Goal: Task Accomplishment & Management: Complete application form

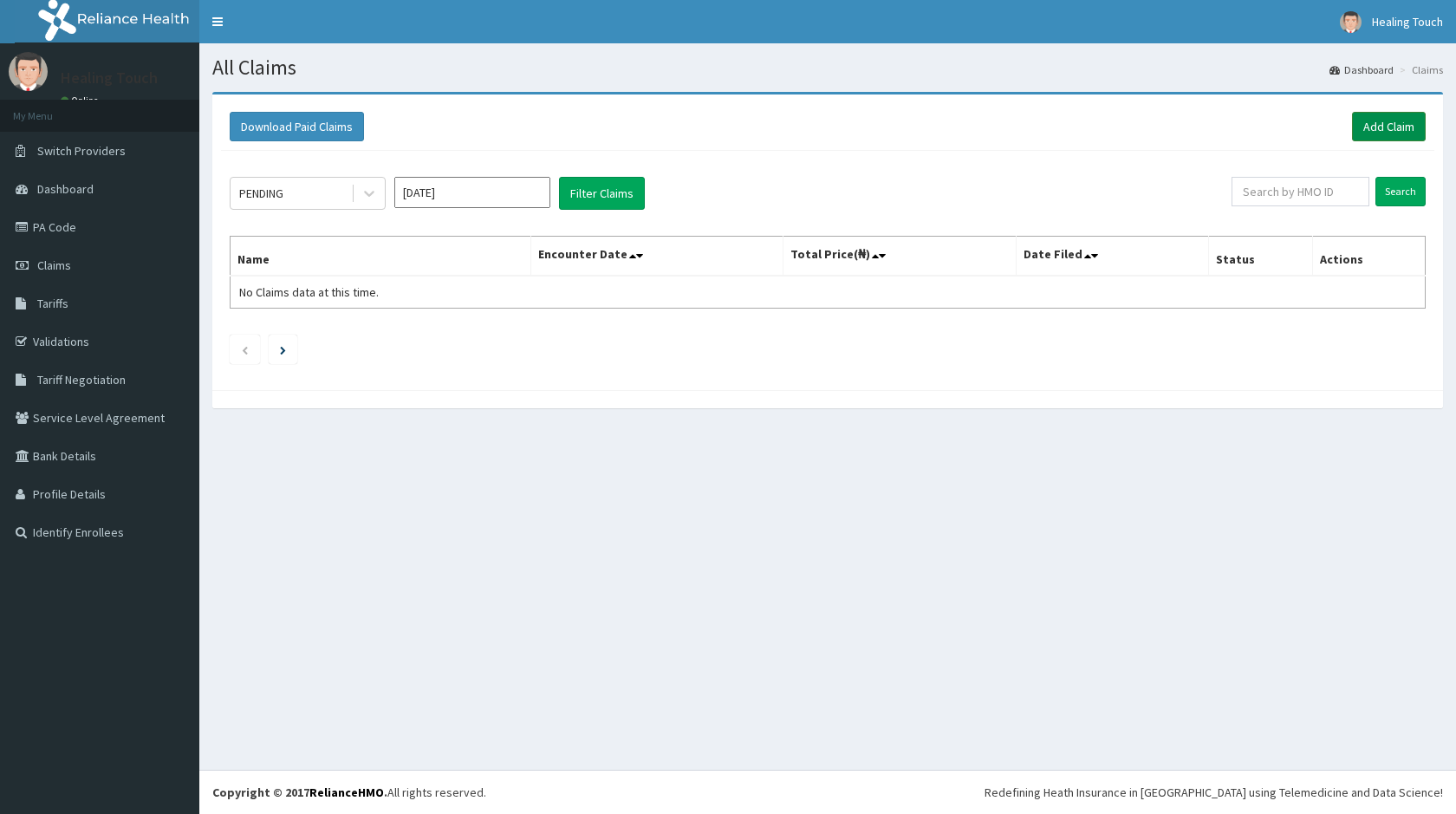
click at [1410, 130] on link "Add Claim" at bounding box center [1388, 127] width 74 height 30
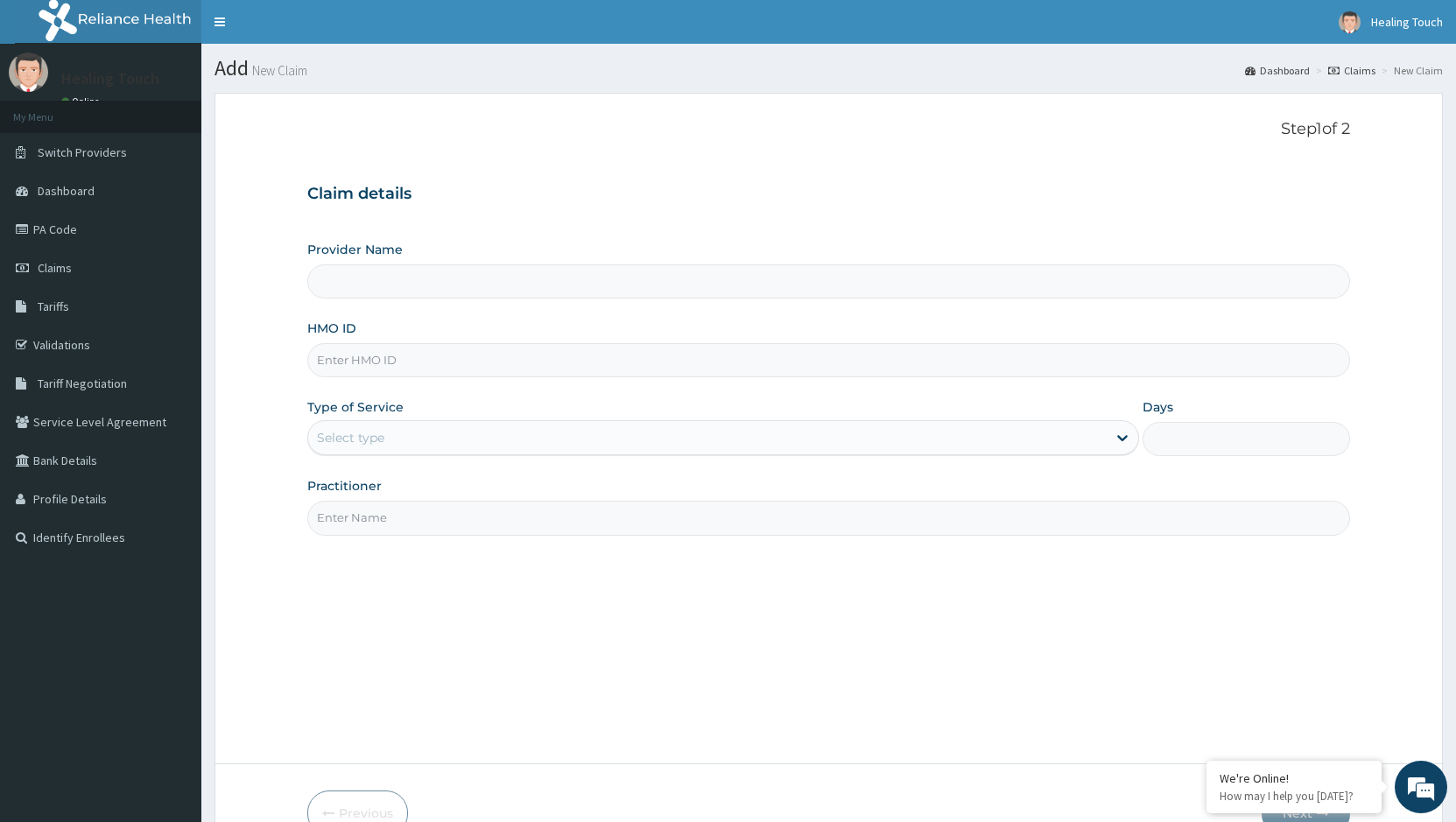
type input "Healing Touch Hospital"
click at [616, 357] on input "HMO ID" at bounding box center [828, 360] width 1042 height 34
type input "krf/10061/a"
click at [1112, 440] on div at bounding box center [1122, 437] width 32 height 32
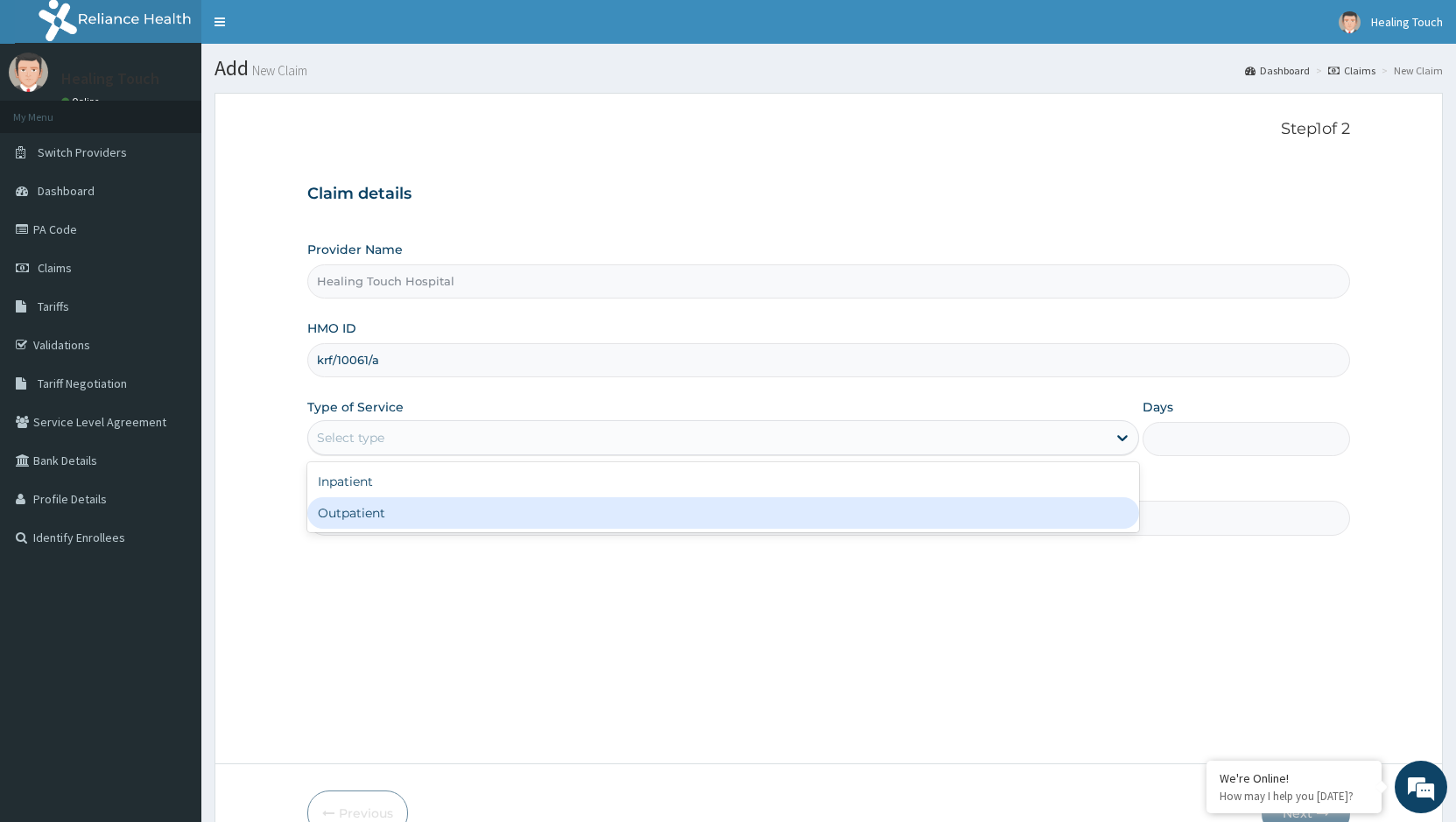
click at [1024, 510] on div "Outpatient" at bounding box center [723, 513] width 831 height 32
type input "1"
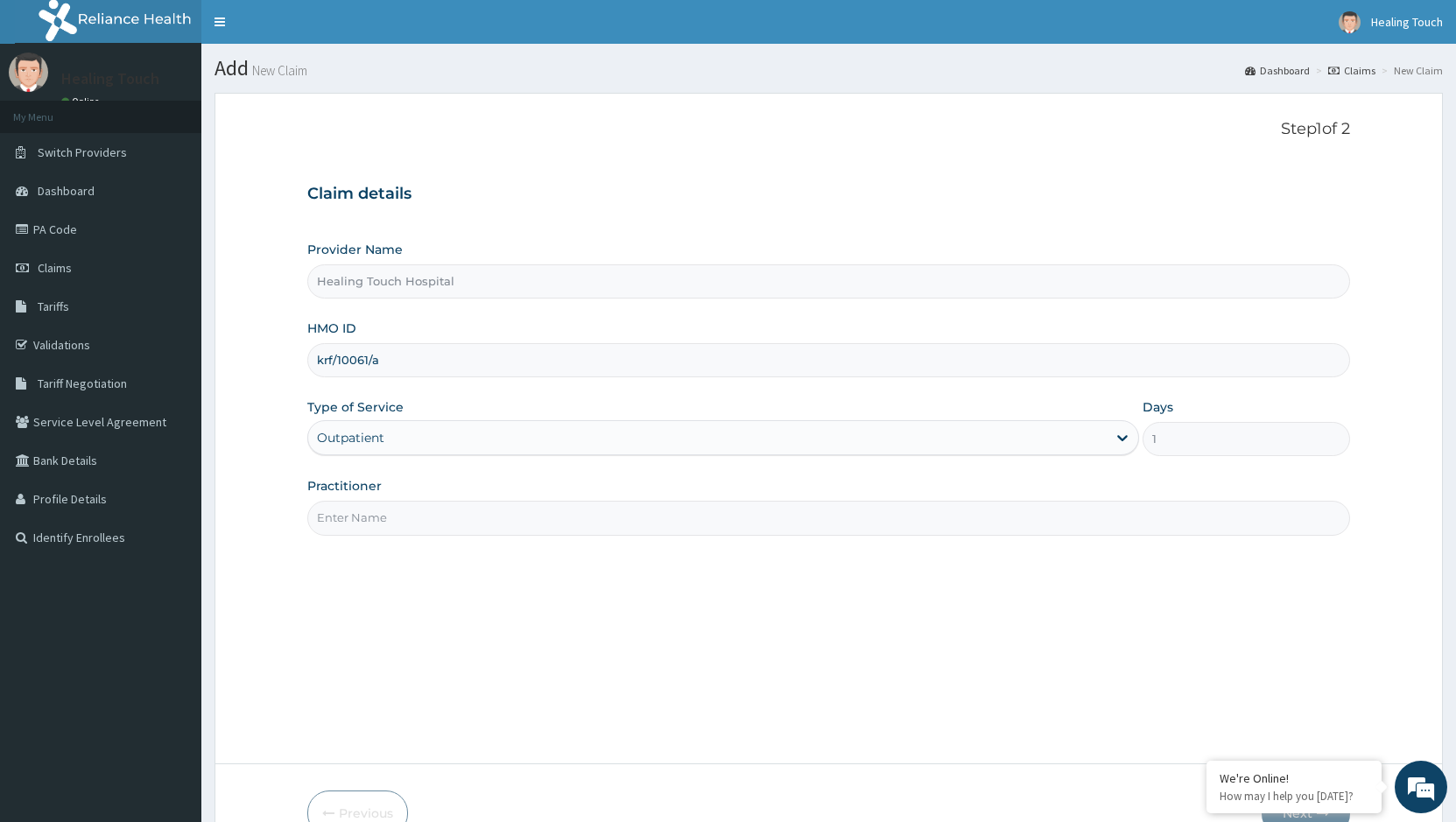
click at [453, 530] on input "Practitioner" at bounding box center [828, 517] width 1042 height 34
type input "d"
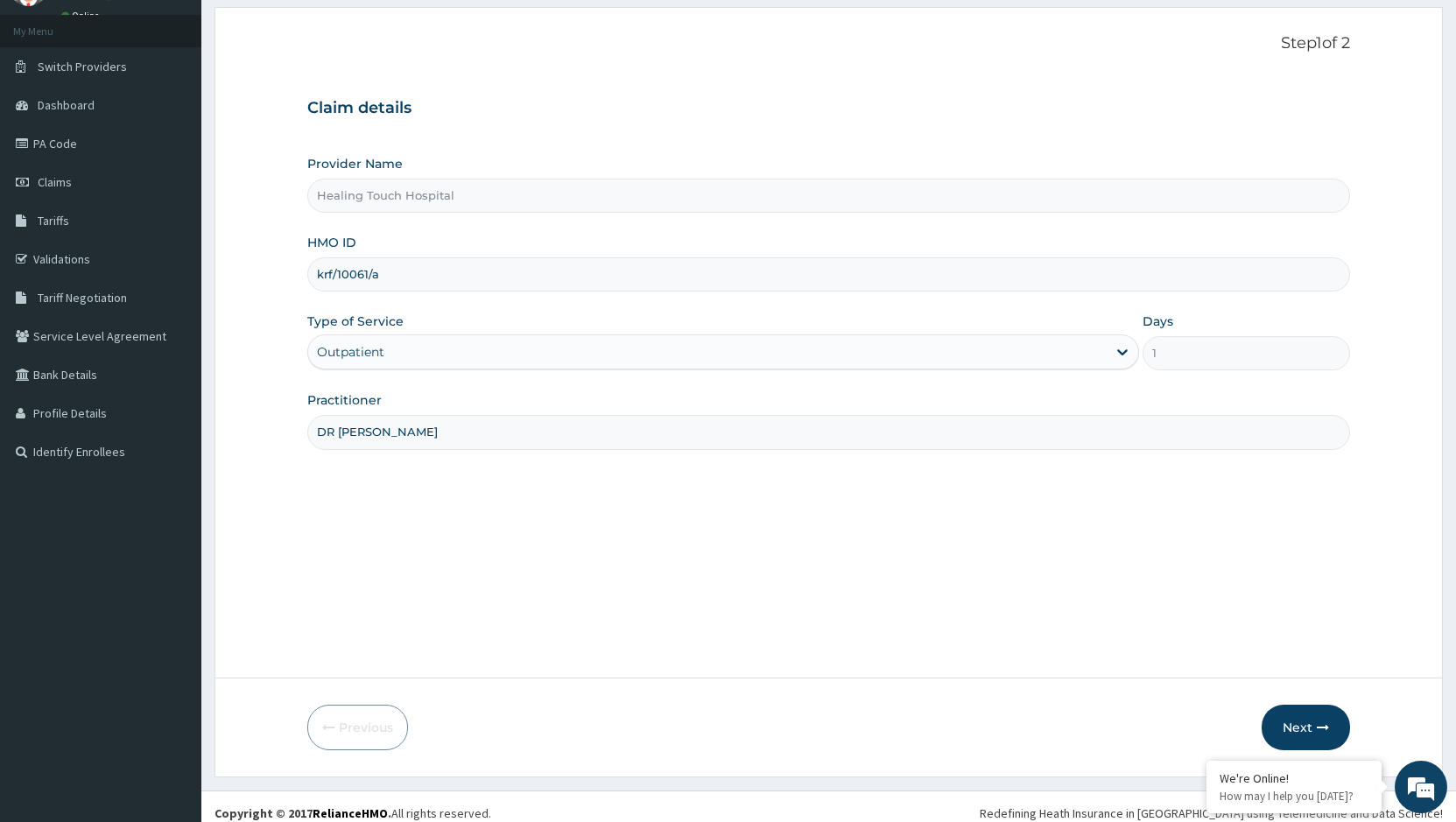
scroll to position [99, 0]
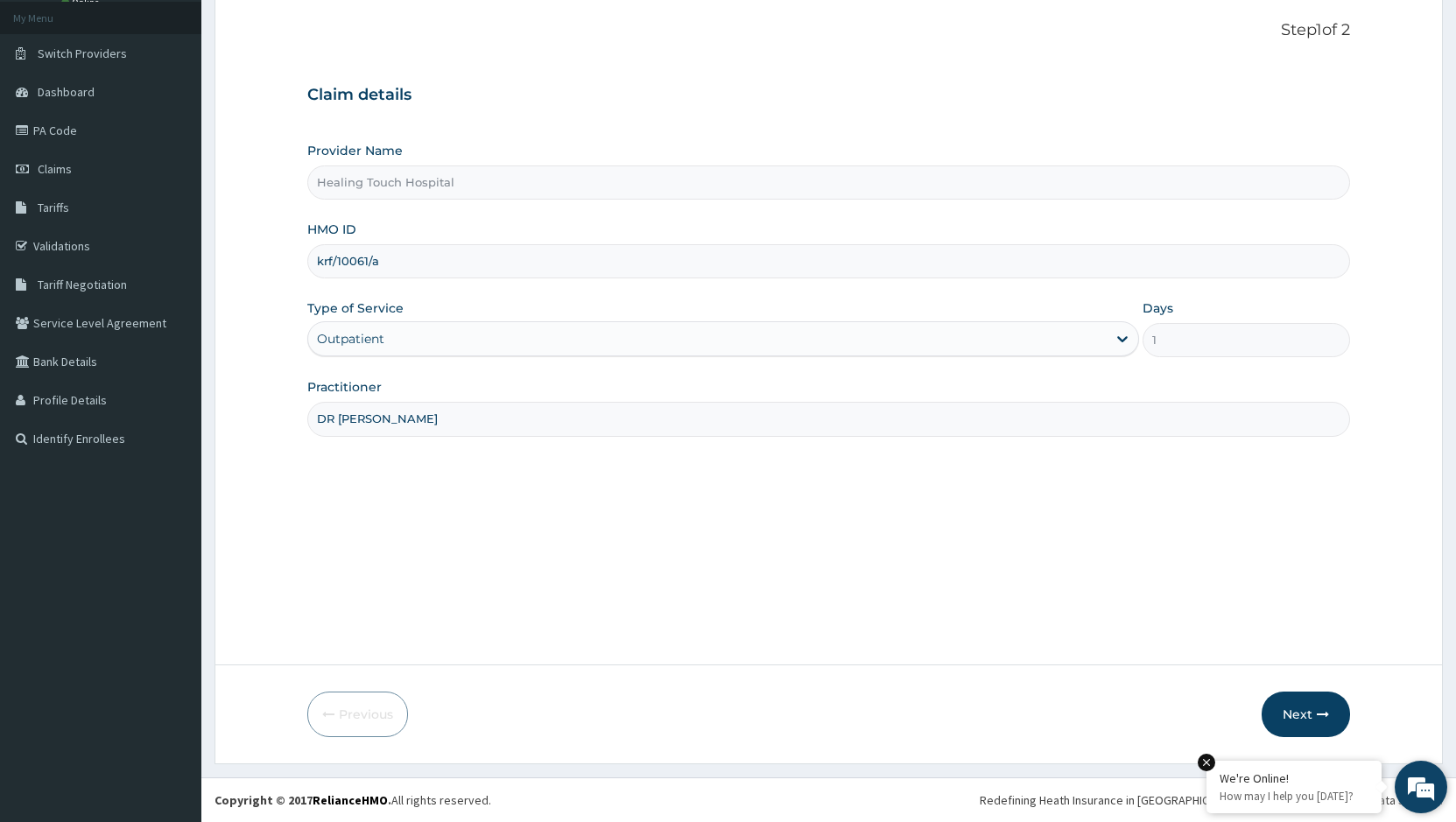
type input "DR JANE"
click at [1209, 764] on em at bounding box center [1207, 762] width 18 height 18
click at [1323, 722] on button "Next" at bounding box center [1305, 714] width 89 height 46
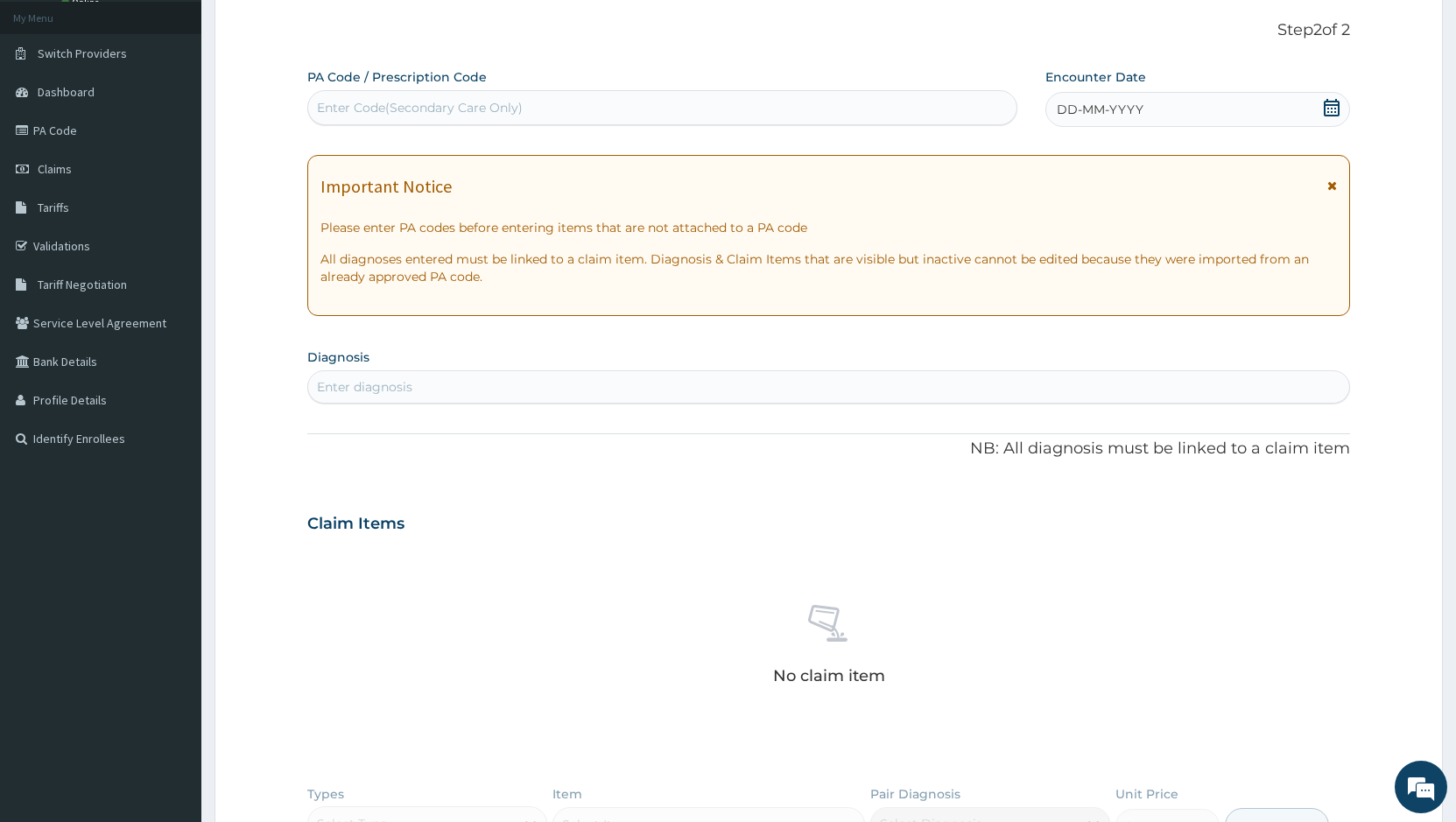
click at [518, 101] on div "Enter Code(Secondary Care Only)" at bounding box center [420, 108] width 205 height 18
paste input "PA/6D1B5A"
type input "PA/6D1B5A"
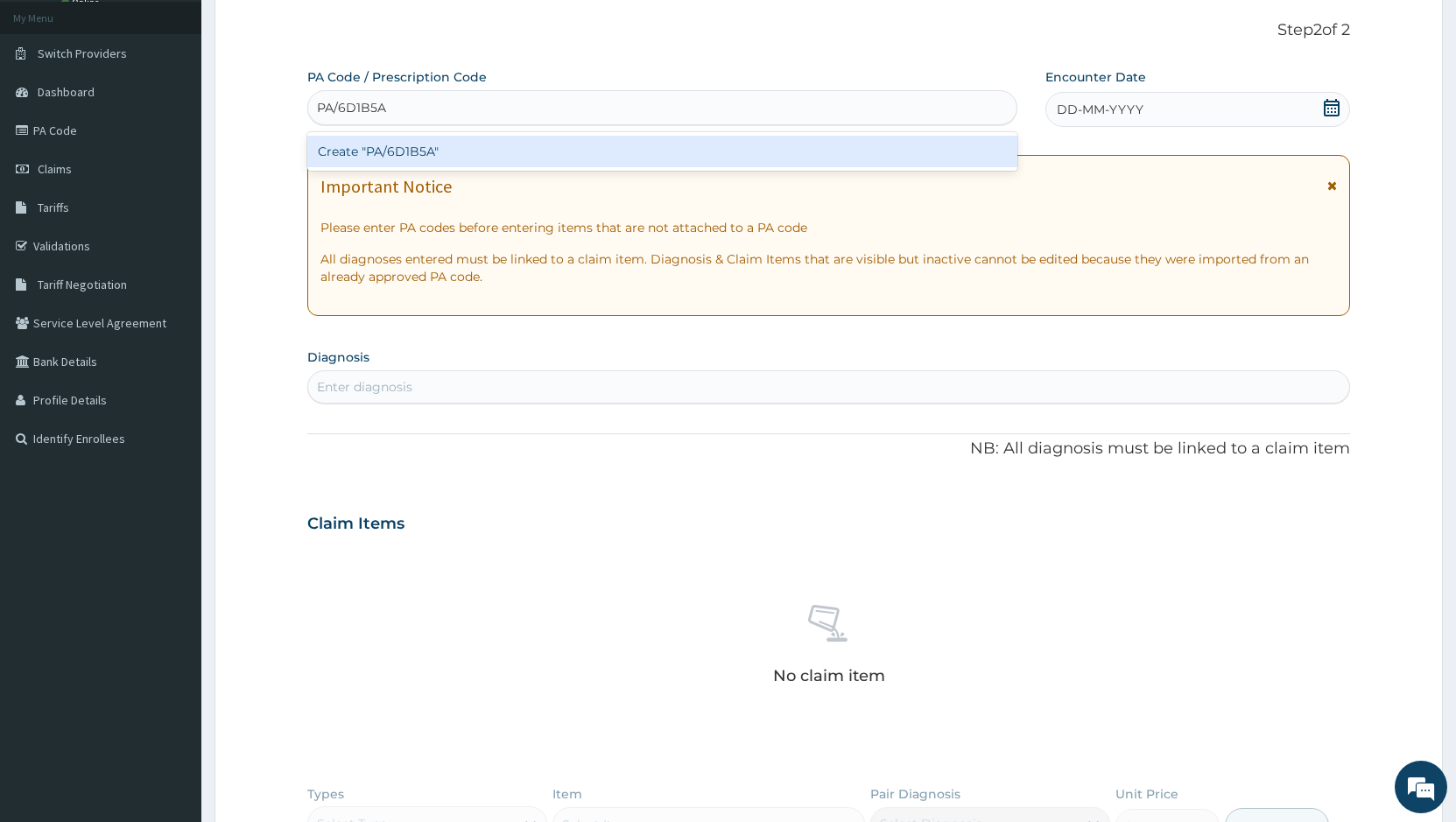
click at [437, 150] on div "Create "PA/6D1B5A"" at bounding box center [662, 152] width 710 height 32
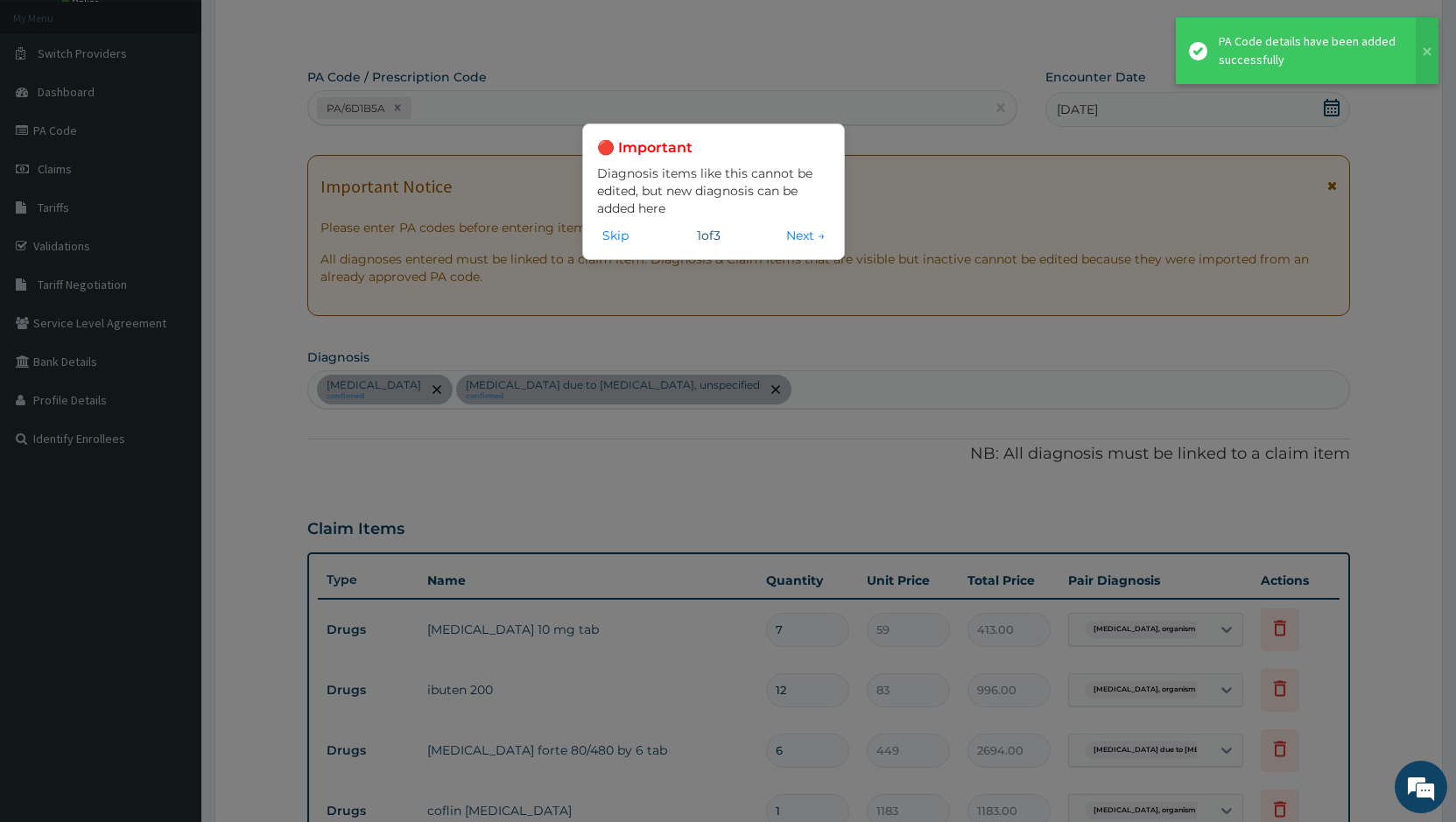
scroll to position [811, 0]
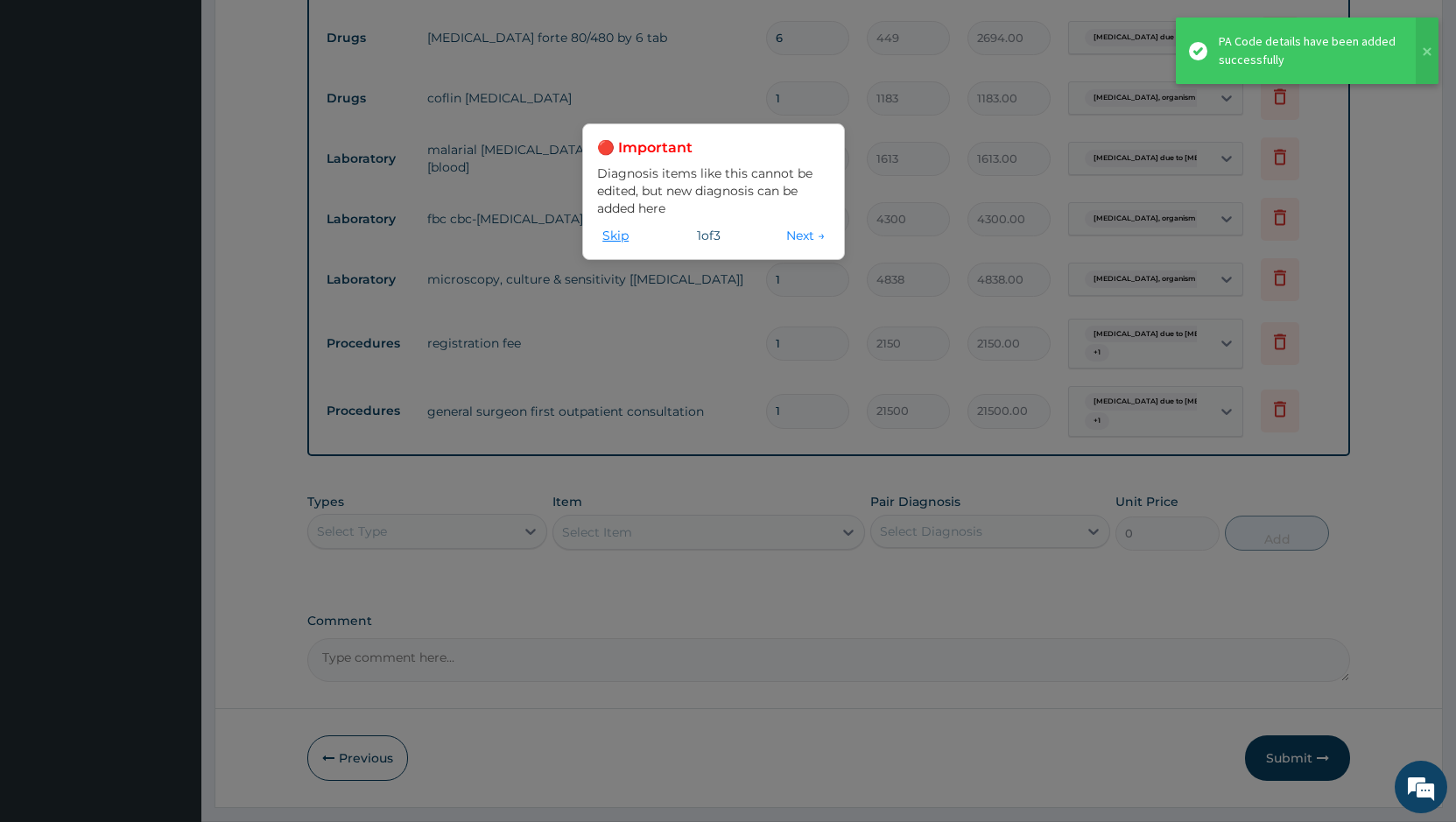
click at [623, 237] on button "Skip" at bounding box center [616, 235] width 37 height 19
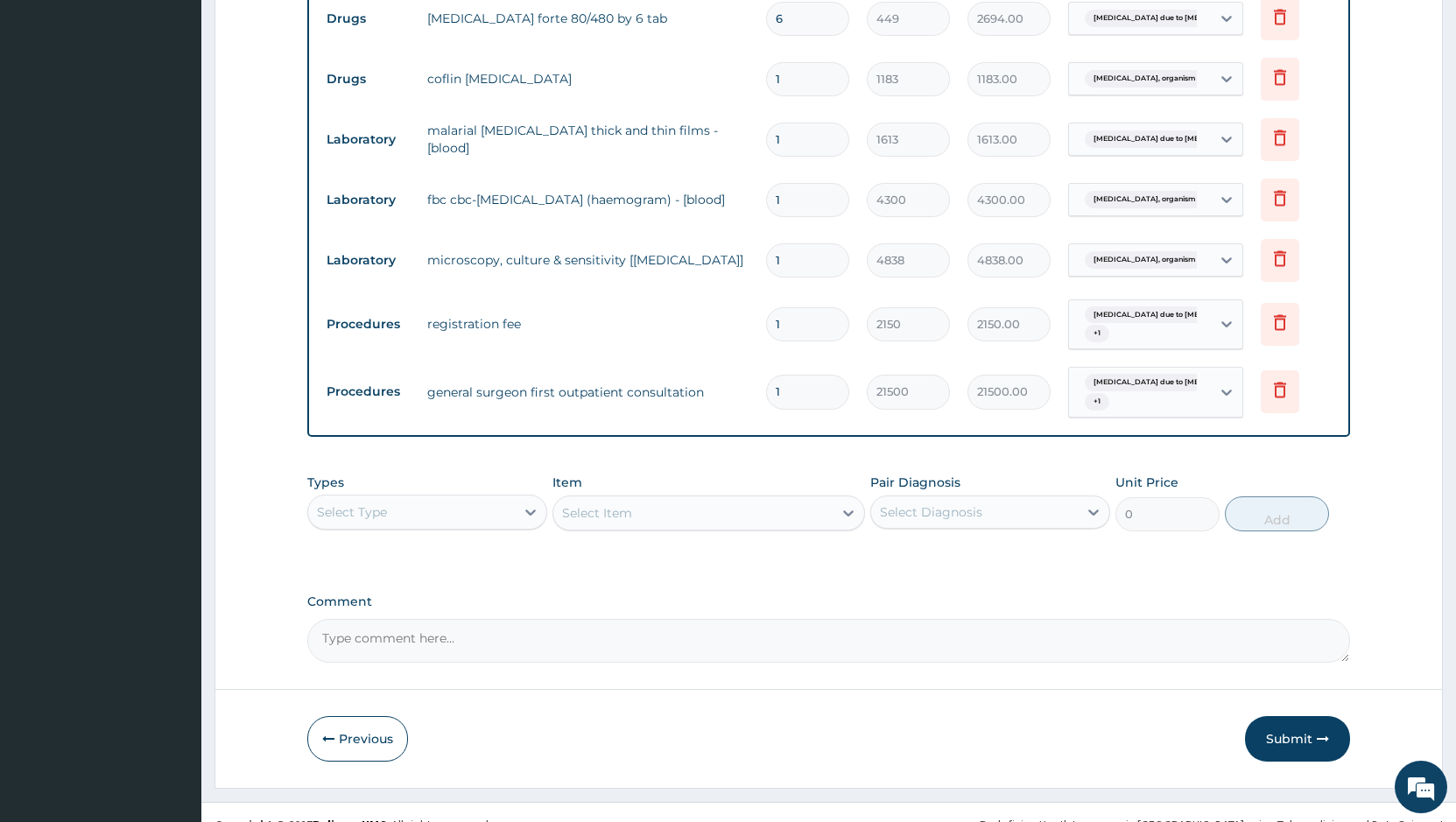
scroll to position [855, 0]
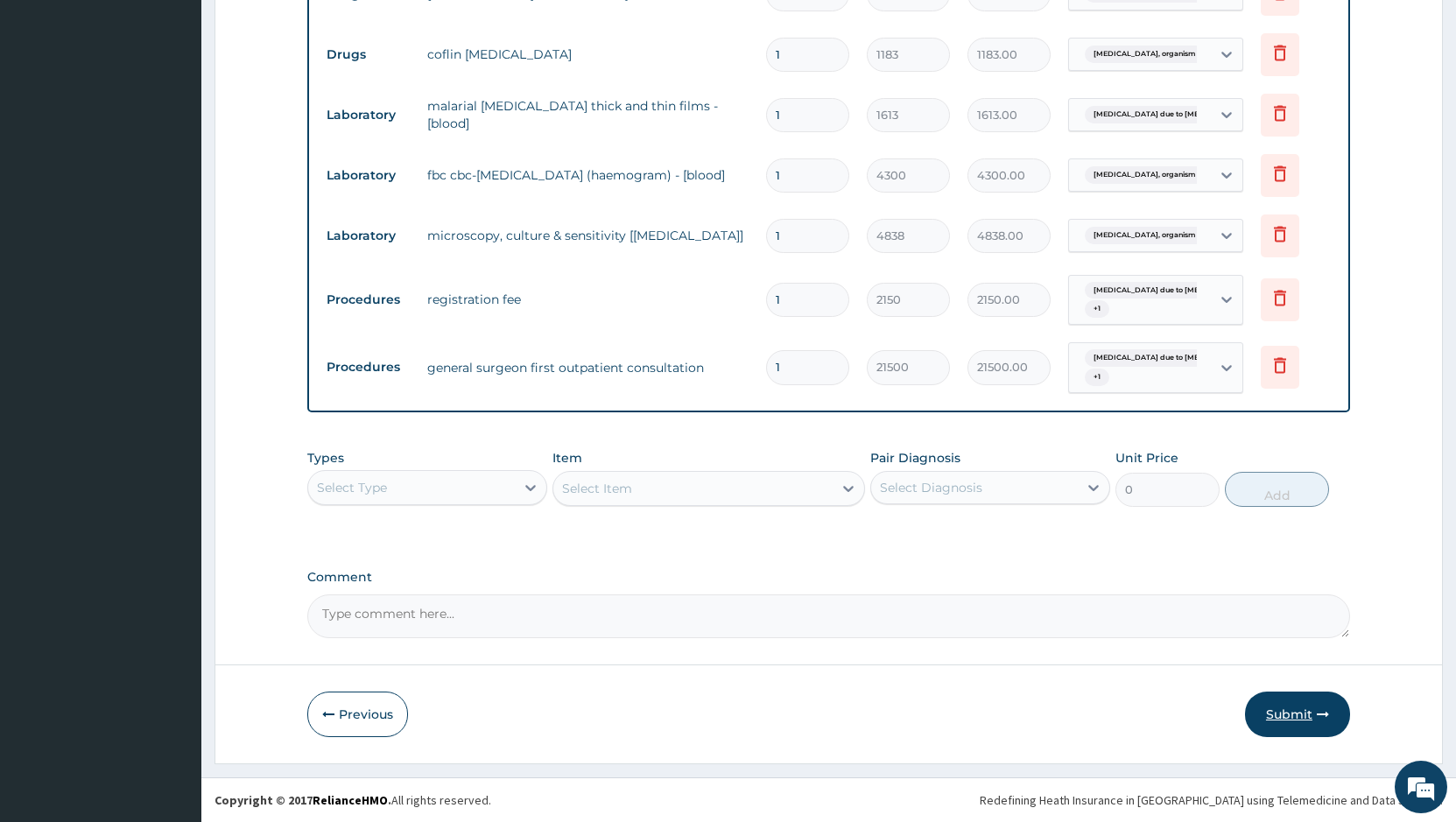
click at [1296, 703] on button "Submit" at bounding box center [1297, 714] width 105 height 46
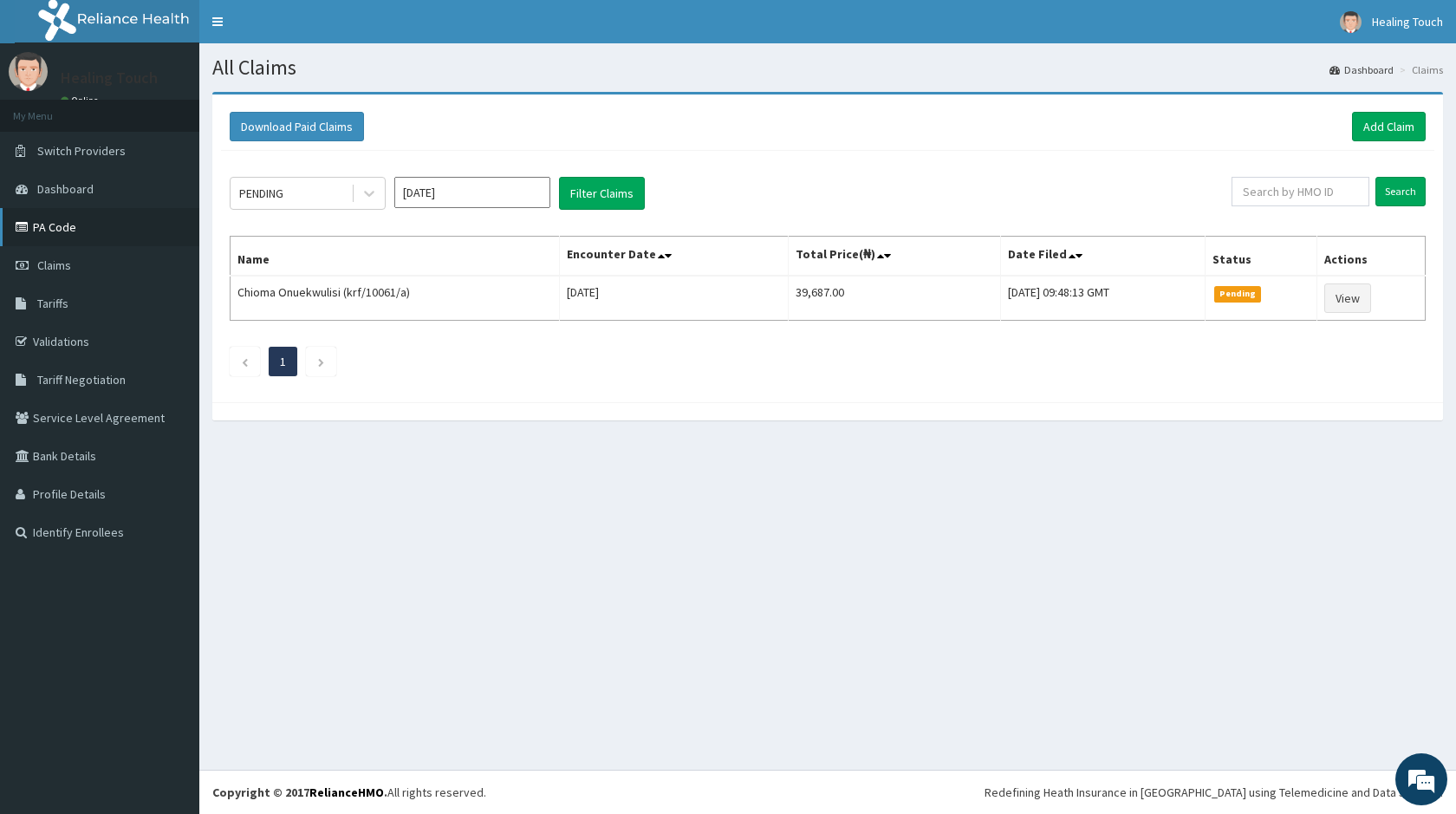
click at [109, 220] on link "PA Code" at bounding box center [99, 227] width 199 height 38
click at [1398, 129] on link "Add Claim" at bounding box center [1388, 127] width 74 height 30
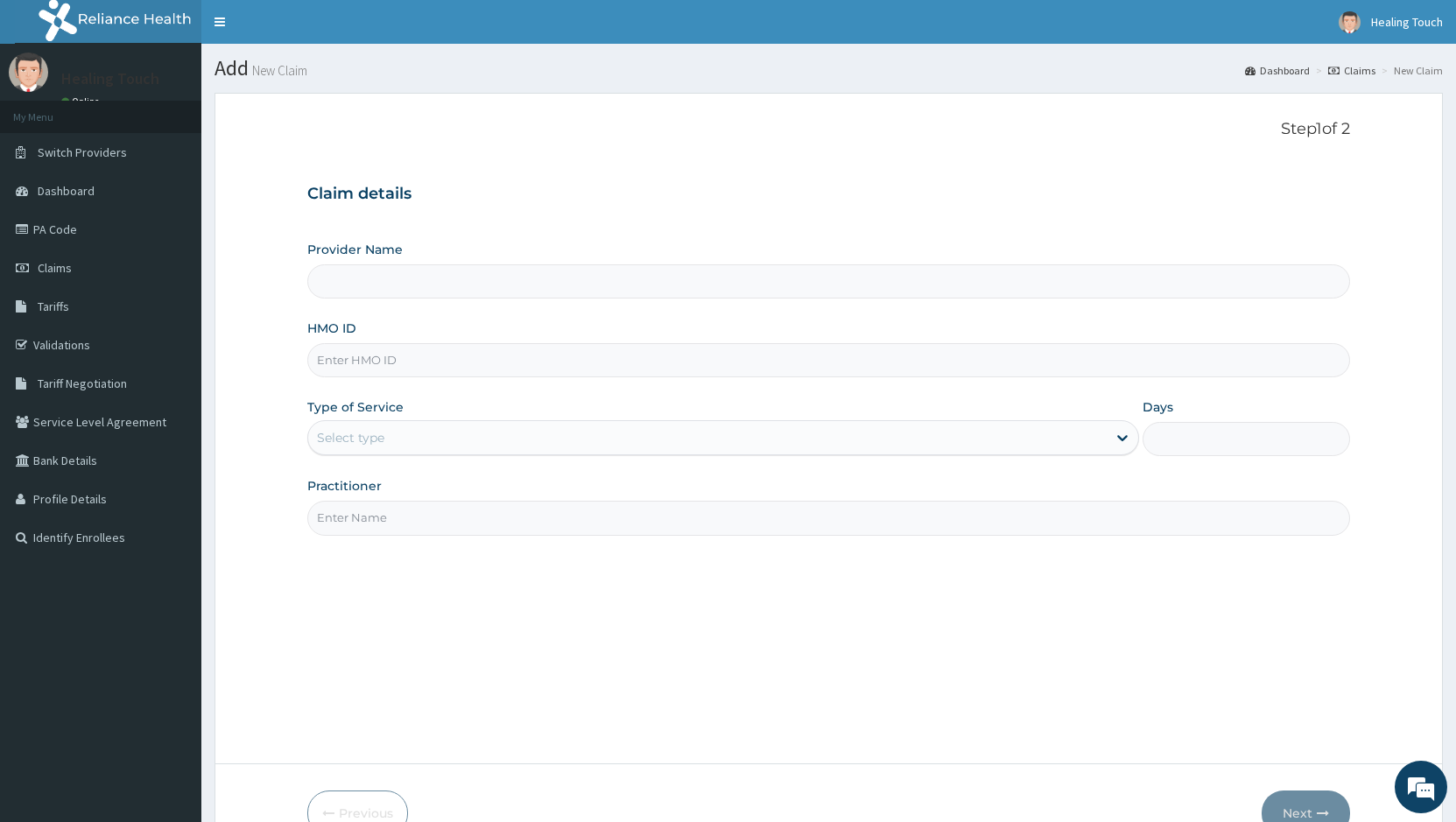
type input "Healing Touch Hospital"
click at [644, 288] on input "Healing Touch Hospital" at bounding box center [828, 281] width 1042 height 34
click at [607, 360] on input "HMO ID" at bounding box center [828, 360] width 1042 height 34
type input "SIB/10647/D"
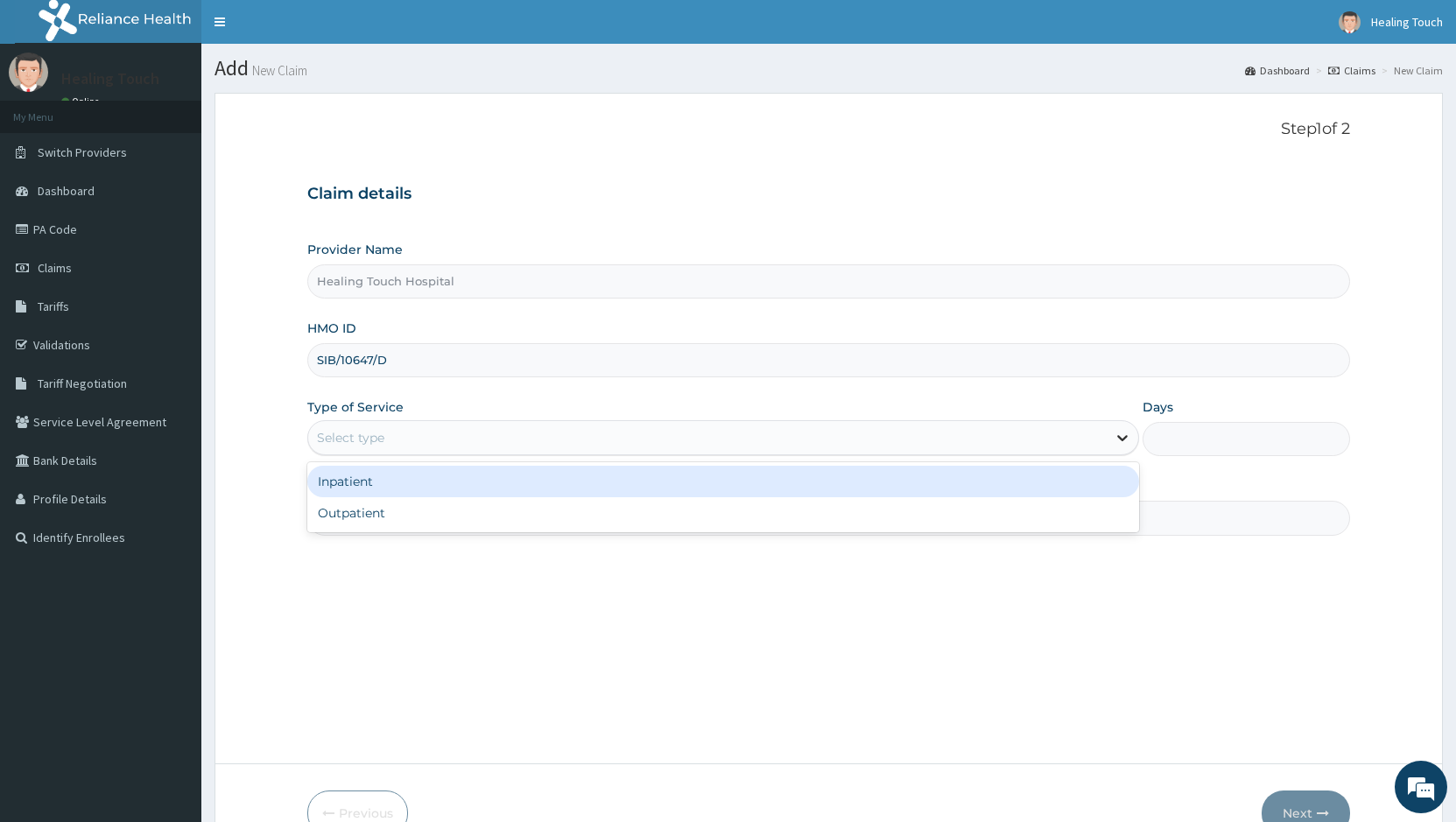
click at [1114, 436] on icon at bounding box center [1122, 437] width 18 height 18
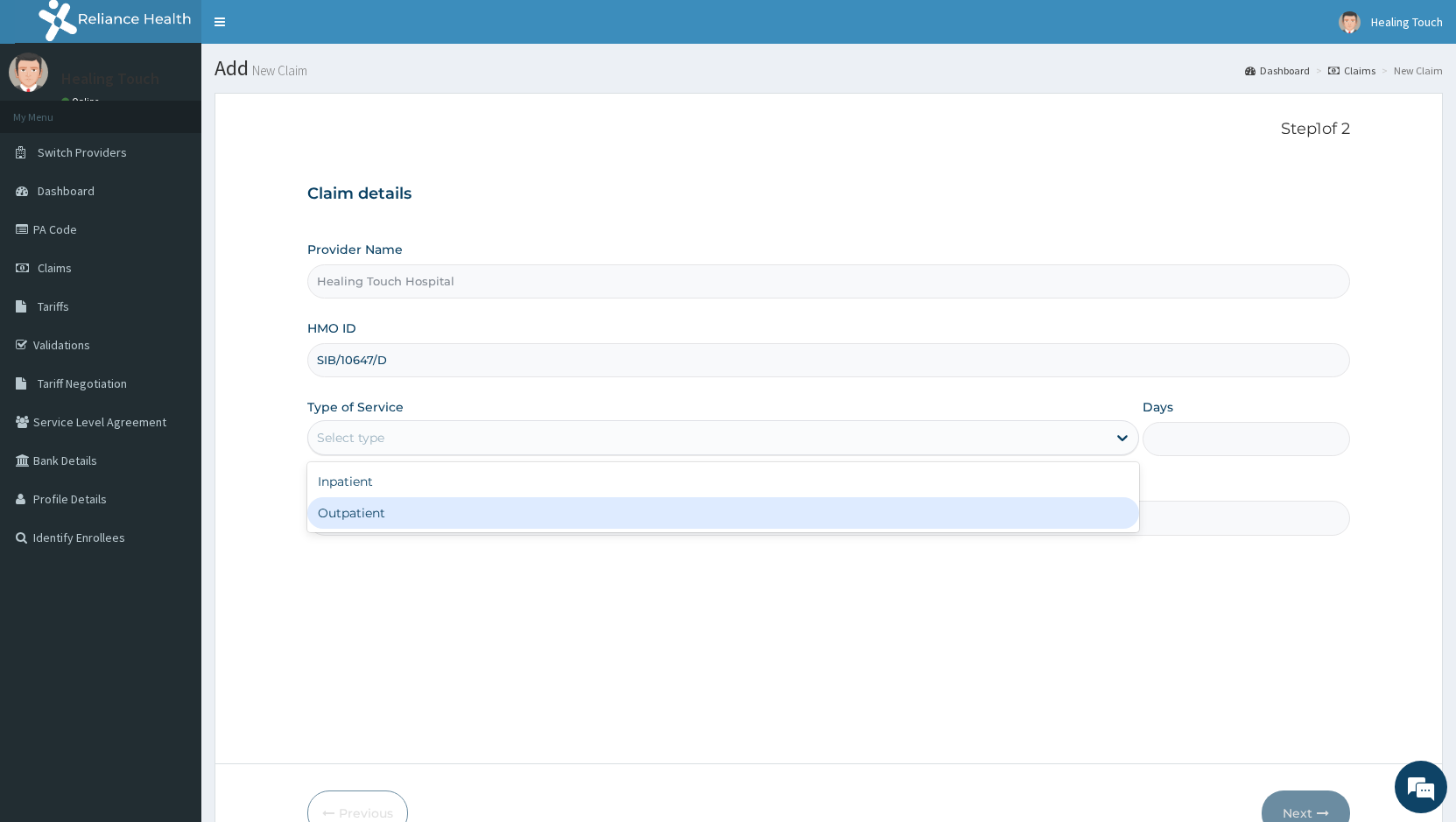
click at [876, 513] on div "Outpatient" at bounding box center [723, 513] width 831 height 32
type input "1"
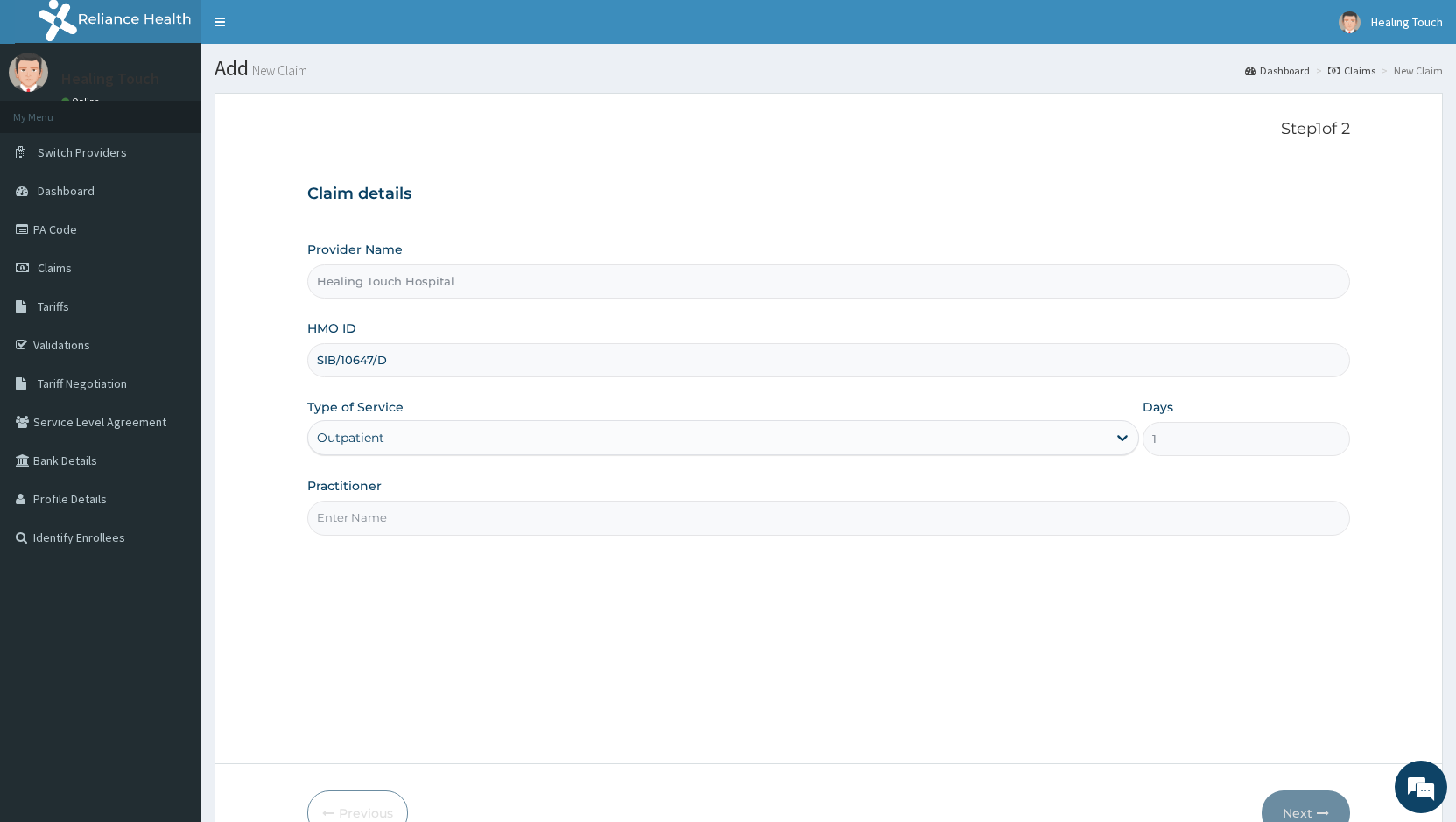
click at [776, 511] on input "Practitioner" at bounding box center [828, 517] width 1042 height 34
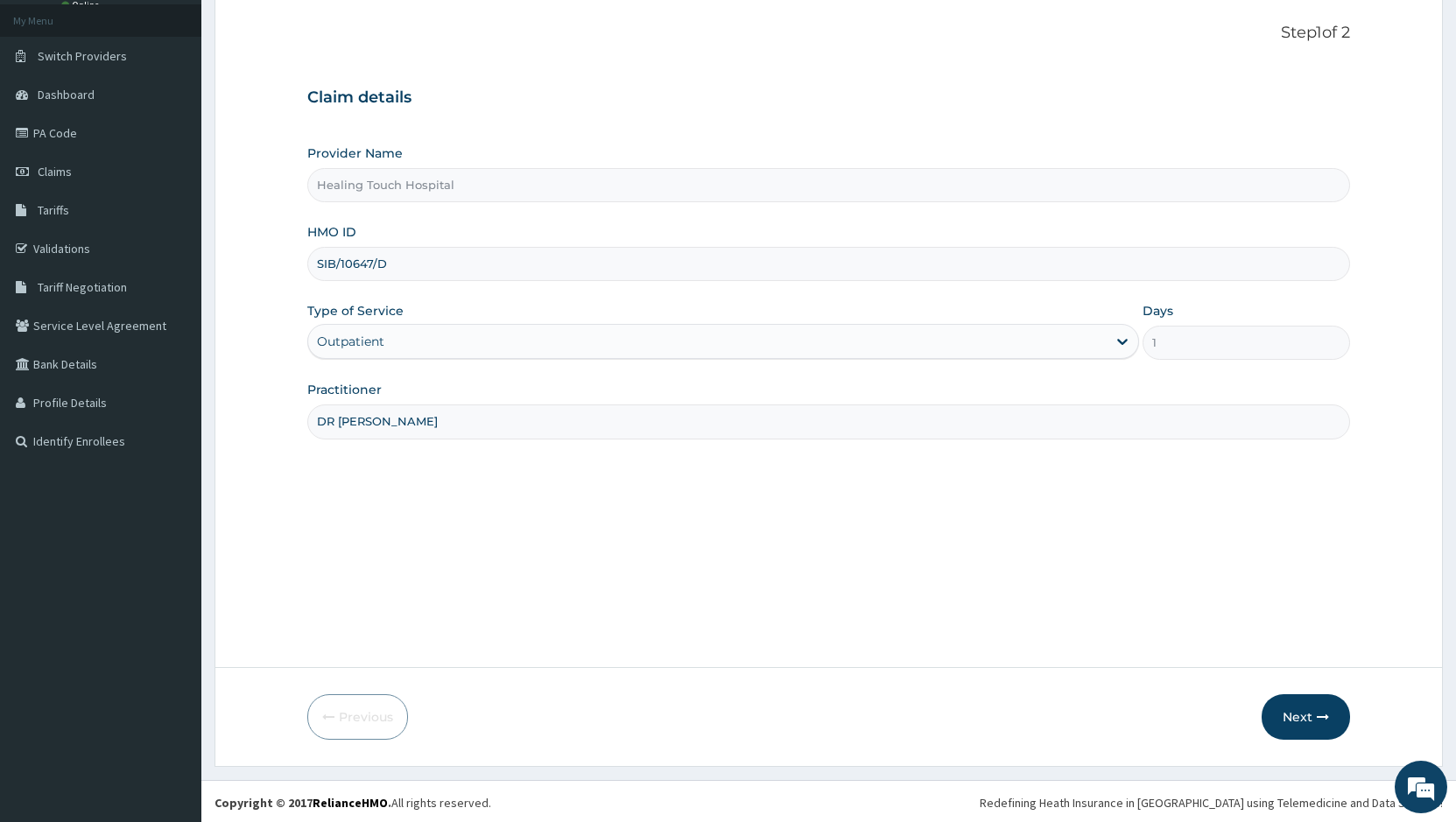
scroll to position [99, 0]
type input "DR JANE"
click at [1322, 715] on icon "button" at bounding box center [1323, 714] width 12 height 12
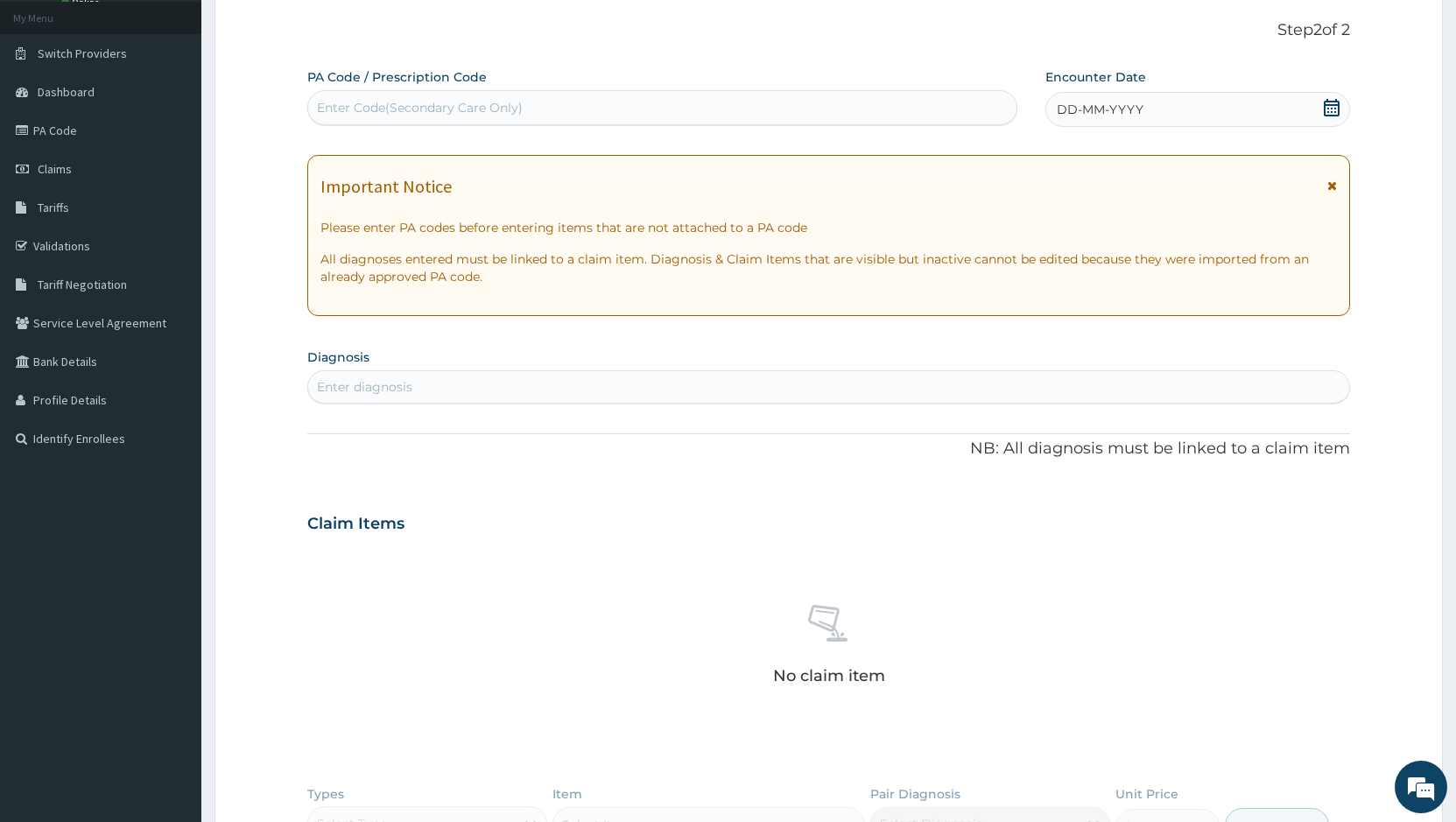
click at [395, 101] on div "Enter Code(Secondary Care Only)" at bounding box center [420, 108] width 205 height 18
paste input "PA/9A3C3F"
type input "PA/9A3C3F"
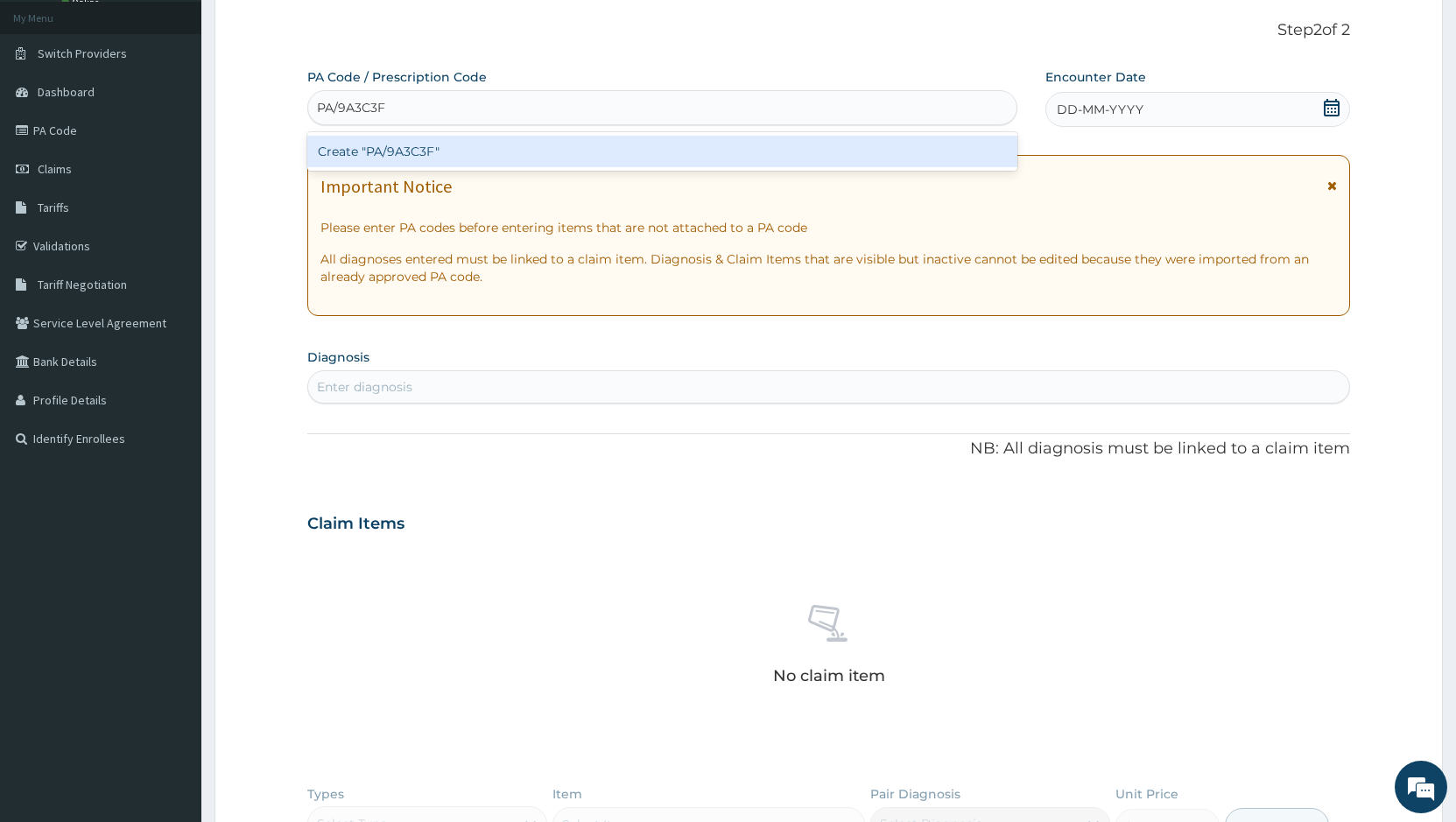
click at [414, 146] on div "Create "PA/9A3C3F"" at bounding box center [662, 152] width 710 height 32
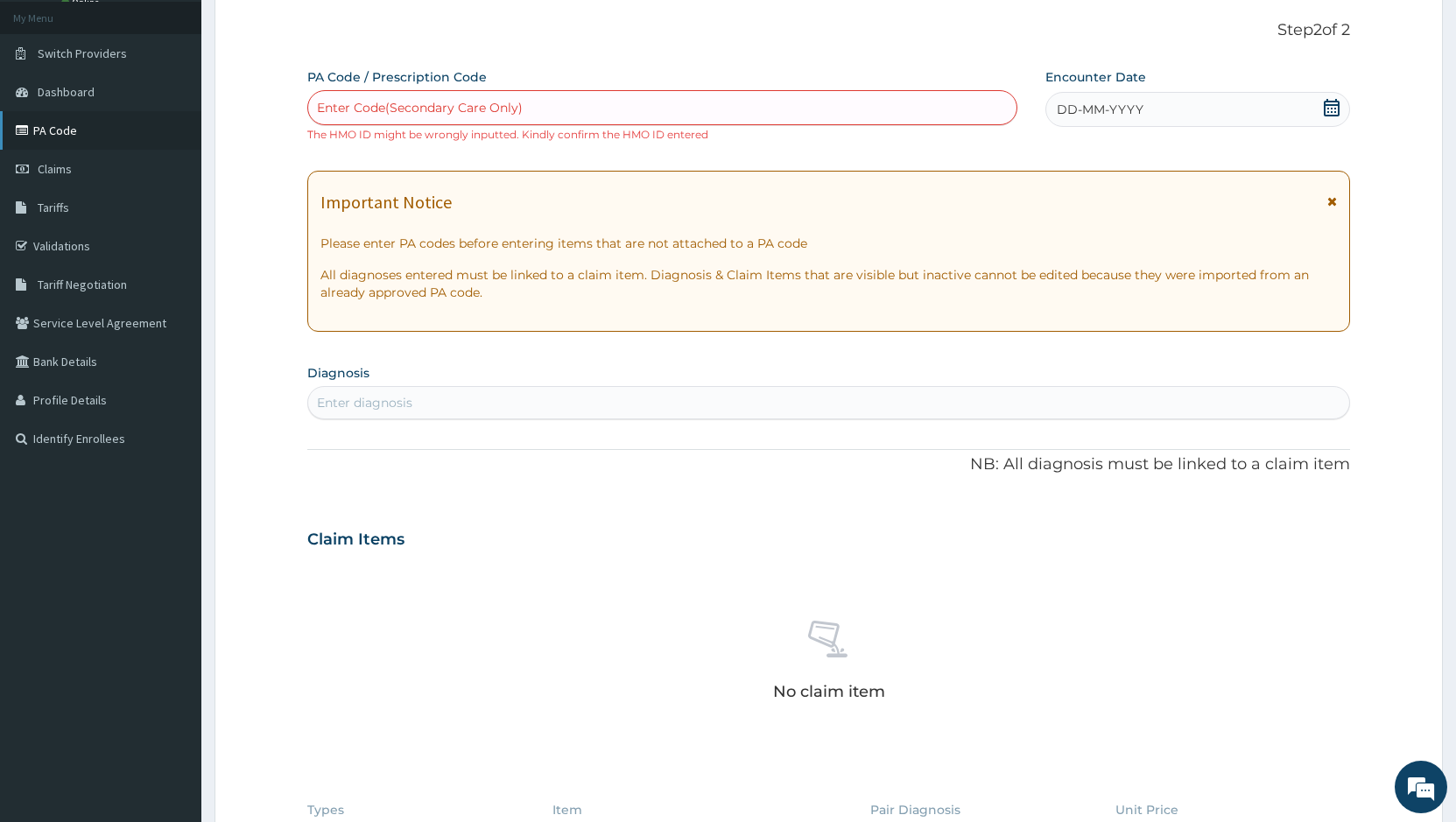
click at [99, 139] on link "PA Code" at bounding box center [100, 131] width 201 height 39
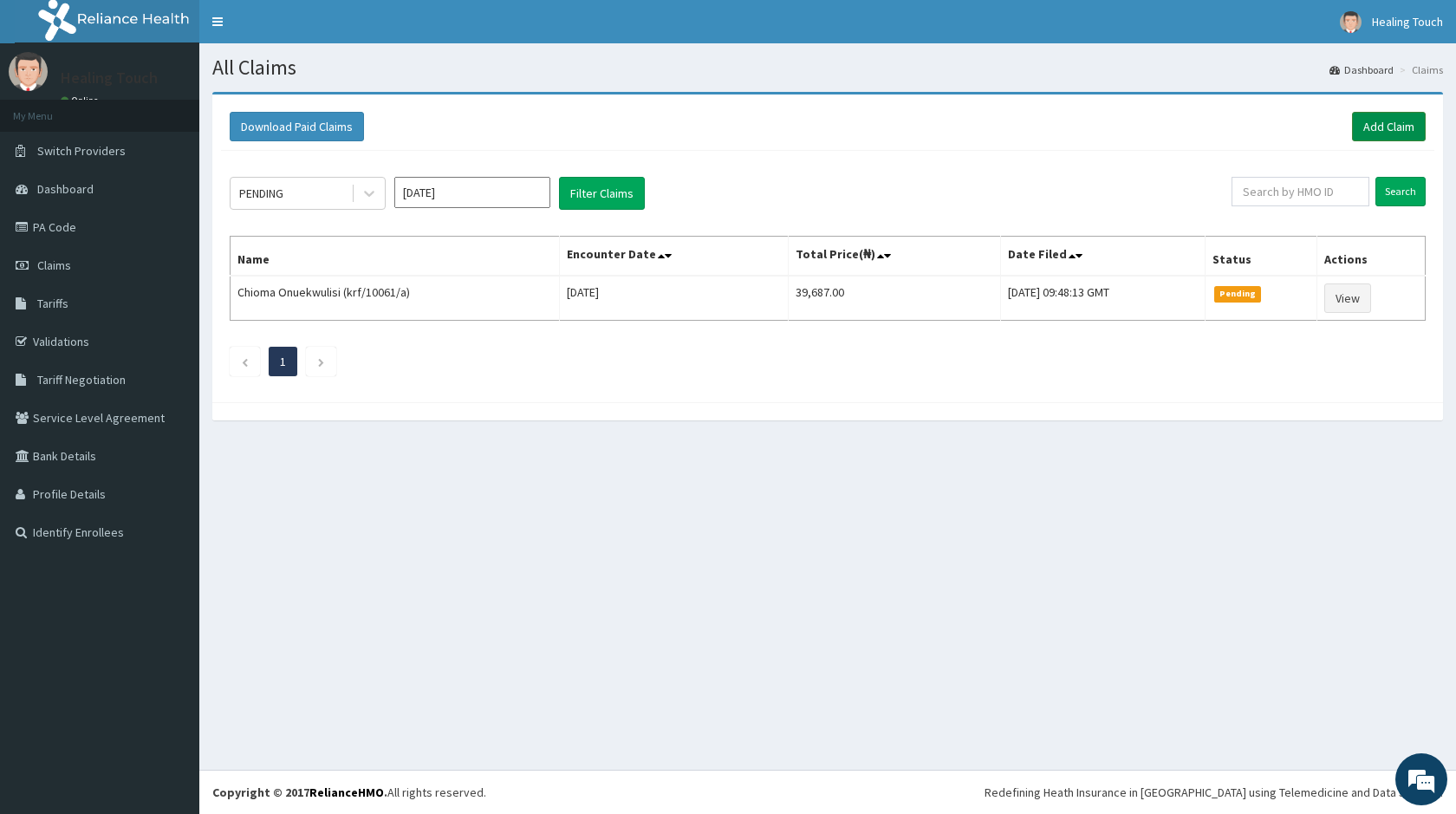
click at [1413, 130] on link "Add Claim" at bounding box center [1388, 127] width 74 height 30
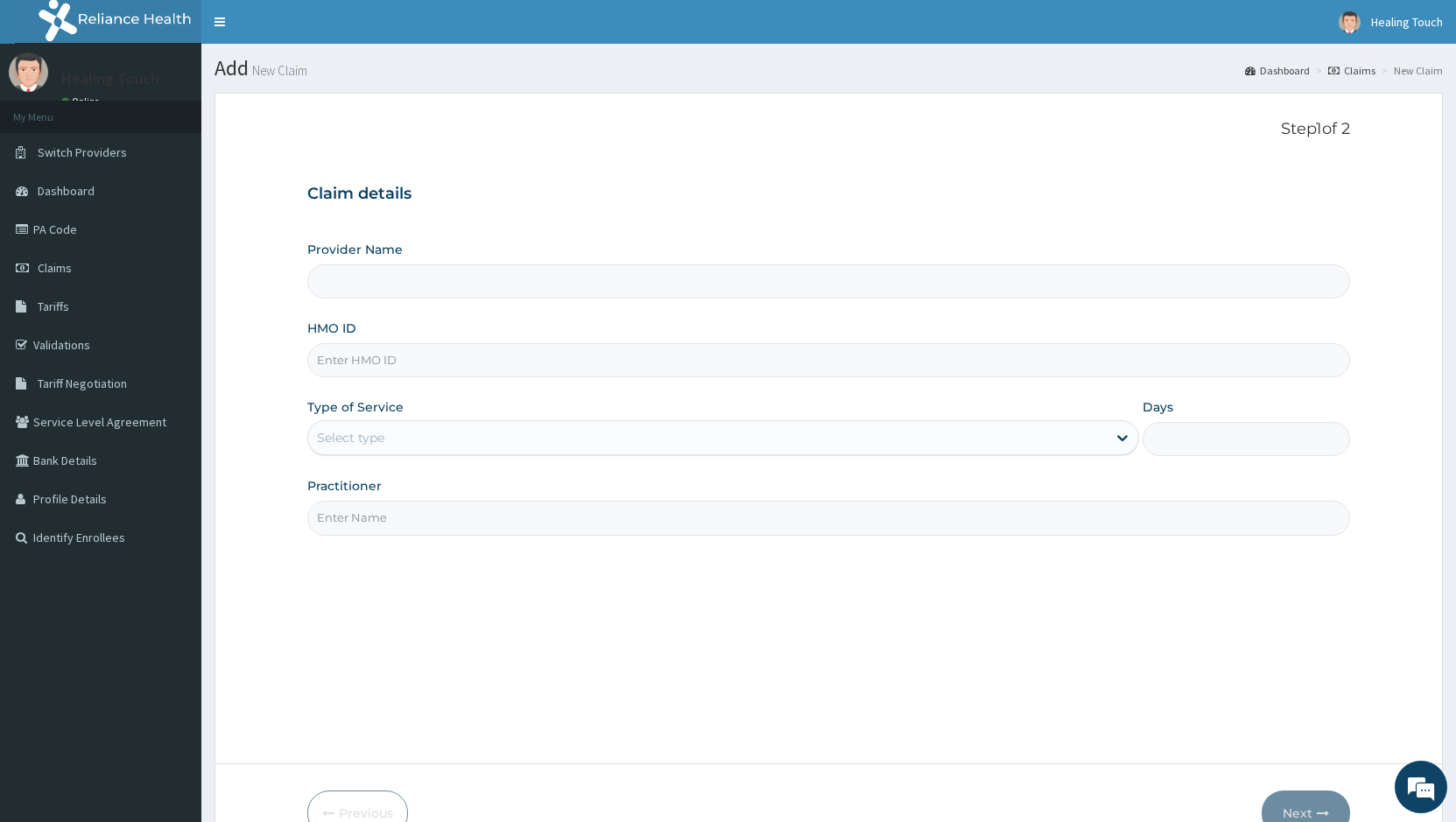
type input "S"
type input "Healing Touch Hospital"
type input "SLB/10647/D"
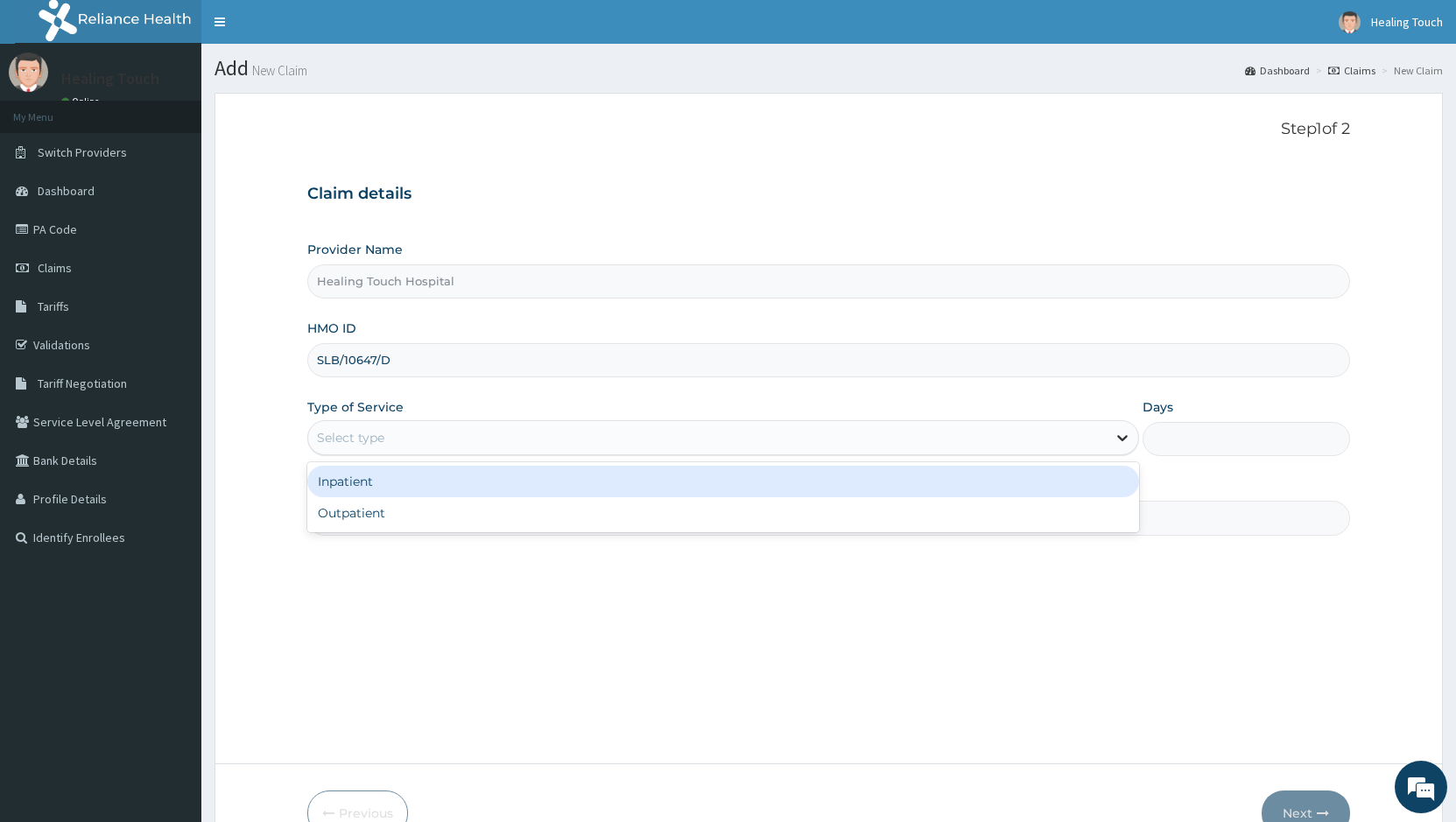
click at [1115, 436] on icon at bounding box center [1122, 437] width 18 height 18
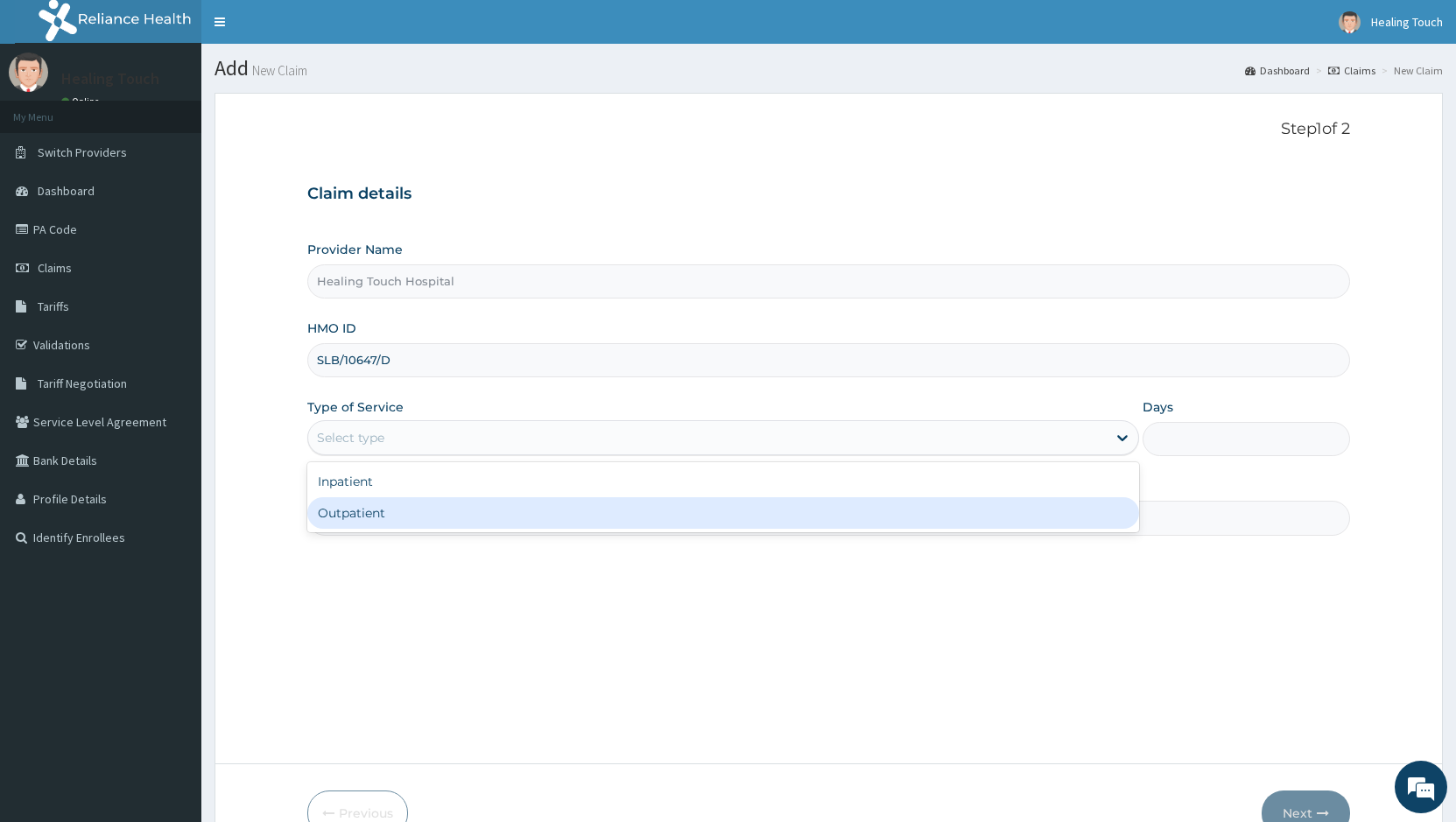
click at [1074, 518] on div "Outpatient" at bounding box center [723, 513] width 831 height 32
type input "1"
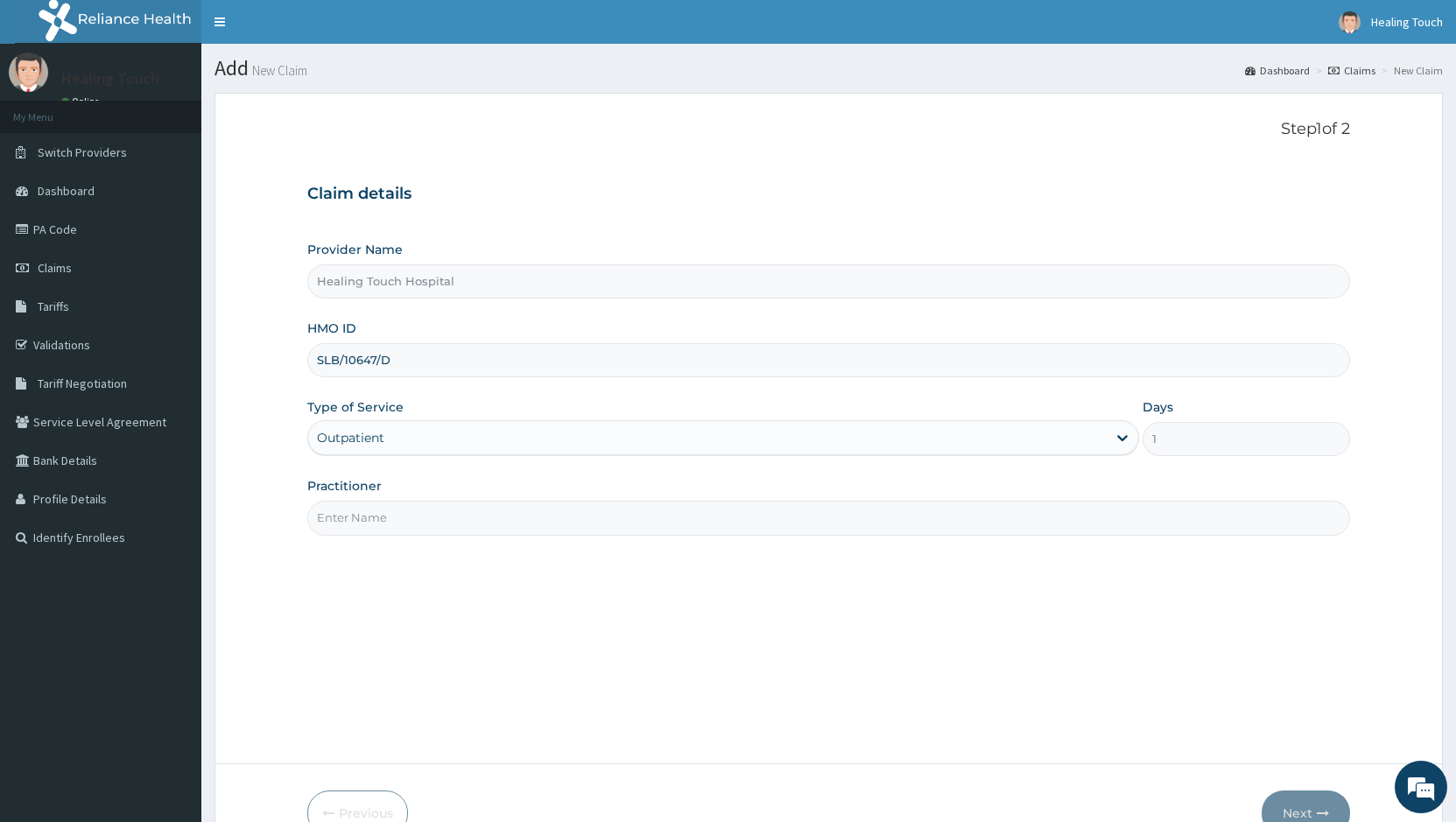
click at [371, 501] on input "Practitioner" at bounding box center [828, 517] width 1042 height 34
type input "DR JANE"
click at [1275, 803] on button "Next" at bounding box center [1305, 813] width 89 height 46
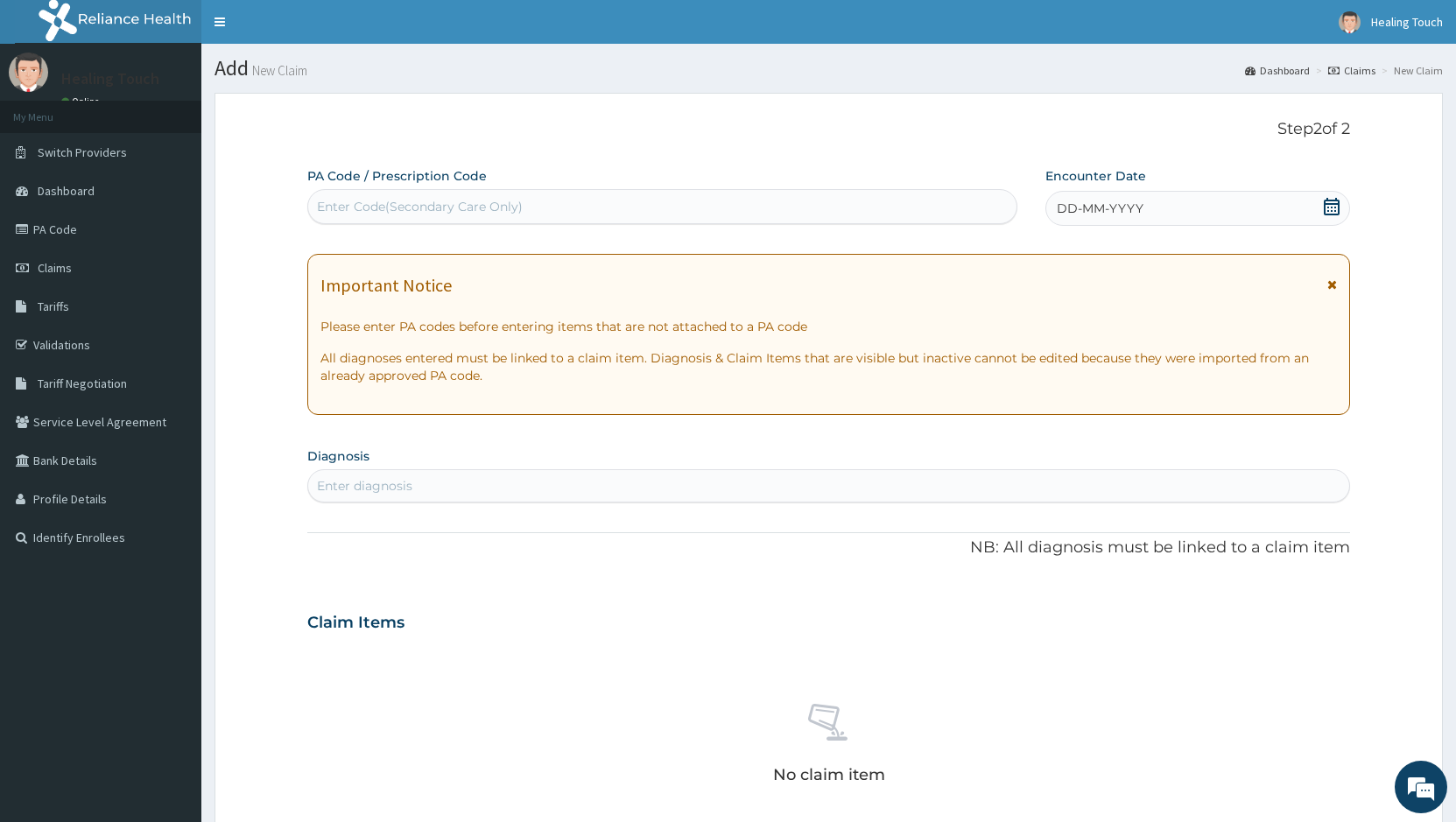
click at [520, 207] on div "Enter Code(Secondary Care Only)" at bounding box center [420, 206] width 205 height 18
paste input "PA/9A3C3F"
type input "PA/9A3C3F"
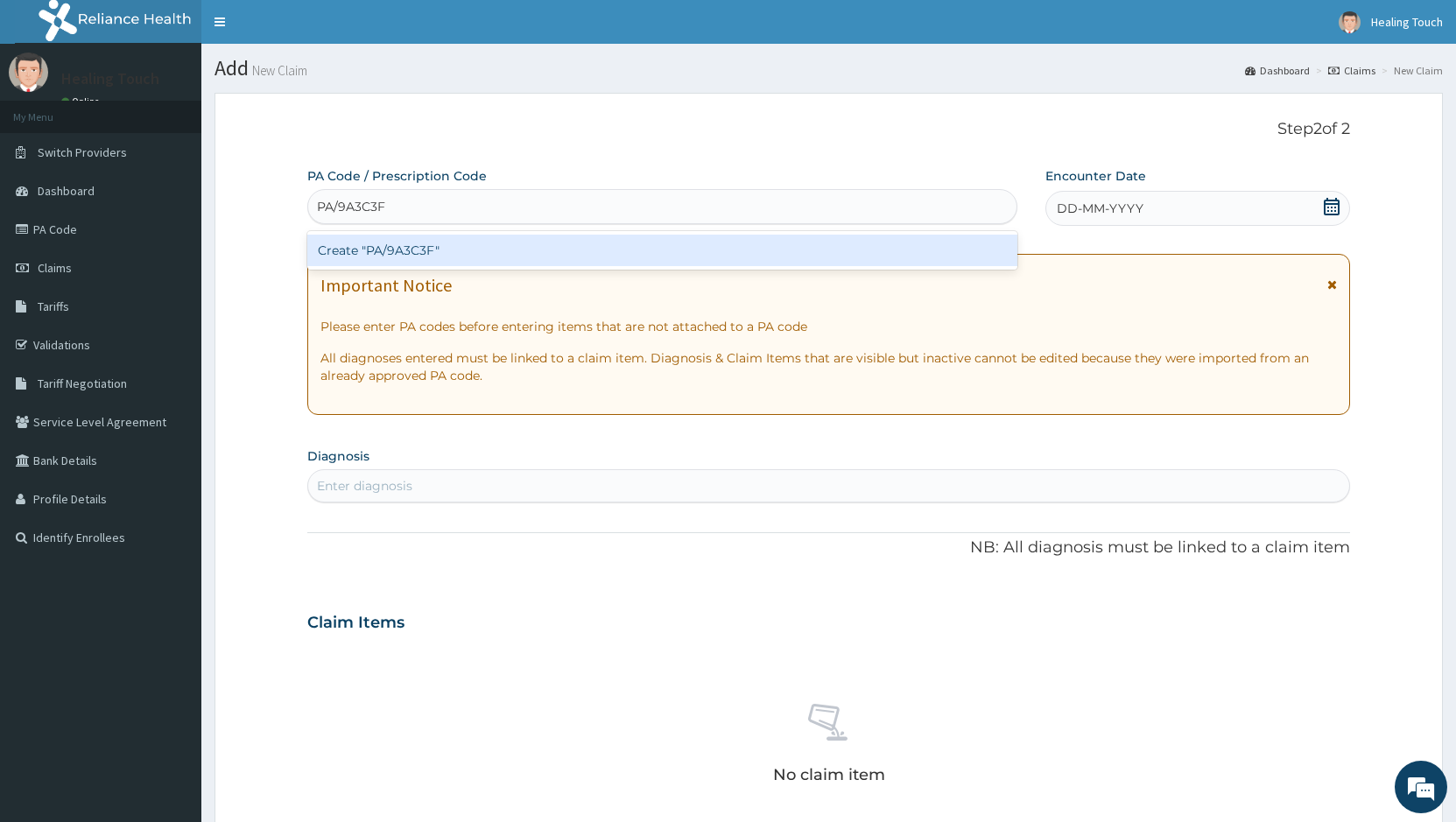
click at [397, 252] on div "Create "PA/9A3C3F"" at bounding box center [662, 250] width 710 height 32
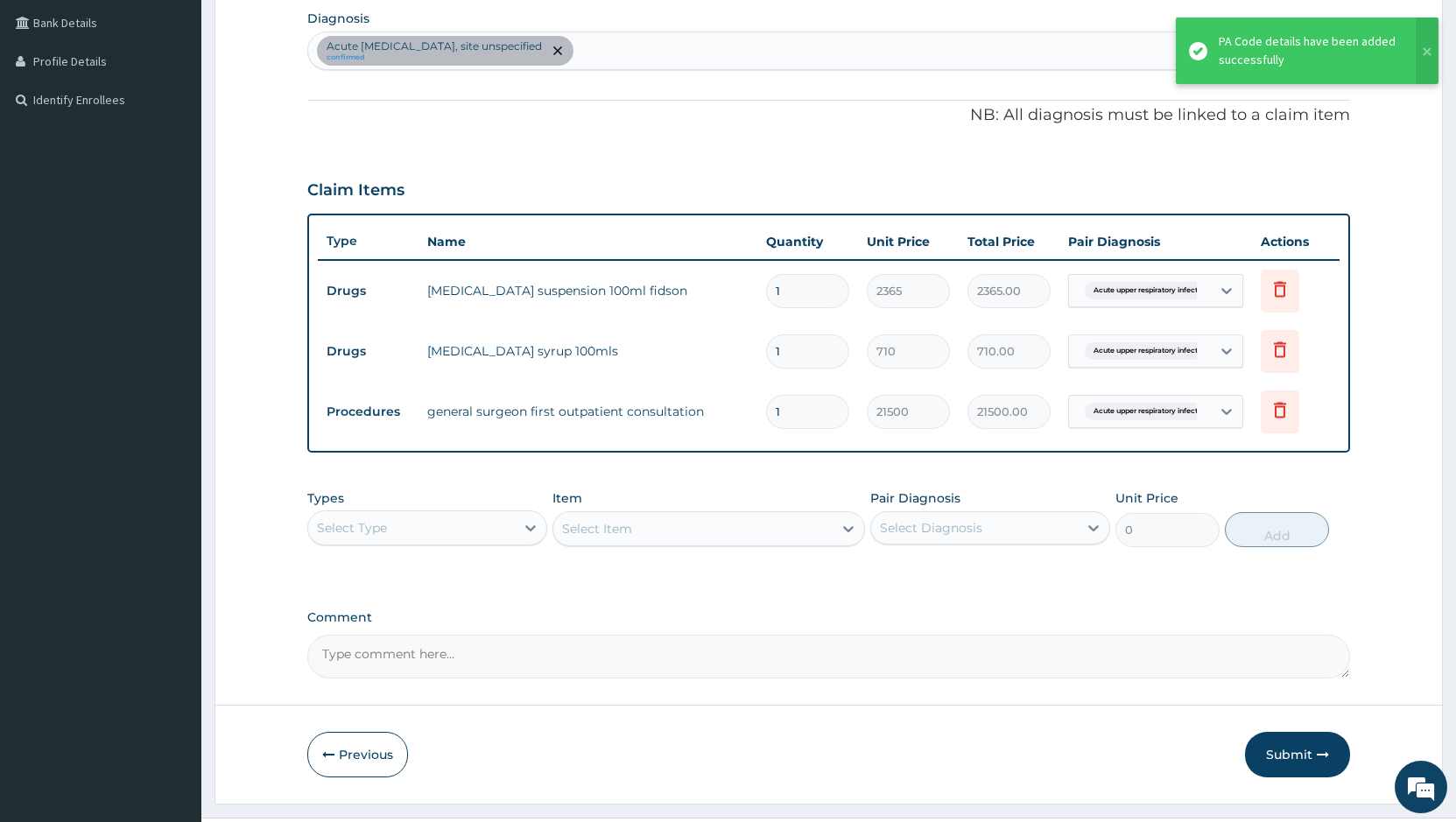
scroll to position [478, 0]
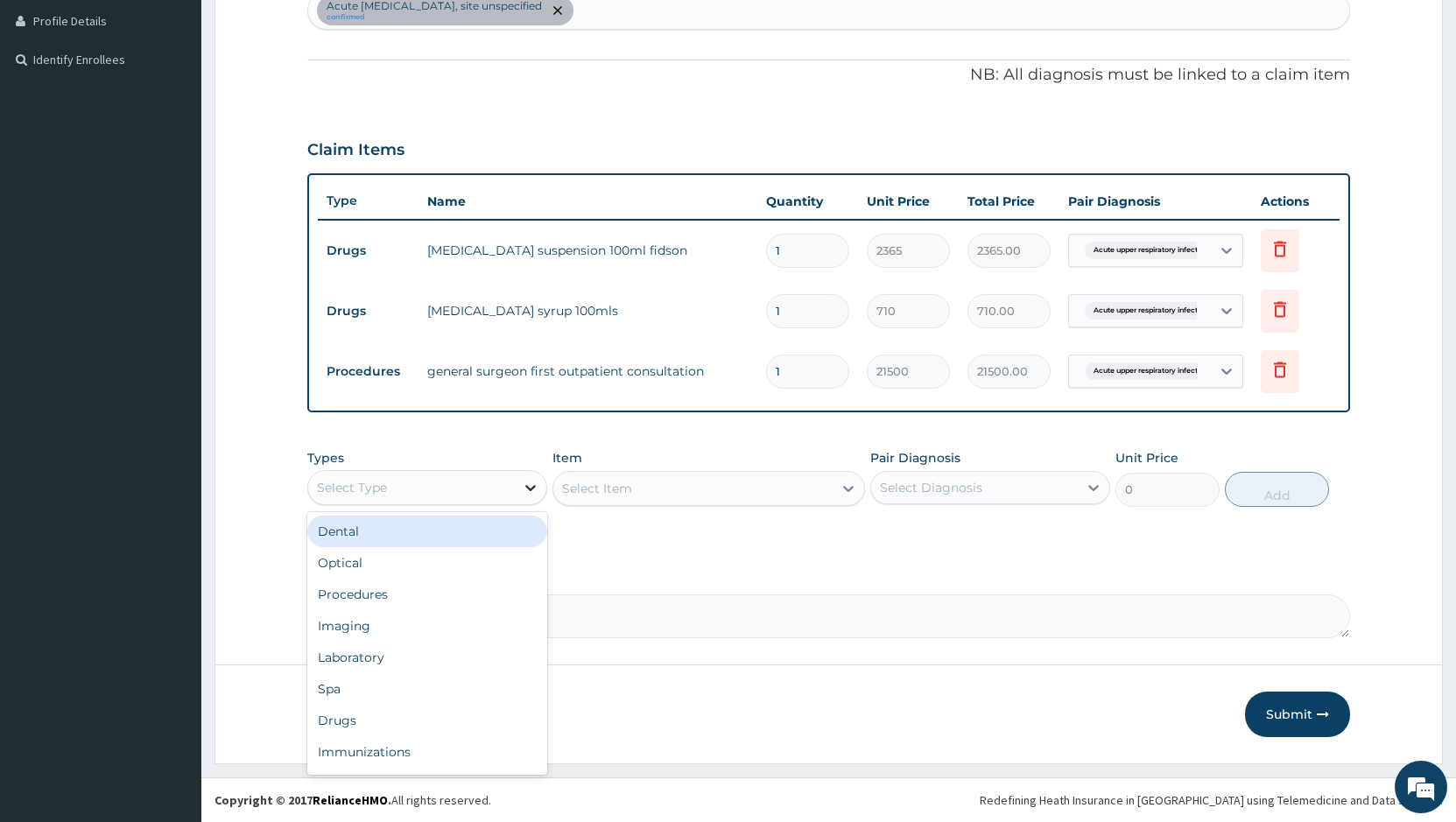
click at [525, 486] on icon at bounding box center [530, 487] width 18 height 18
click at [449, 547] on div "Procedures" at bounding box center [427, 535] width 240 height 32
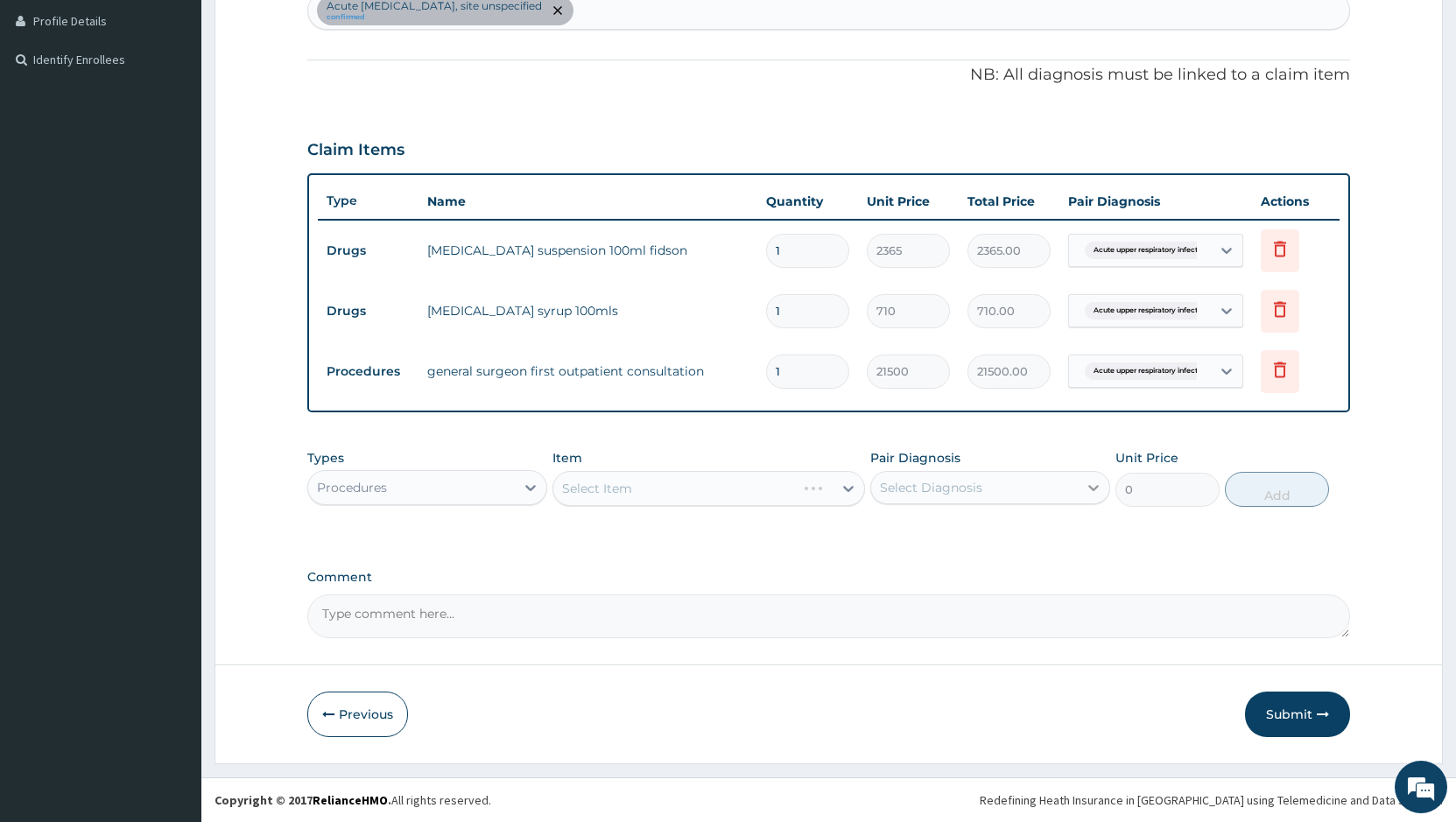
click at [1101, 486] on icon at bounding box center [1093, 487] width 18 height 18
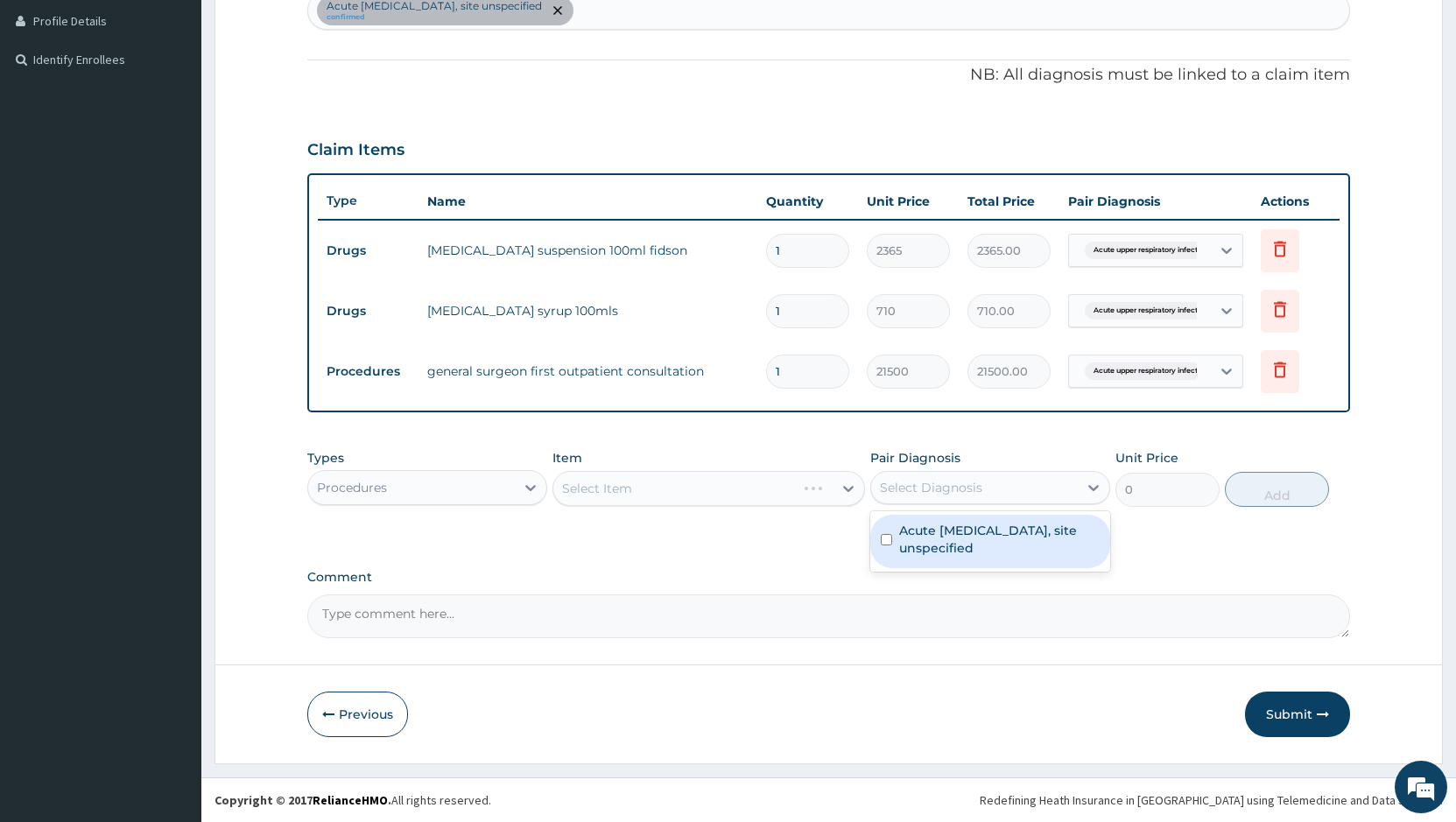
click at [1056, 538] on label "Acute upper respiratory infection, site unspecified" at bounding box center [999, 539] width 200 height 35
checkbox input "true"
click at [639, 486] on div "Select Item" at bounding box center [693, 488] width 279 height 28
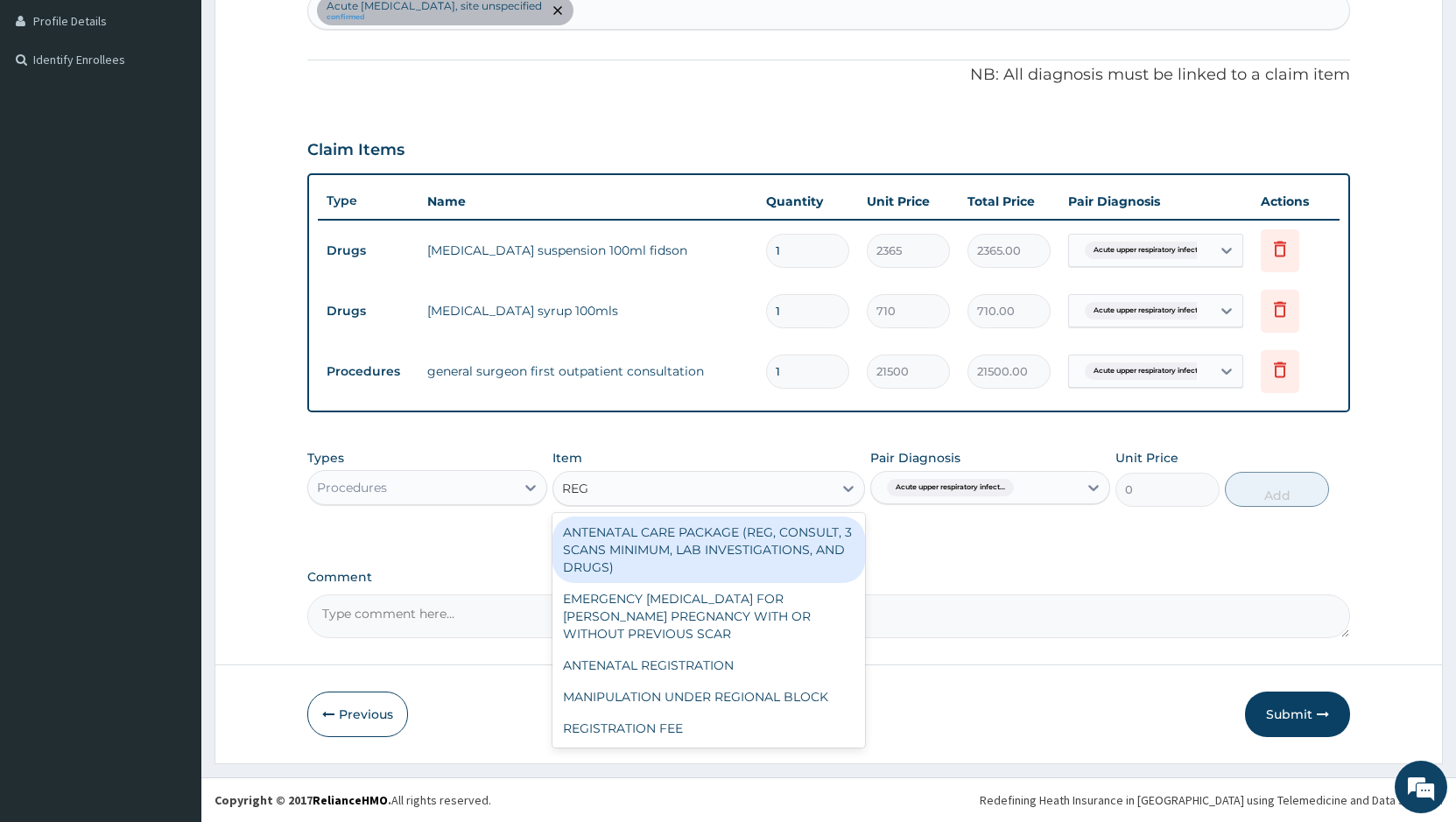
type input "REGI"
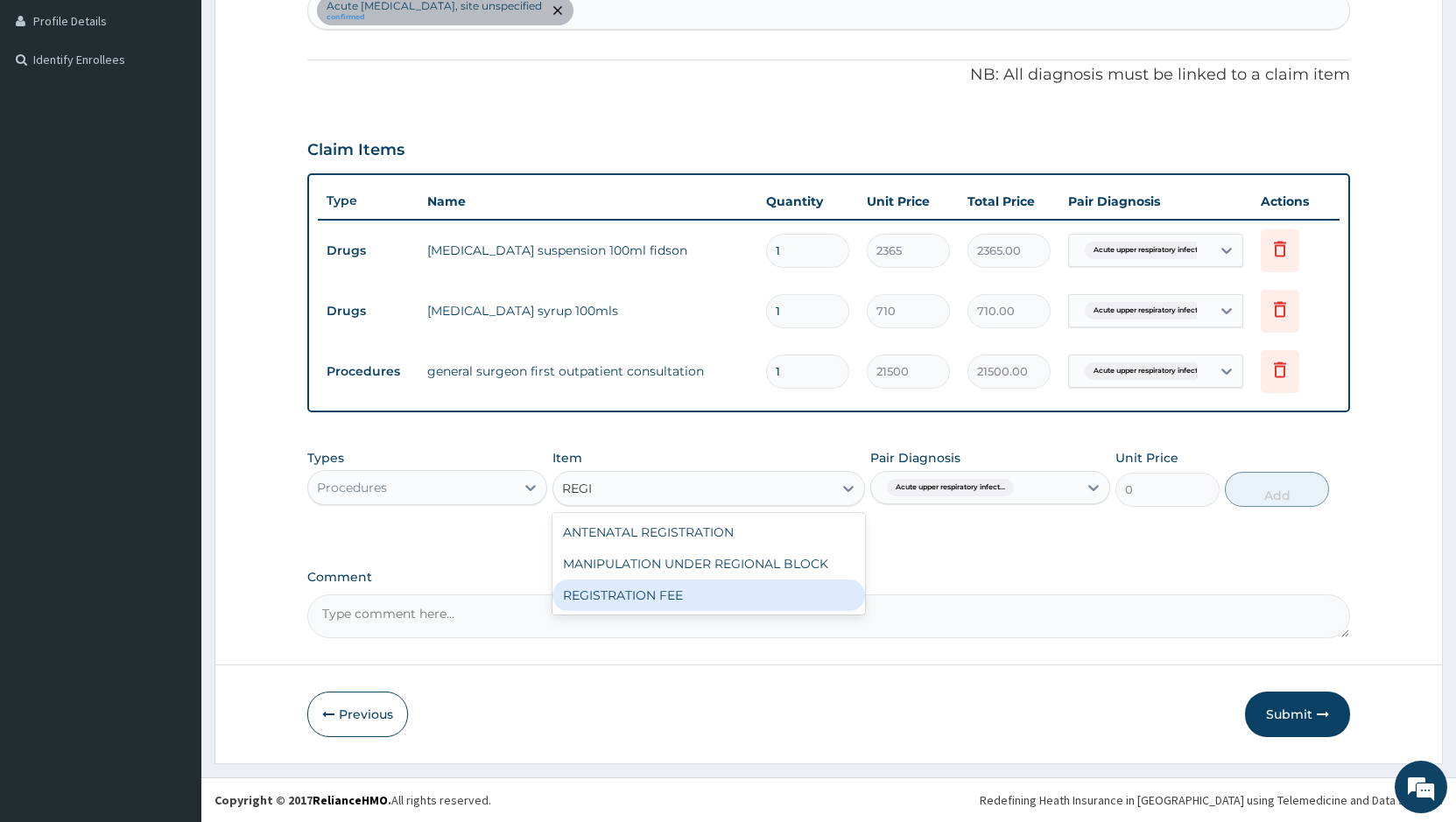
click at [688, 601] on div "REGISTRATION FEE" at bounding box center [709, 595] width 313 height 32
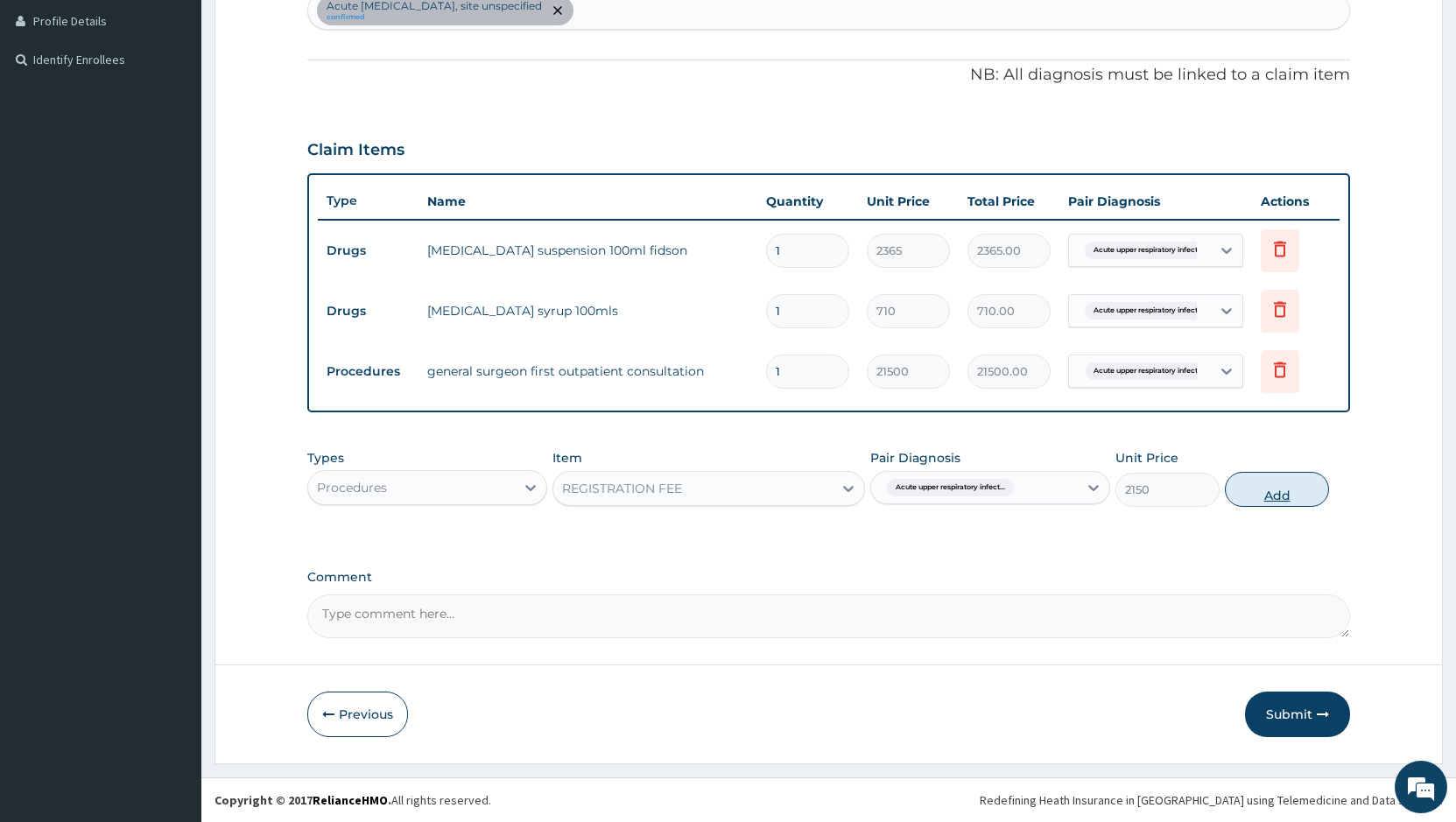
click at [1281, 485] on button "Add" at bounding box center [1277, 489] width 105 height 35
type input "0"
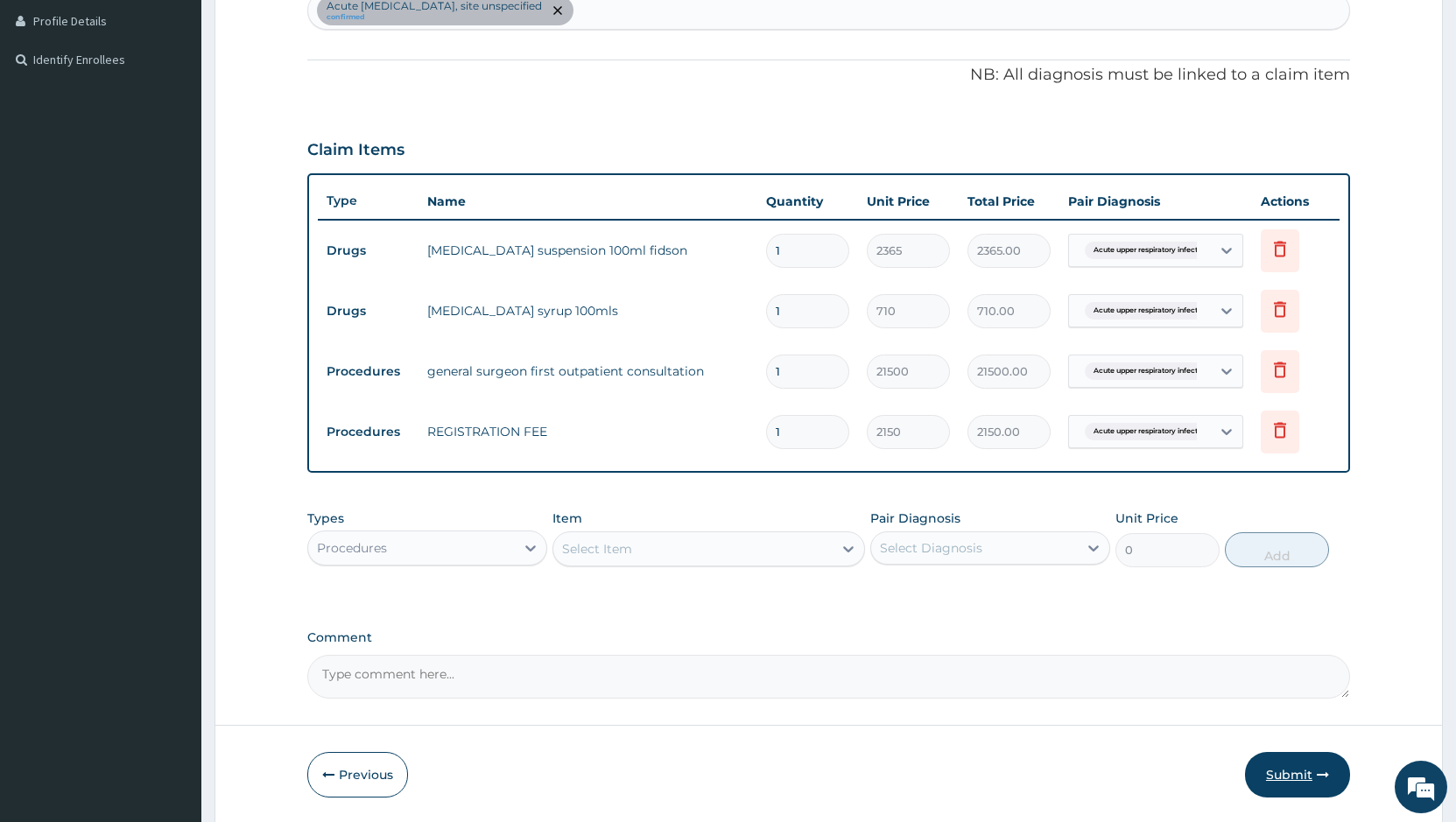
click at [1304, 785] on button "Submit" at bounding box center [1297, 775] width 105 height 46
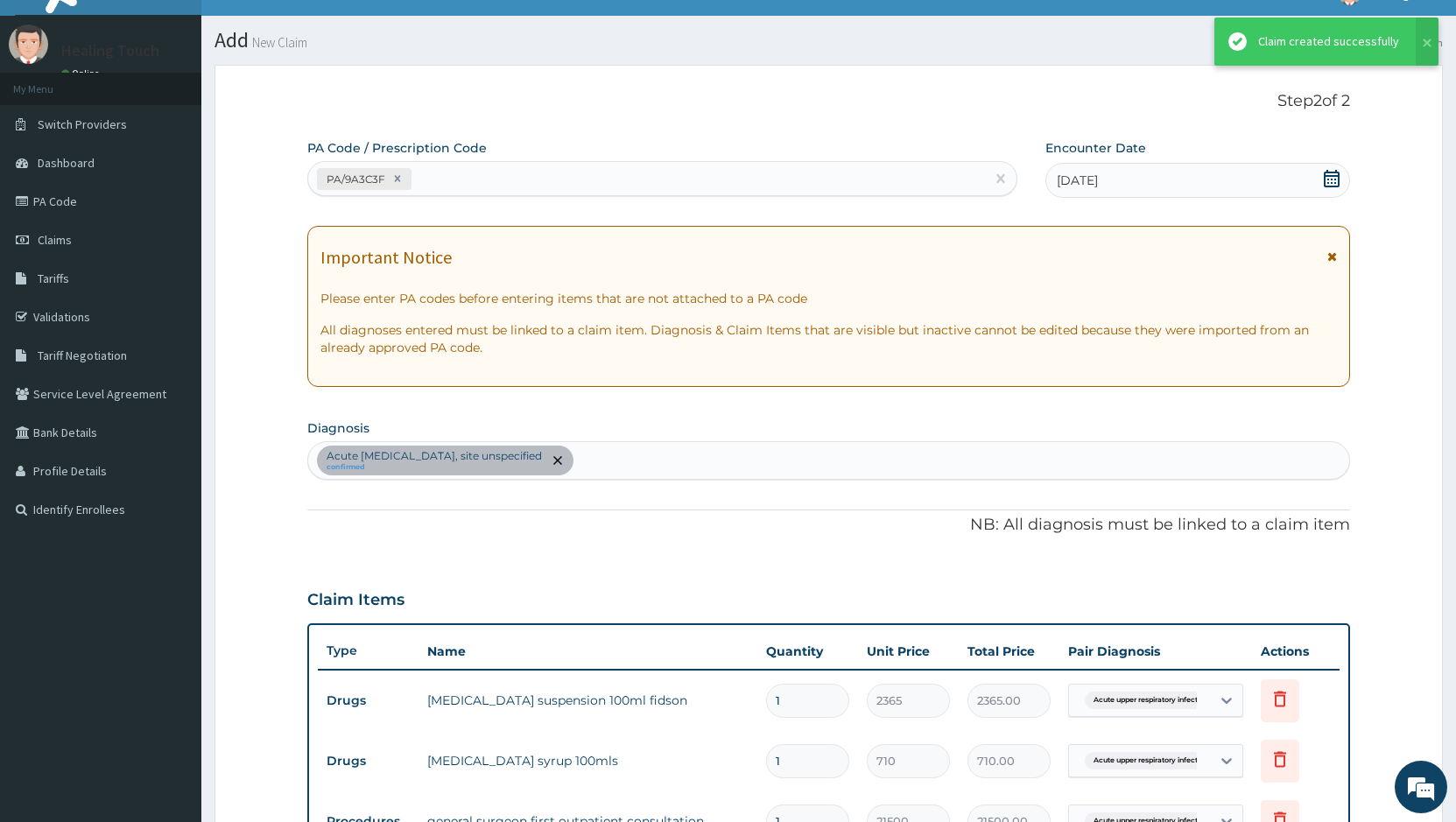
scroll to position [478, 0]
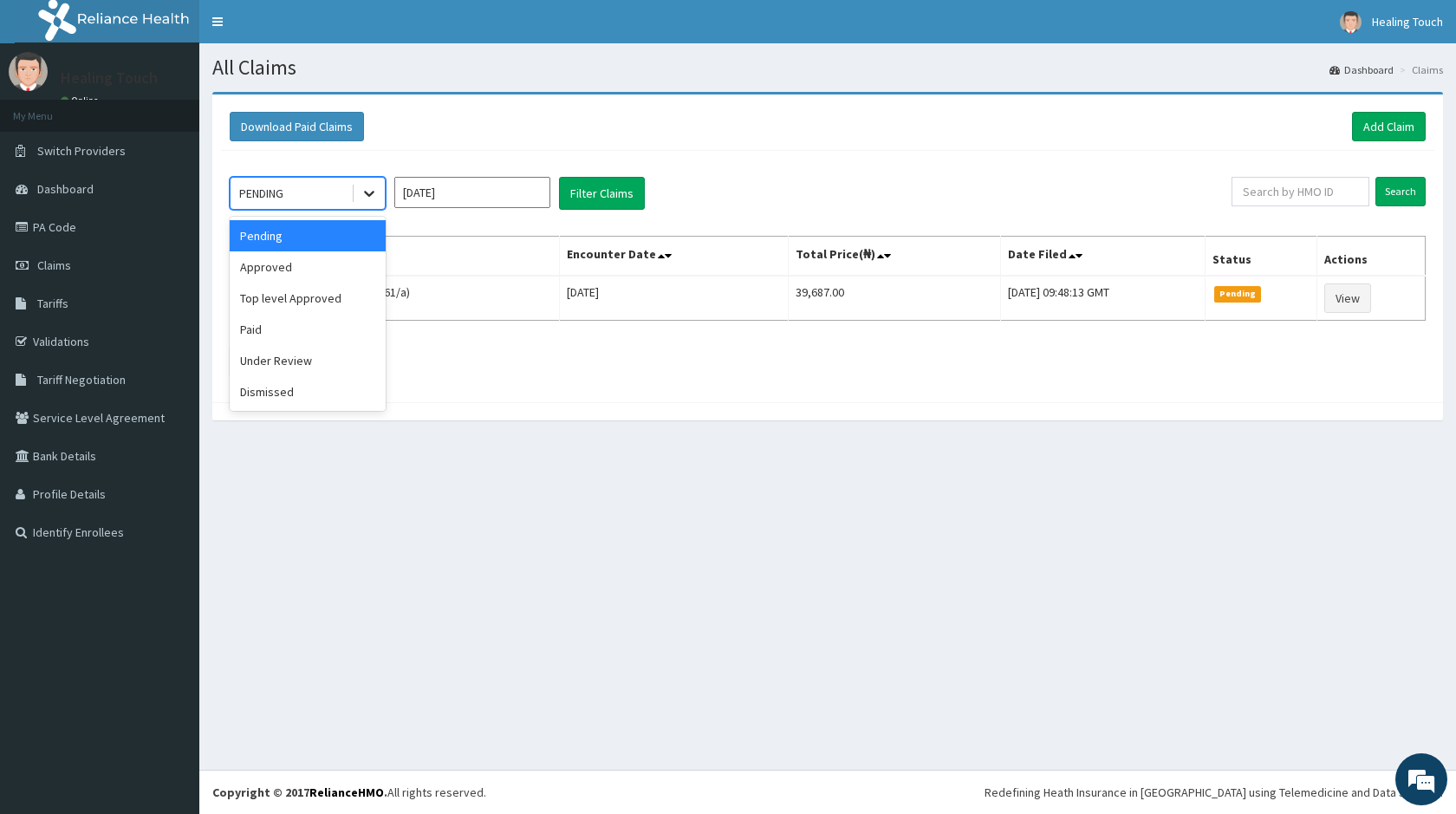
click at [370, 186] on icon at bounding box center [369, 193] width 17 height 17
click at [342, 267] on div "Approved" at bounding box center [307, 267] width 156 height 31
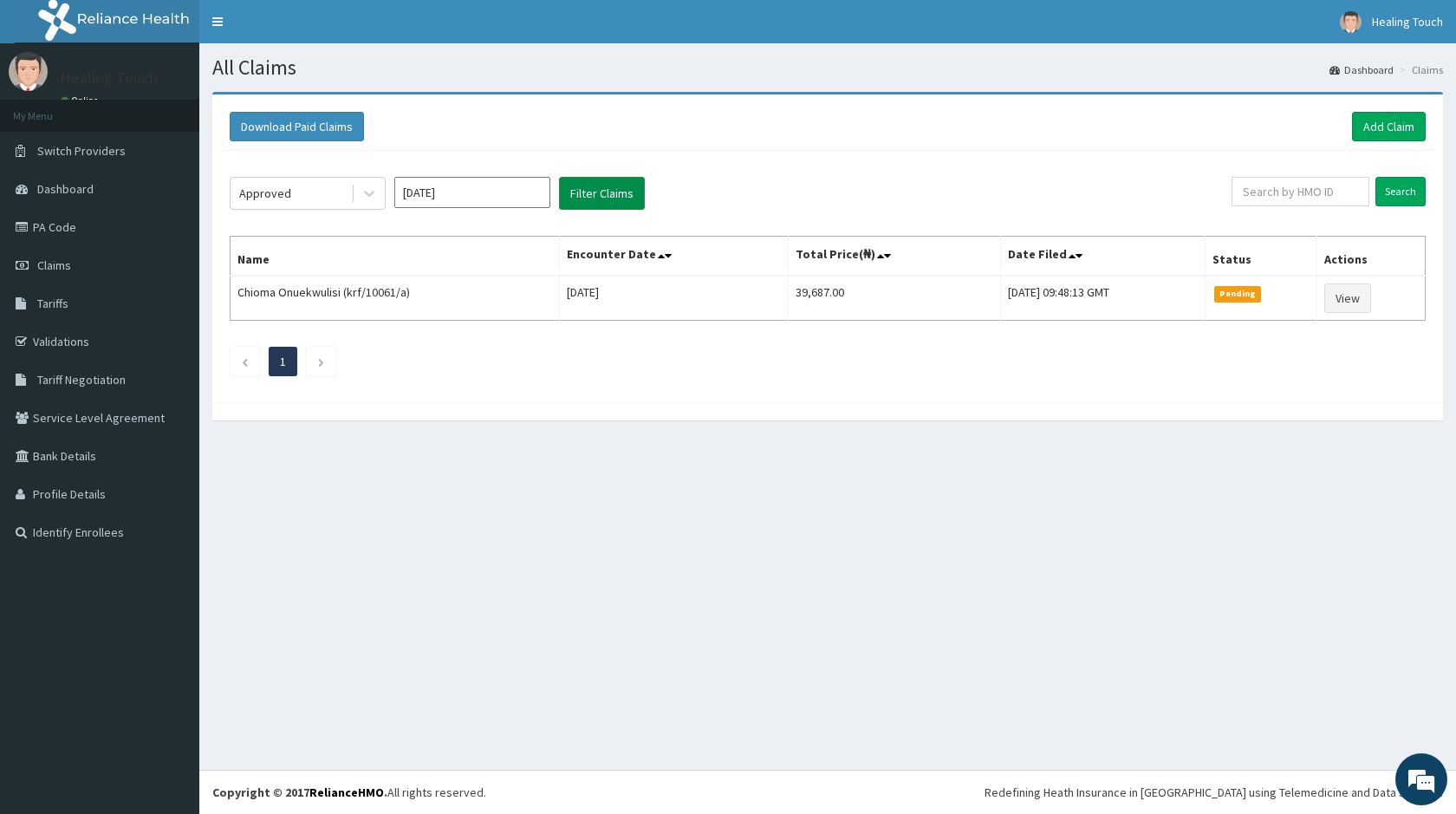
click at [635, 198] on button "Filter Claims" at bounding box center [602, 193] width 86 height 33
click at [57, 233] on link "PA Code" at bounding box center [99, 227] width 199 height 38
click at [1413, 131] on link "Add Claim" at bounding box center [1388, 127] width 74 height 30
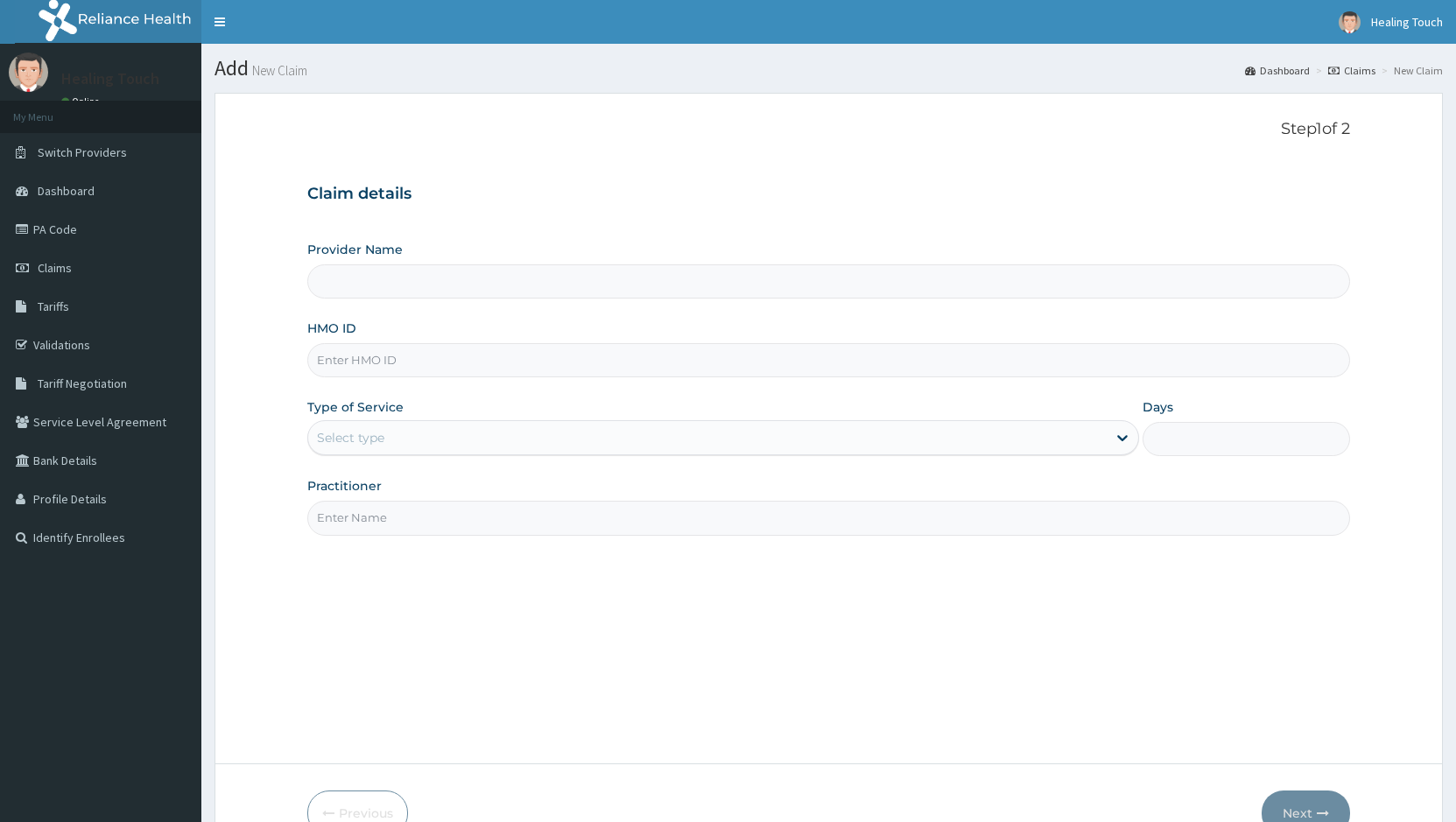
click at [452, 367] on input "HMO ID" at bounding box center [828, 360] width 1042 height 34
type input "CH"
type input "Healing Touch Hospital"
type input "CHL/10819/F"
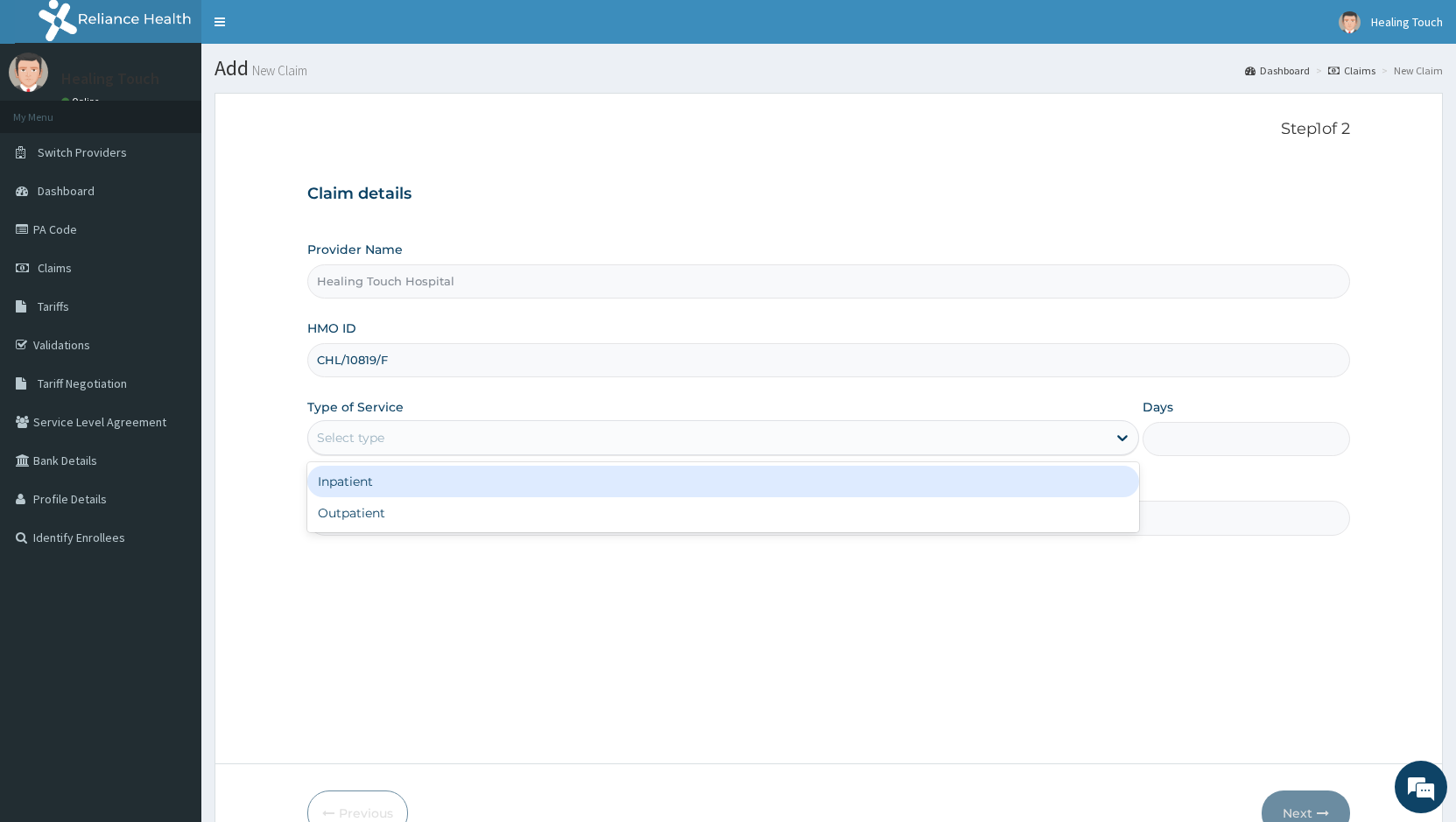
click at [935, 427] on div "Select type" at bounding box center [707, 437] width 797 height 28
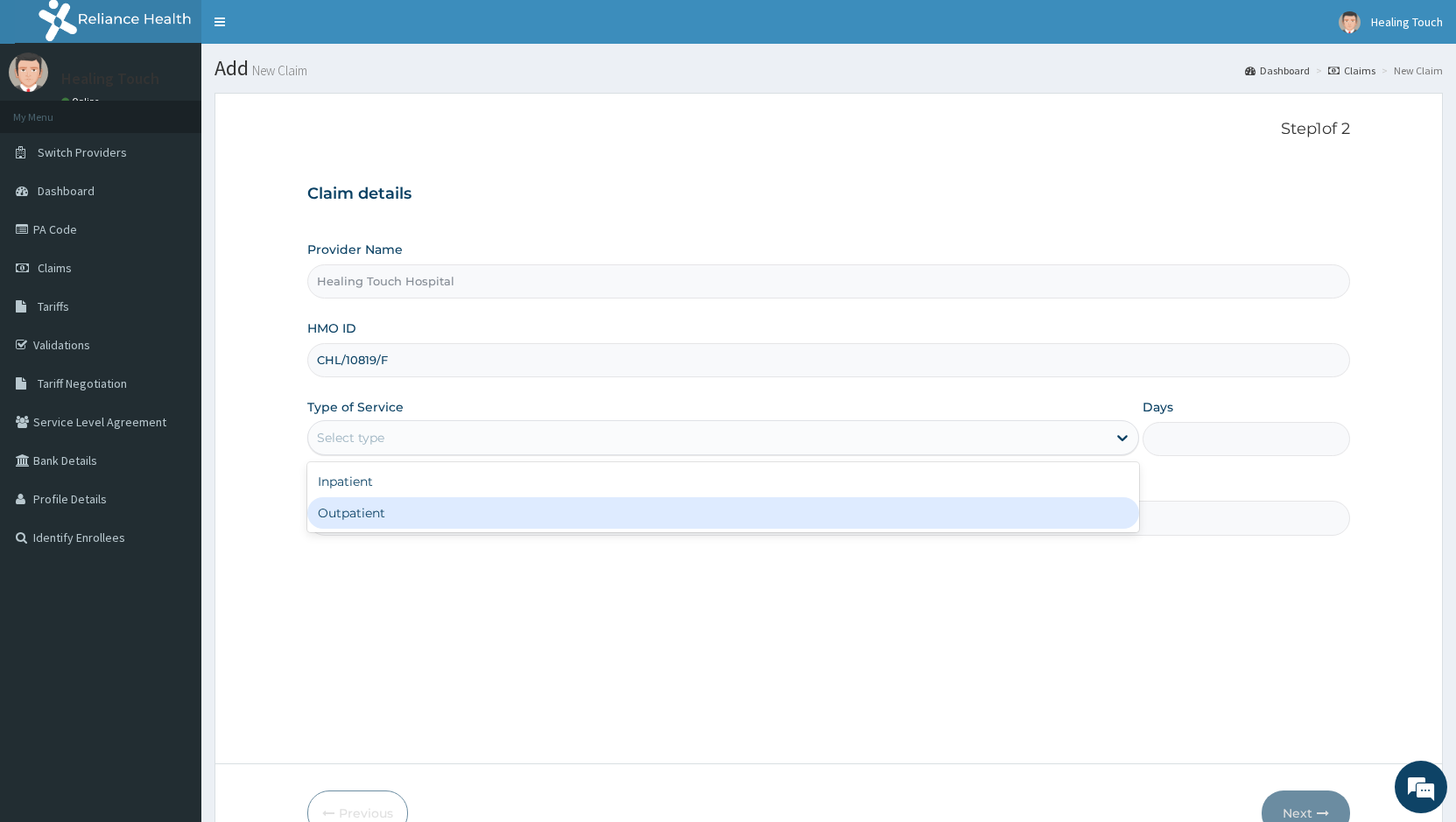
click at [846, 512] on div "Outpatient" at bounding box center [723, 513] width 831 height 32
type input "1"
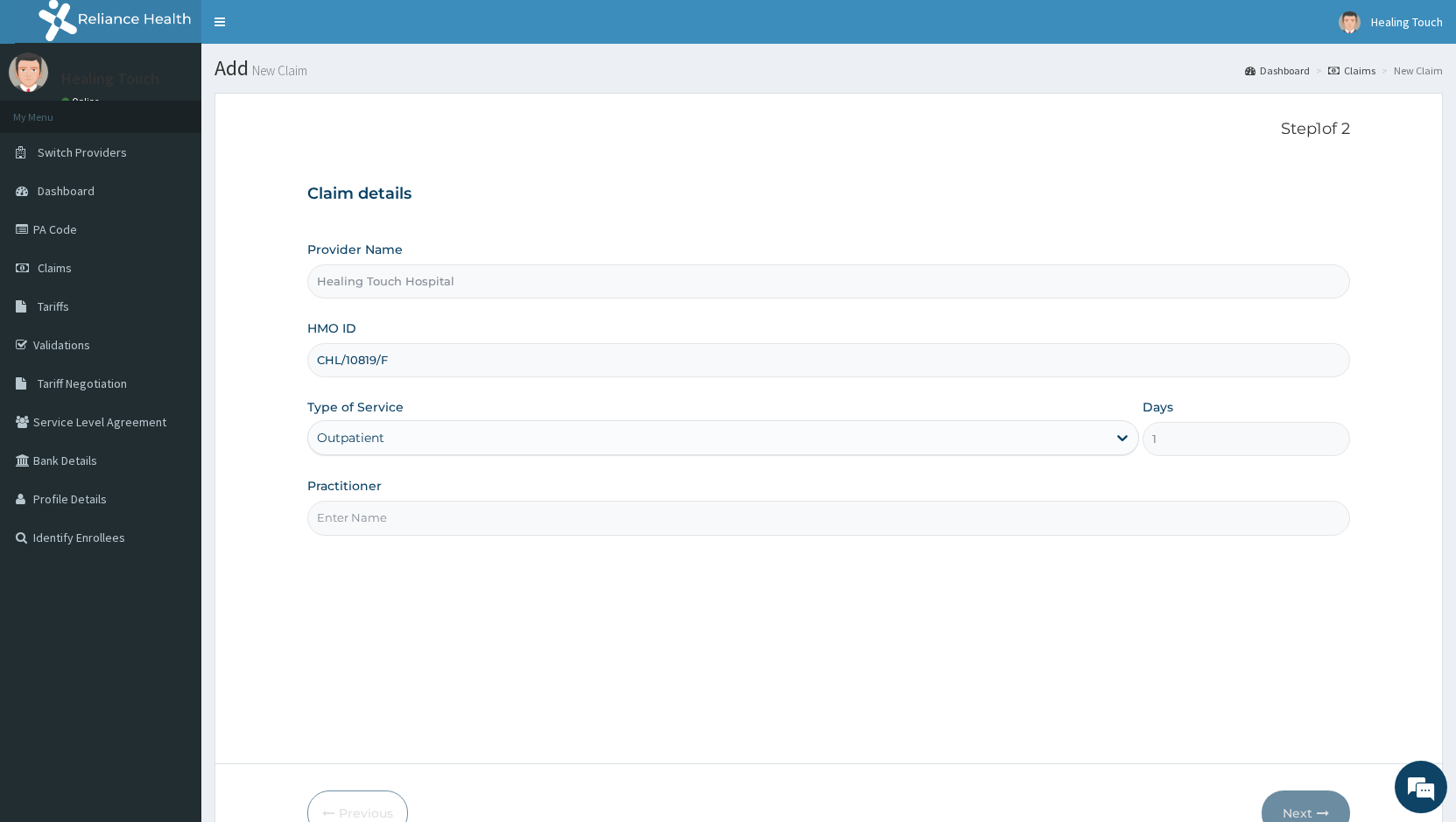
click at [613, 521] on input "Practitioner" at bounding box center [828, 517] width 1042 height 34
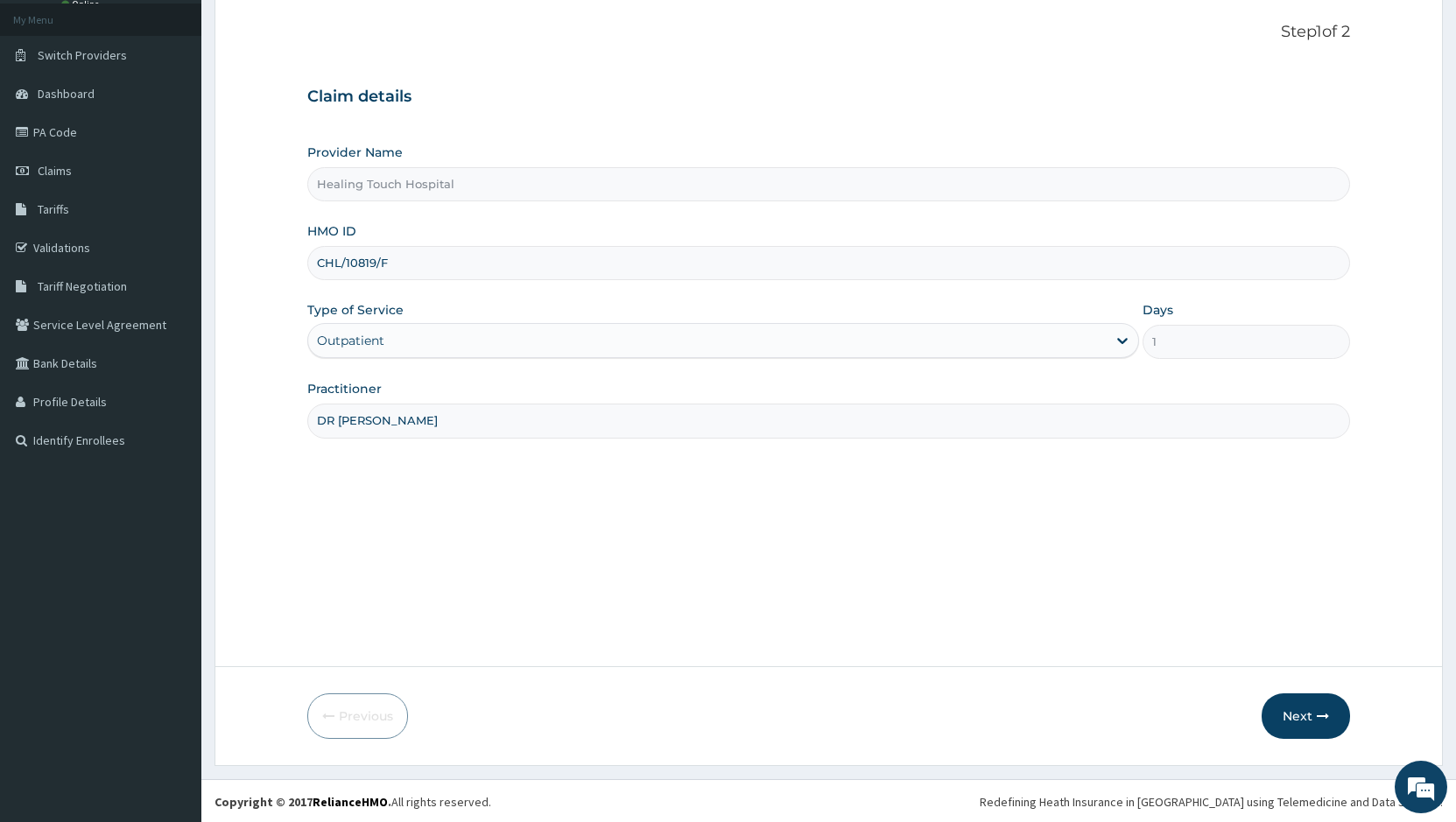
scroll to position [99, 0]
type input "DR [PERSON_NAME]"
click at [1309, 719] on button "Next" at bounding box center [1305, 714] width 89 height 46
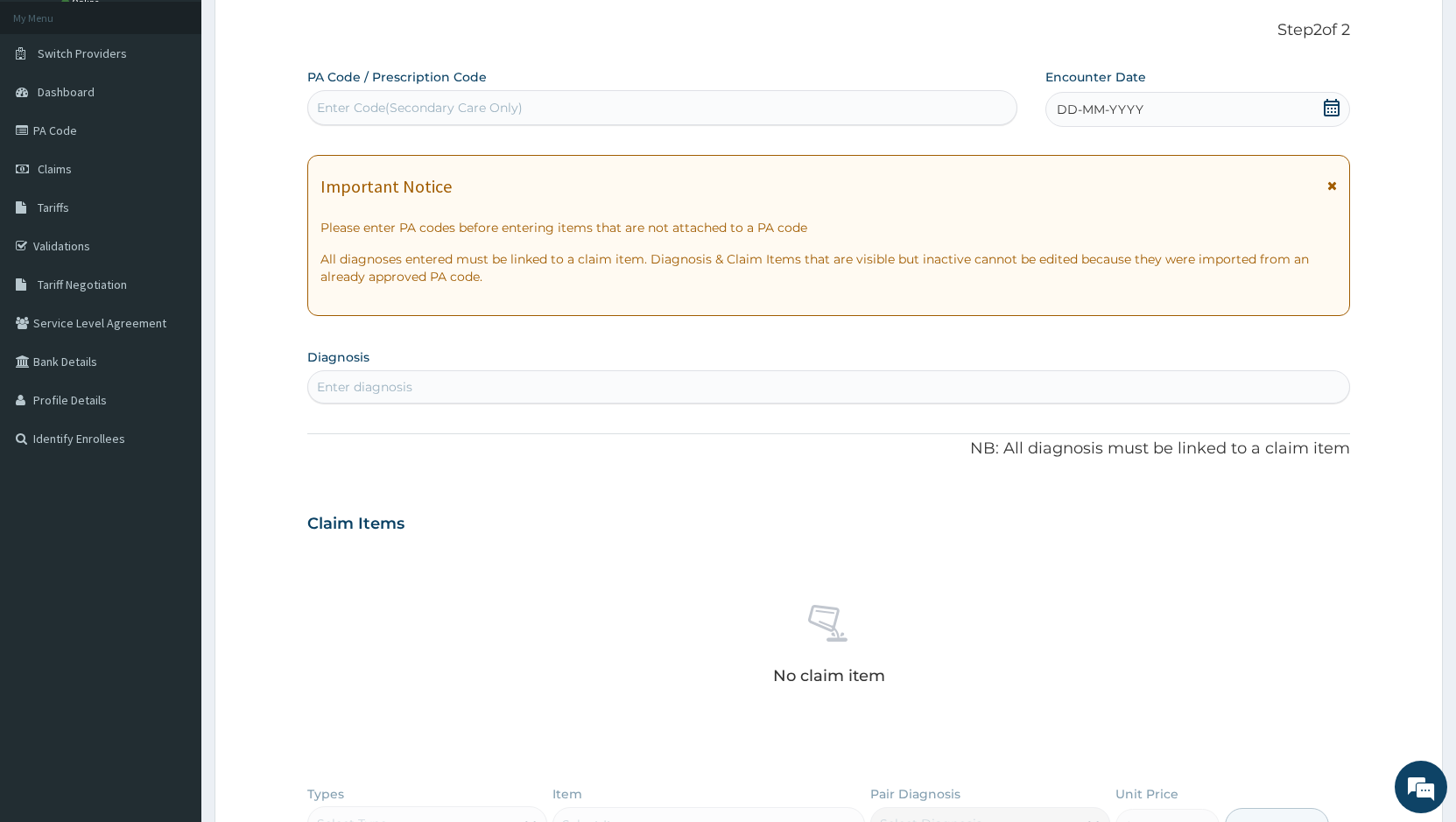
click at [356, 111] on div "Enter Code(Secondary Care Only)" at bounding box center [420, 108] width 205 height 18
paste input "PA/64EA46"
type input "PA/64EA46"
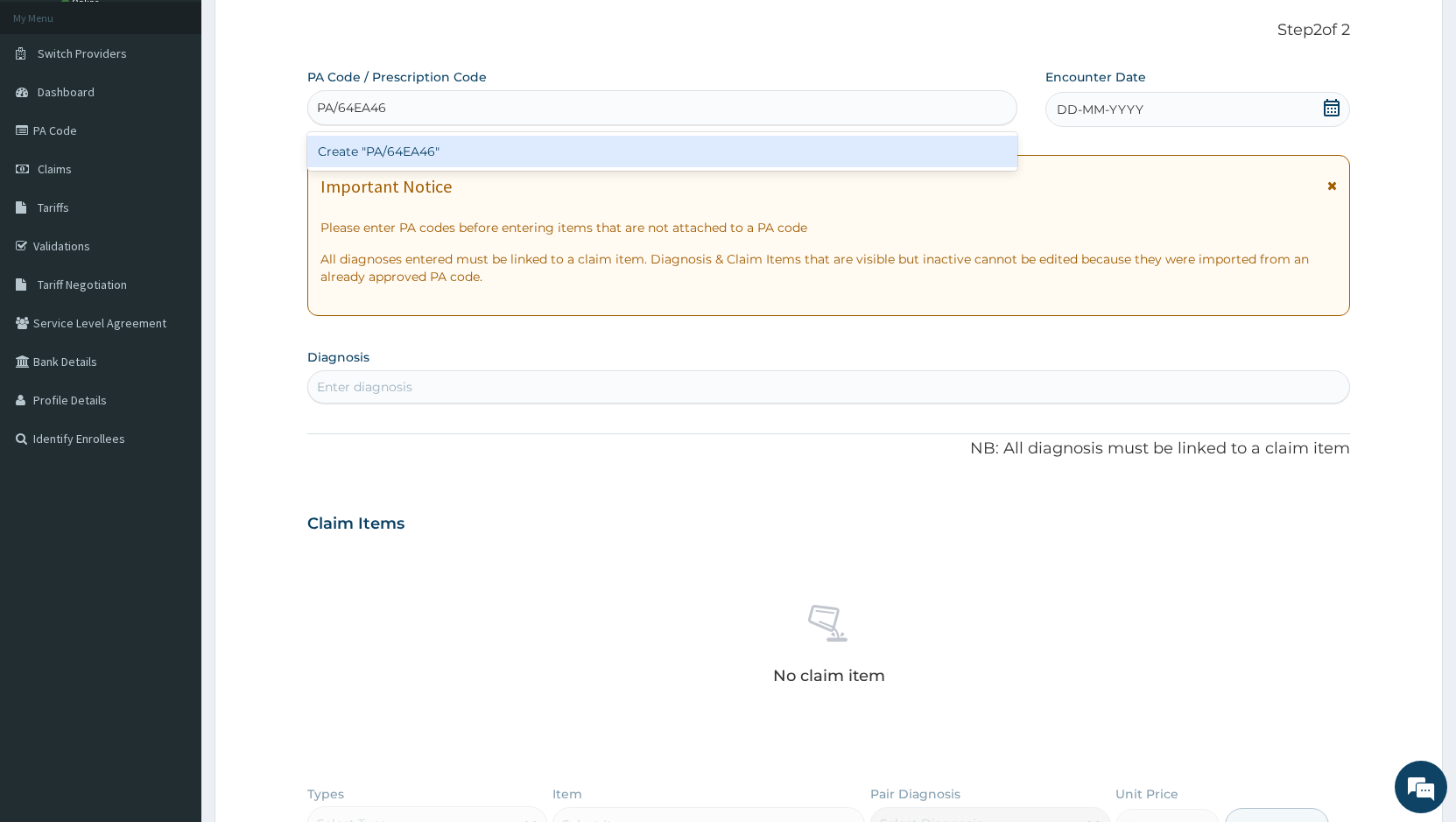
click at [380, 145] on div "Create "PA/64EA46"" at bounding box center [662, 152] width 710 height 32
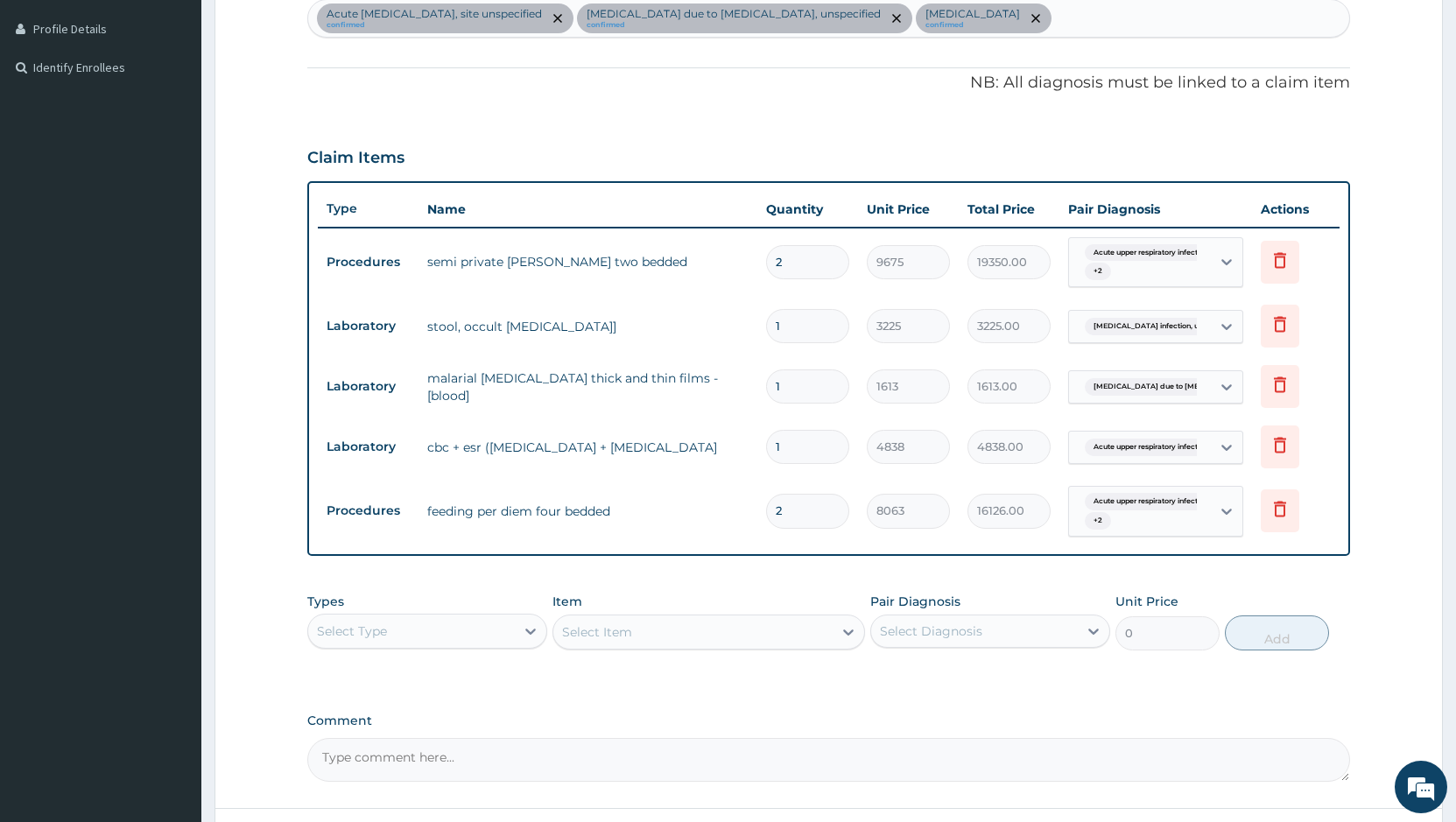
scroll to position [438, 0]
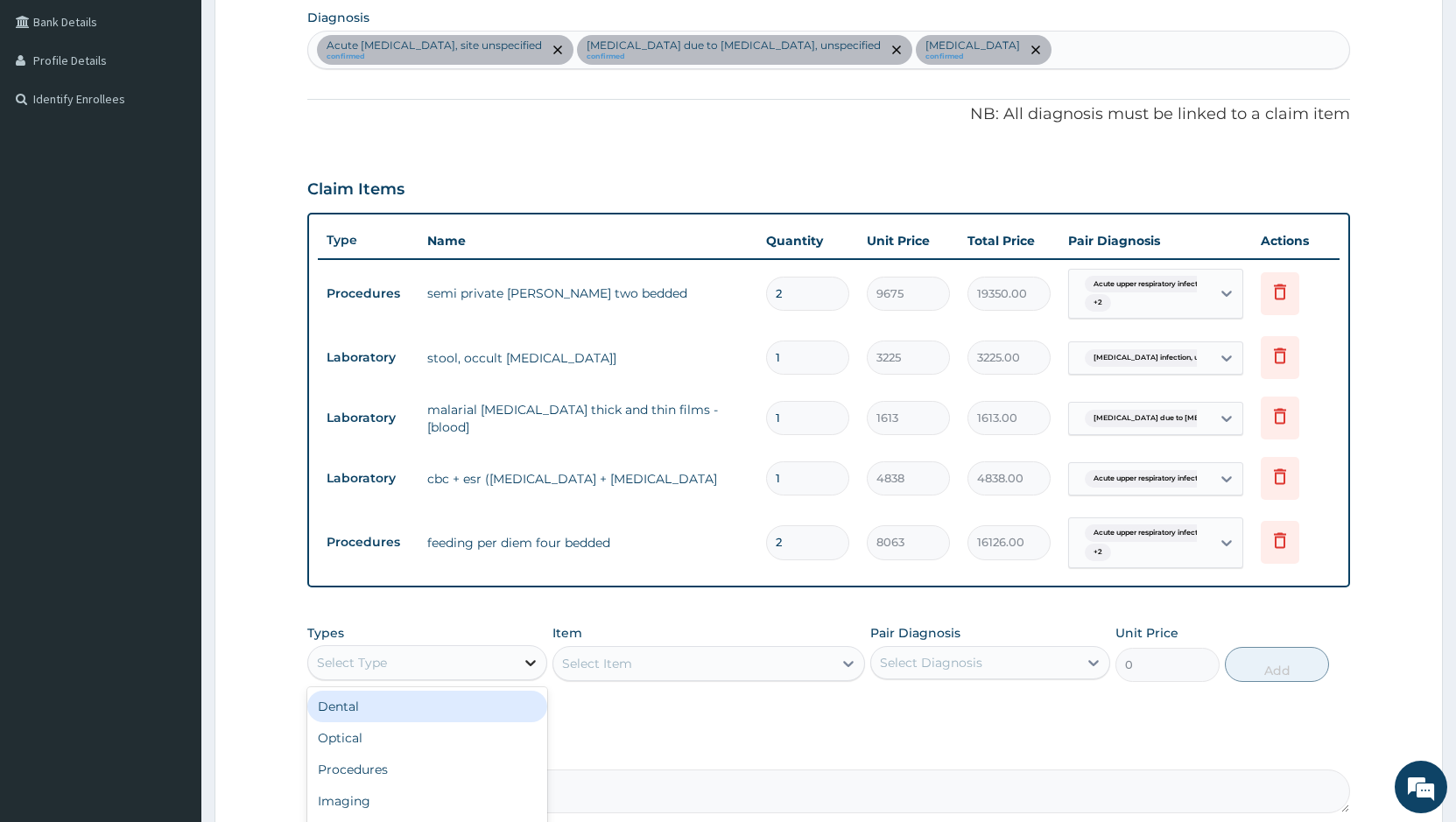
click at [531, 660] on icon at bounding box center [530, 663] width 18 height 18
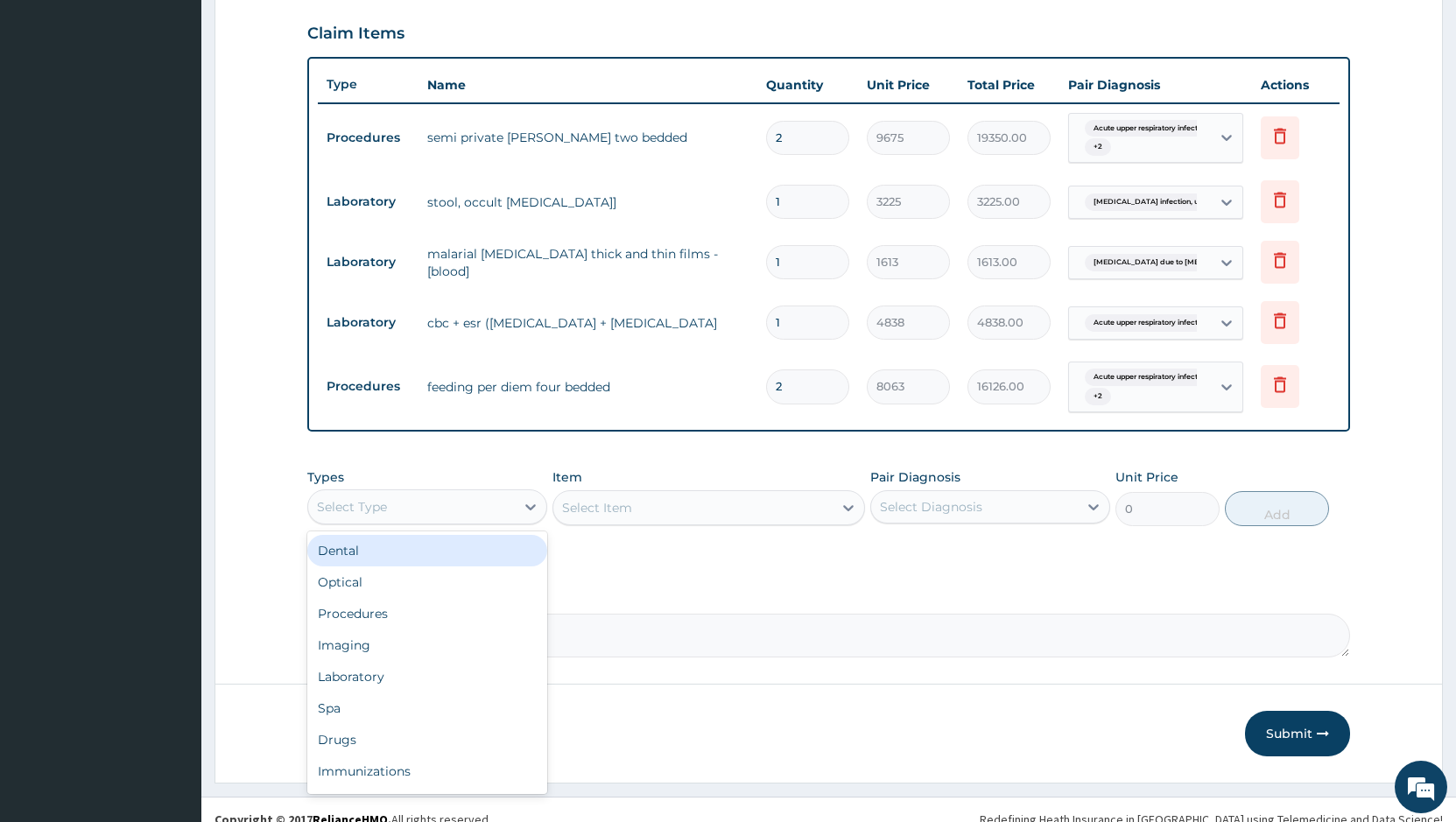
scroll to position [614, 0]
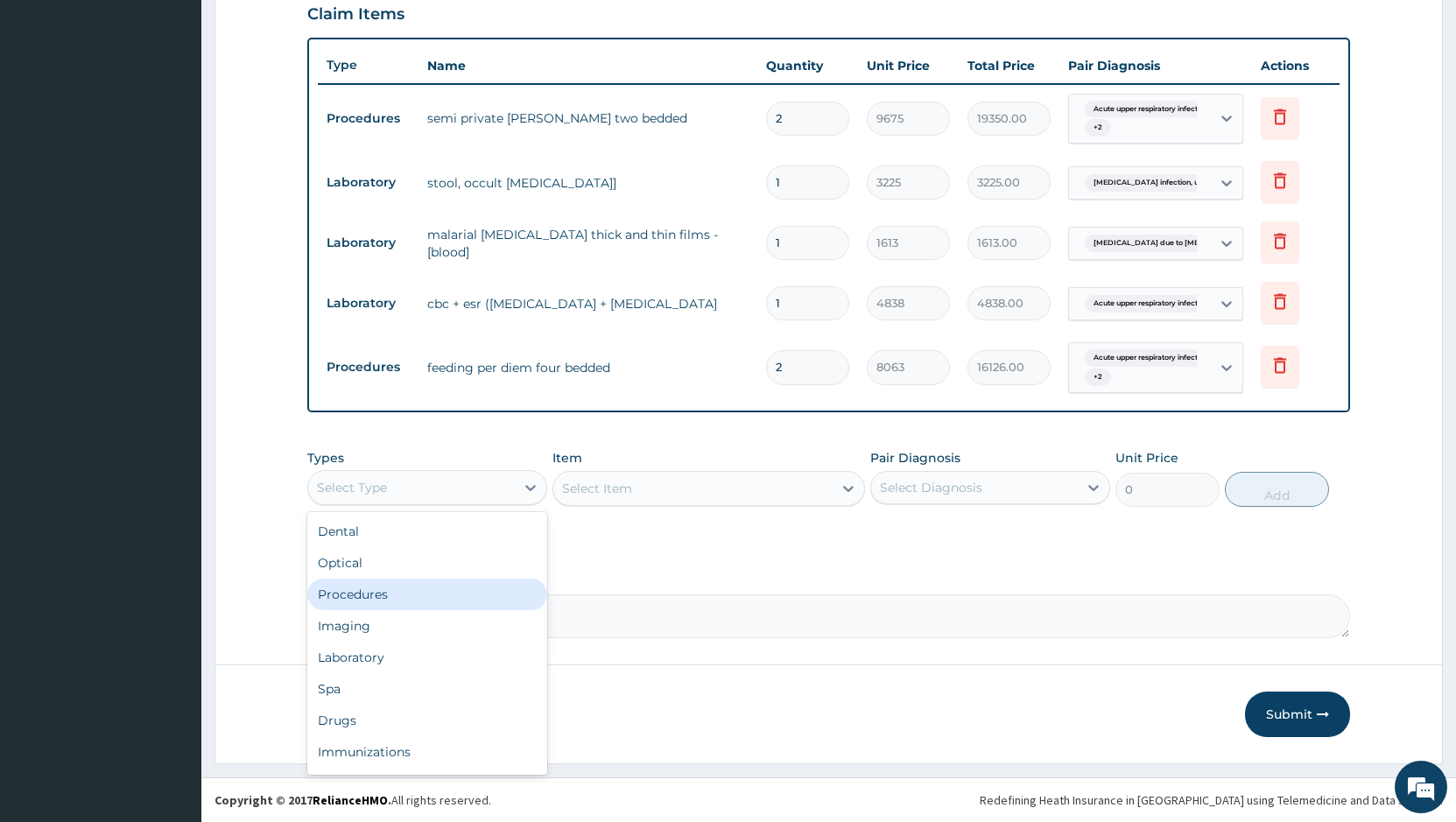
click at [479, 605] on div "Procedures" at bounding box center [427, 595] width 240 height 32
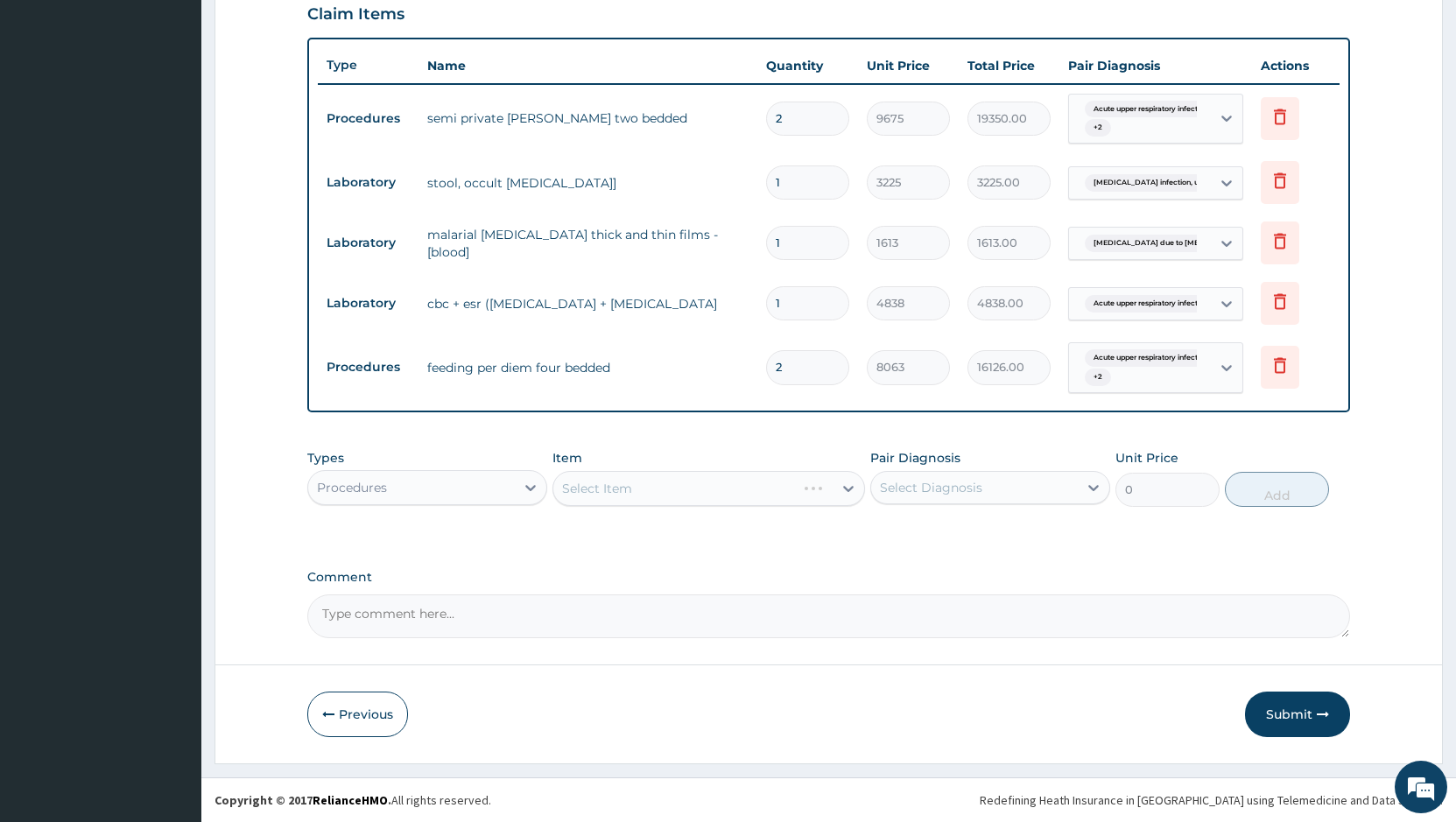
click at [825, 493] on div "Select Item" at bounding box center [709, 488] width 313 height 35
click at [957, 482] on div "Select Diagnosis" at bounding box center [931, 487] width 103 height 18
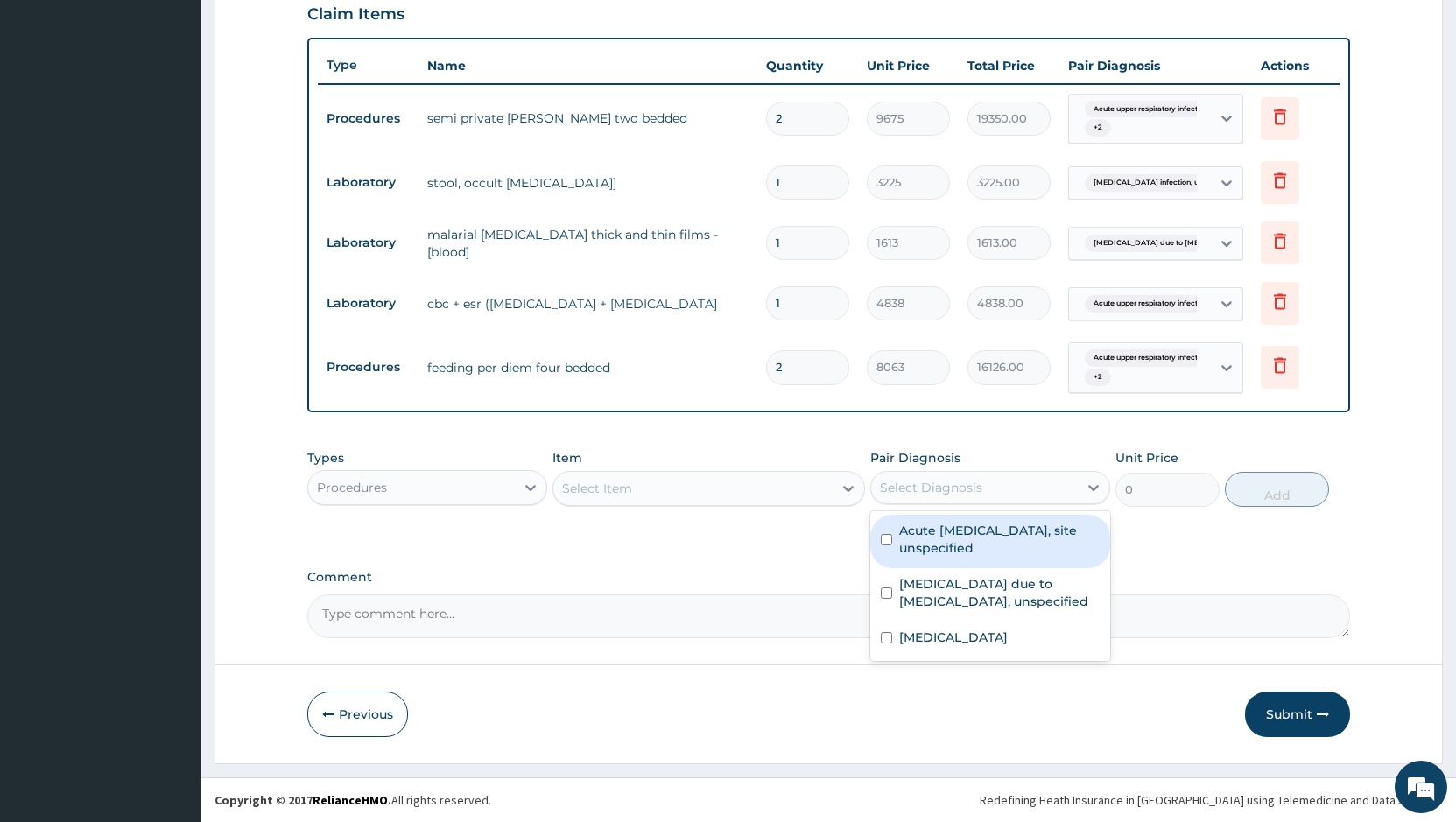
click at [951, 538] on label "Acute upper respiratory infection, site unspecified" at bounding box center [999, 539] width 200 height 35
checkbox input "true"
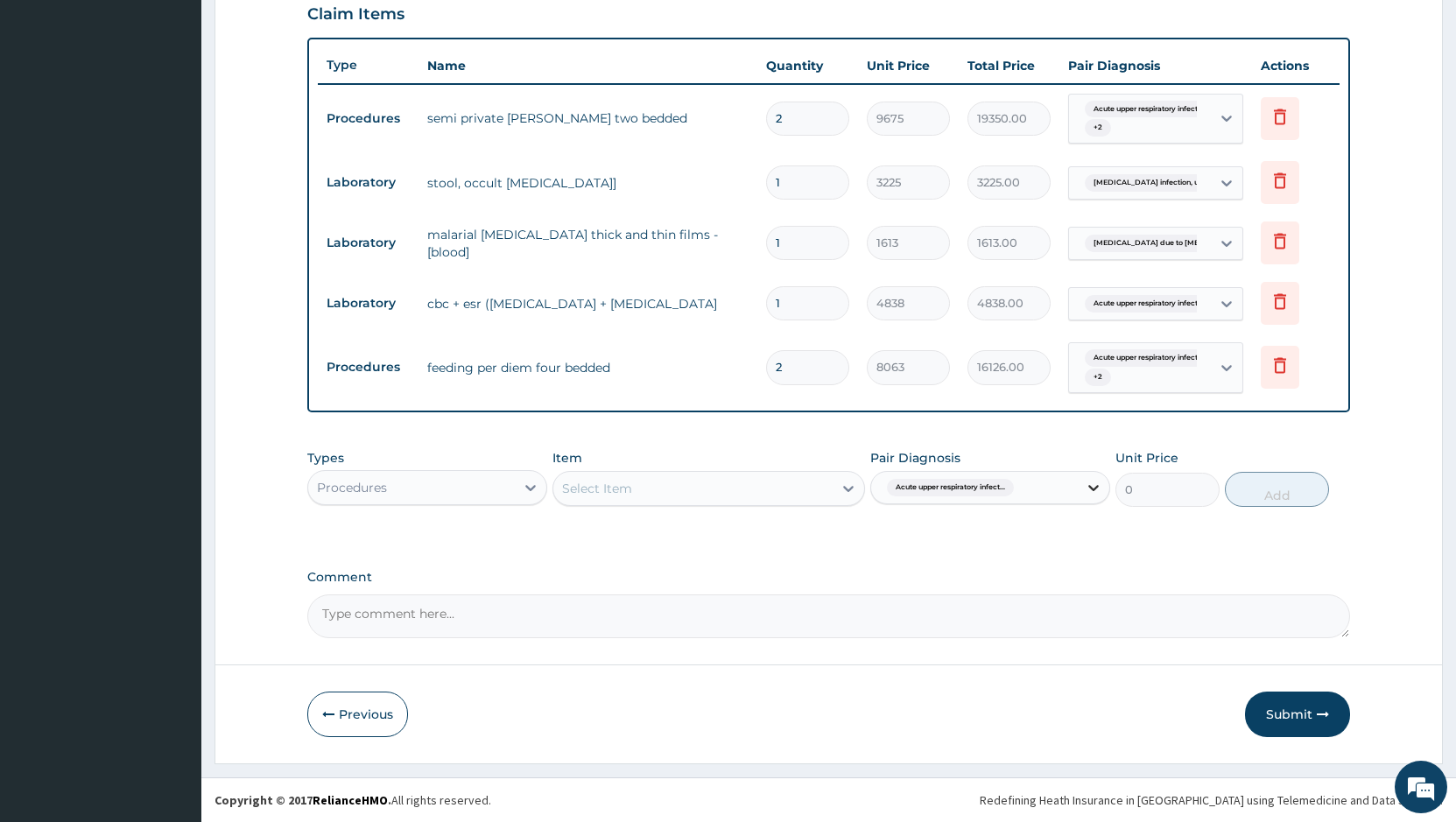
click at [1096, 493] on icon at bounding box center [1093, 487] width 18 height 18
click at [1085, 485] on icon at bounding box center [1093, 487] width 18 height 18
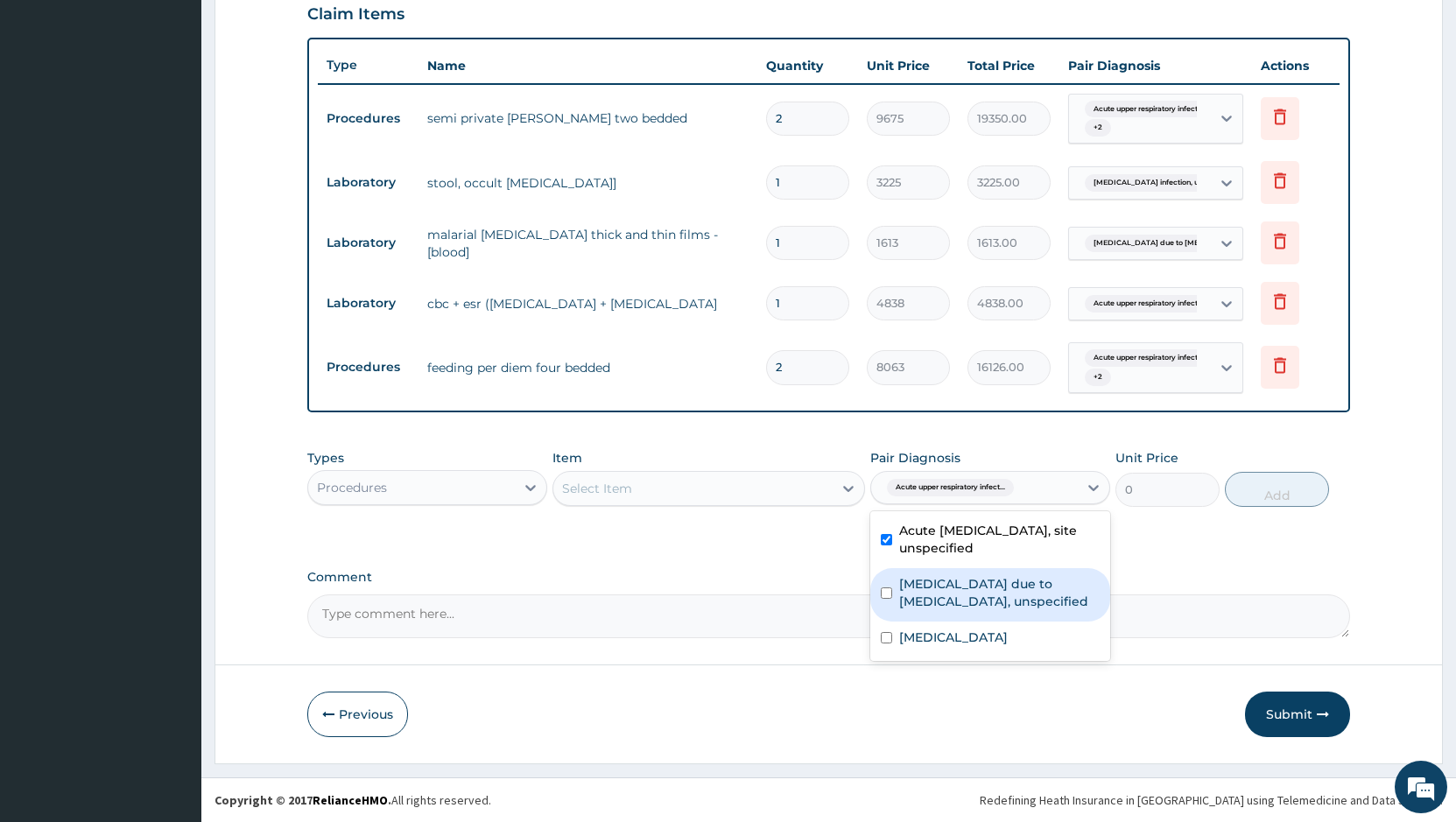
click at [1014, 590] on label "Malaria due to Plasmodium falciparum, unspecified" at bounding box center [999, 593] width 200 height 35
checkbox input "true"
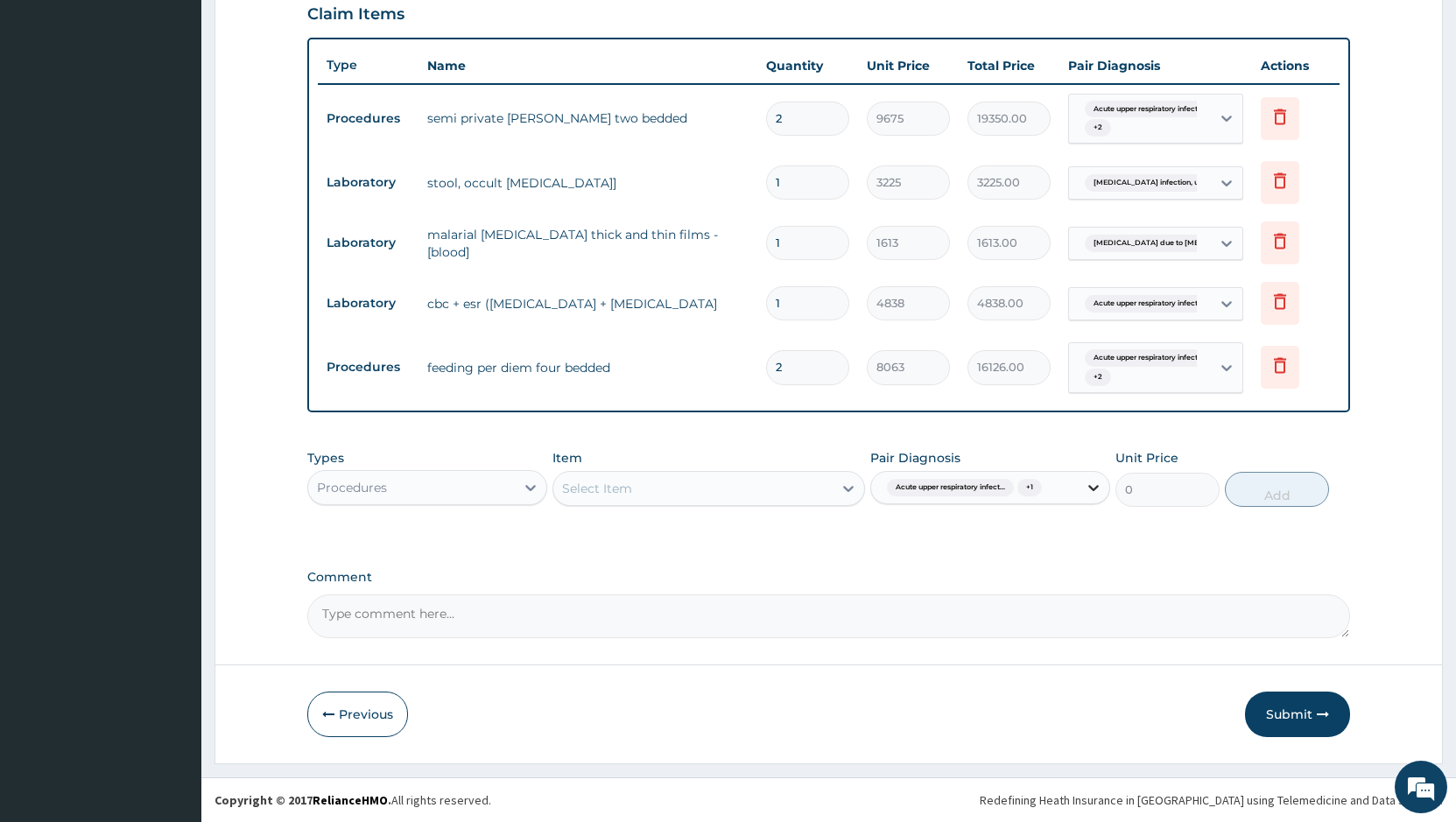
click at [1090, 491] on icon at bounding box center [1093, 487] width 18 height 18
click at [1094, 495] on icon at bounding box center [1093, 487] width 18 height 18
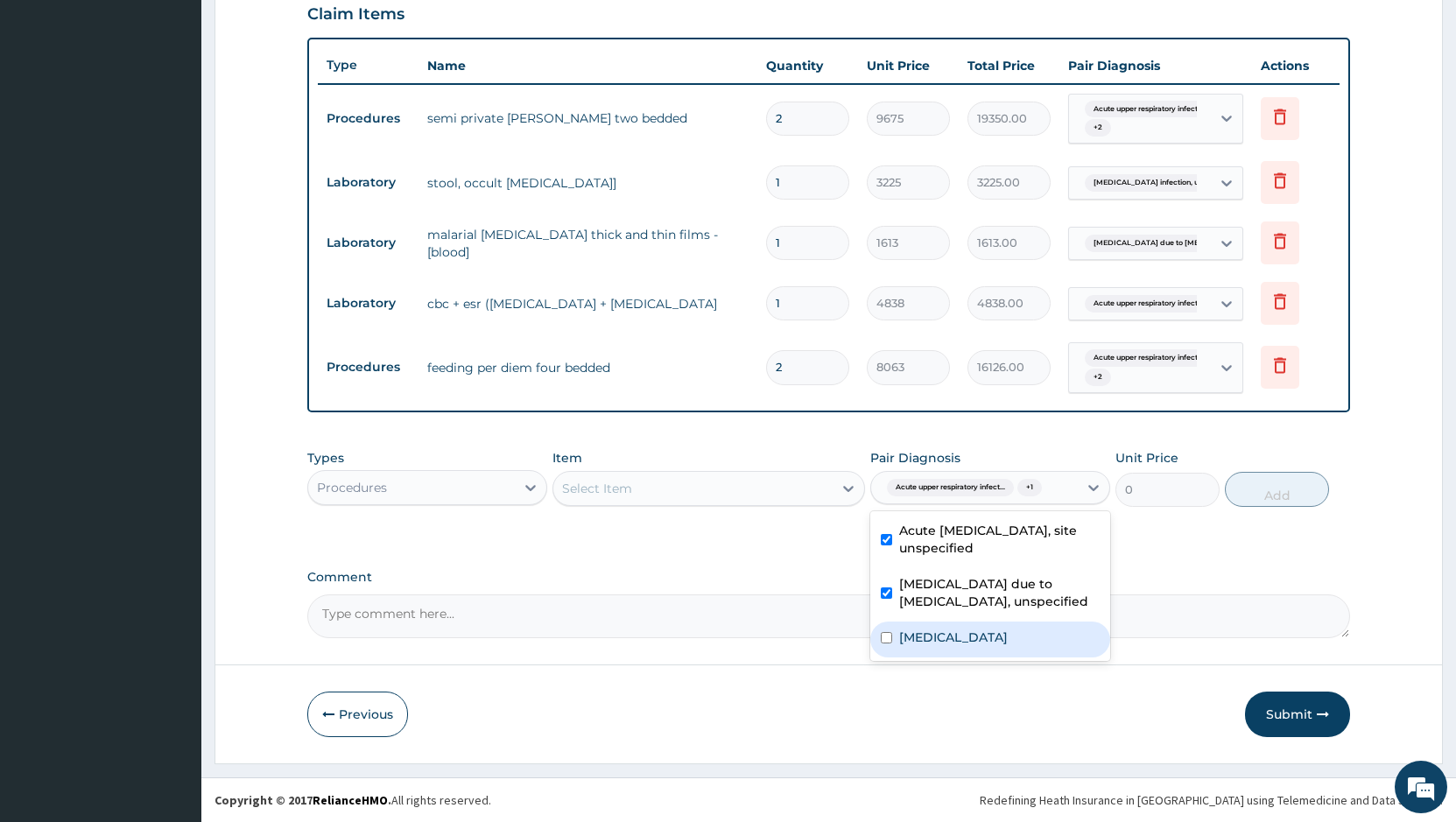
click at [1007, 641] on label "Salmonella infection, unspecified" at bounding box center [954, 638] width 109 height 18
checkbox input "true"
click at [765, 491] on div "Select Item" at bounding box center [693, 488] width 279 height 28
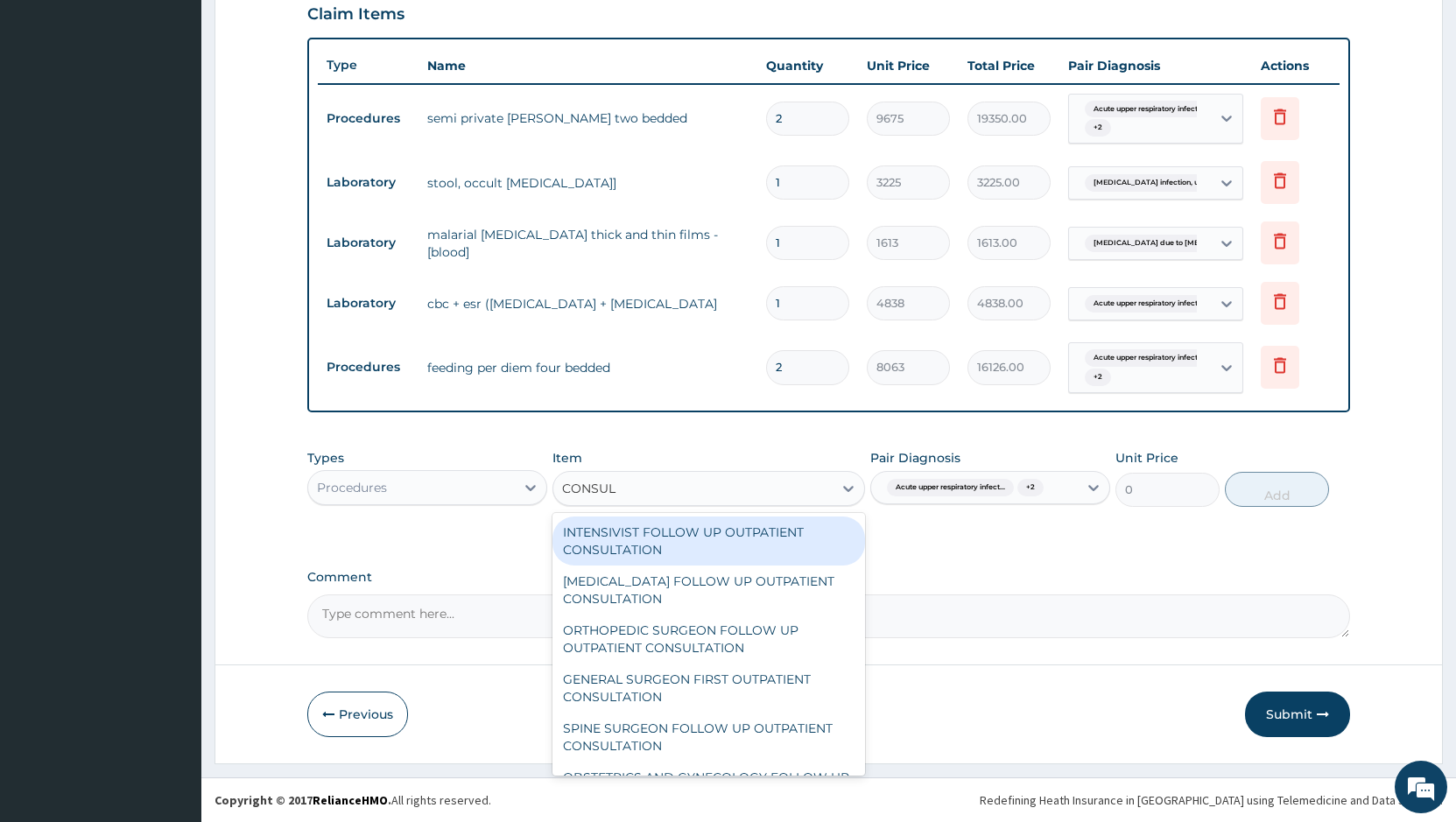
type input "CONSULT"
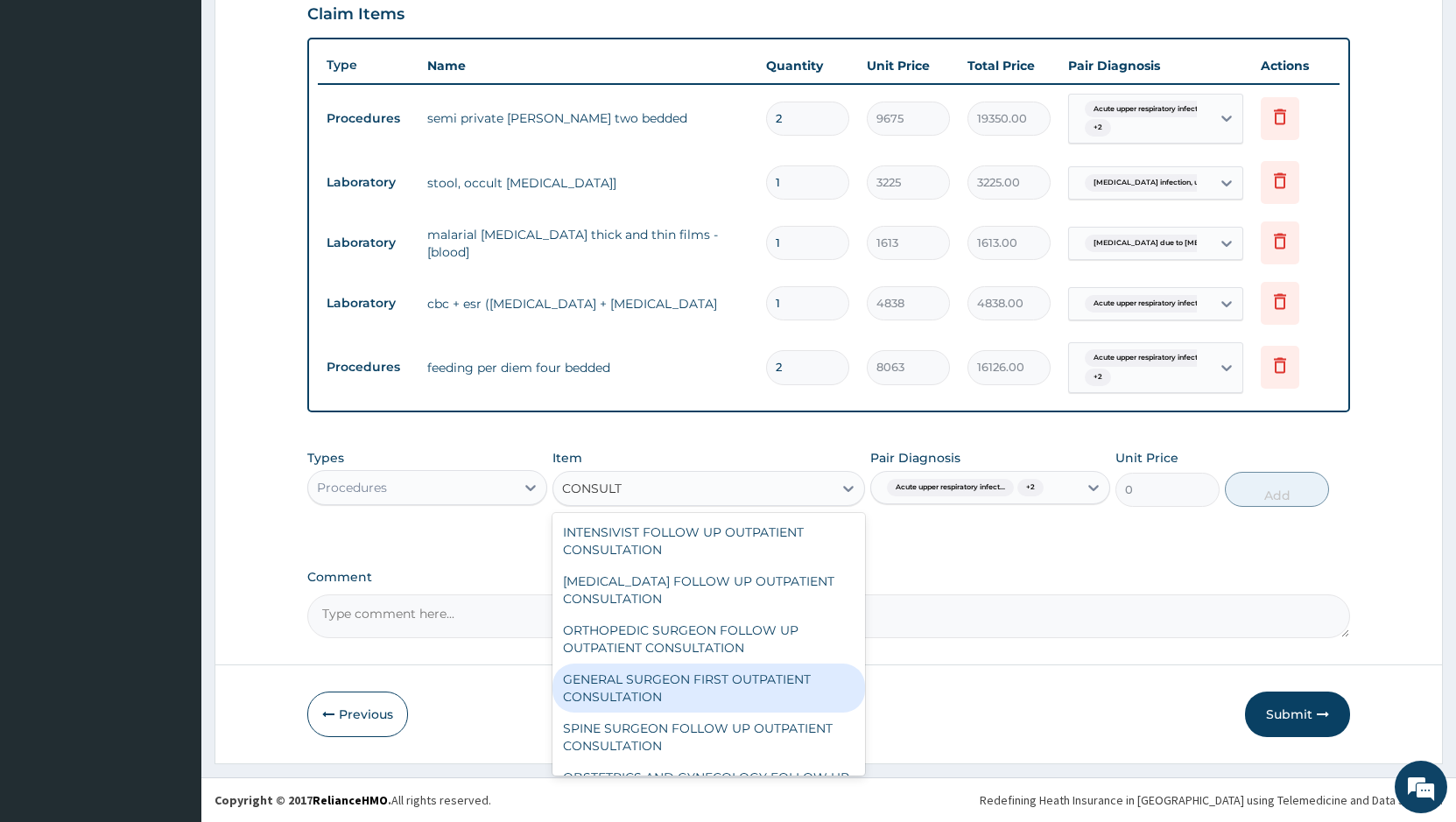
click at [739, 690] on div "GENERAL SURGEON FIRST OUTPATIENT CONSULTATION" at bounding box center [709, 689] width 313 height 49
type input "21500"
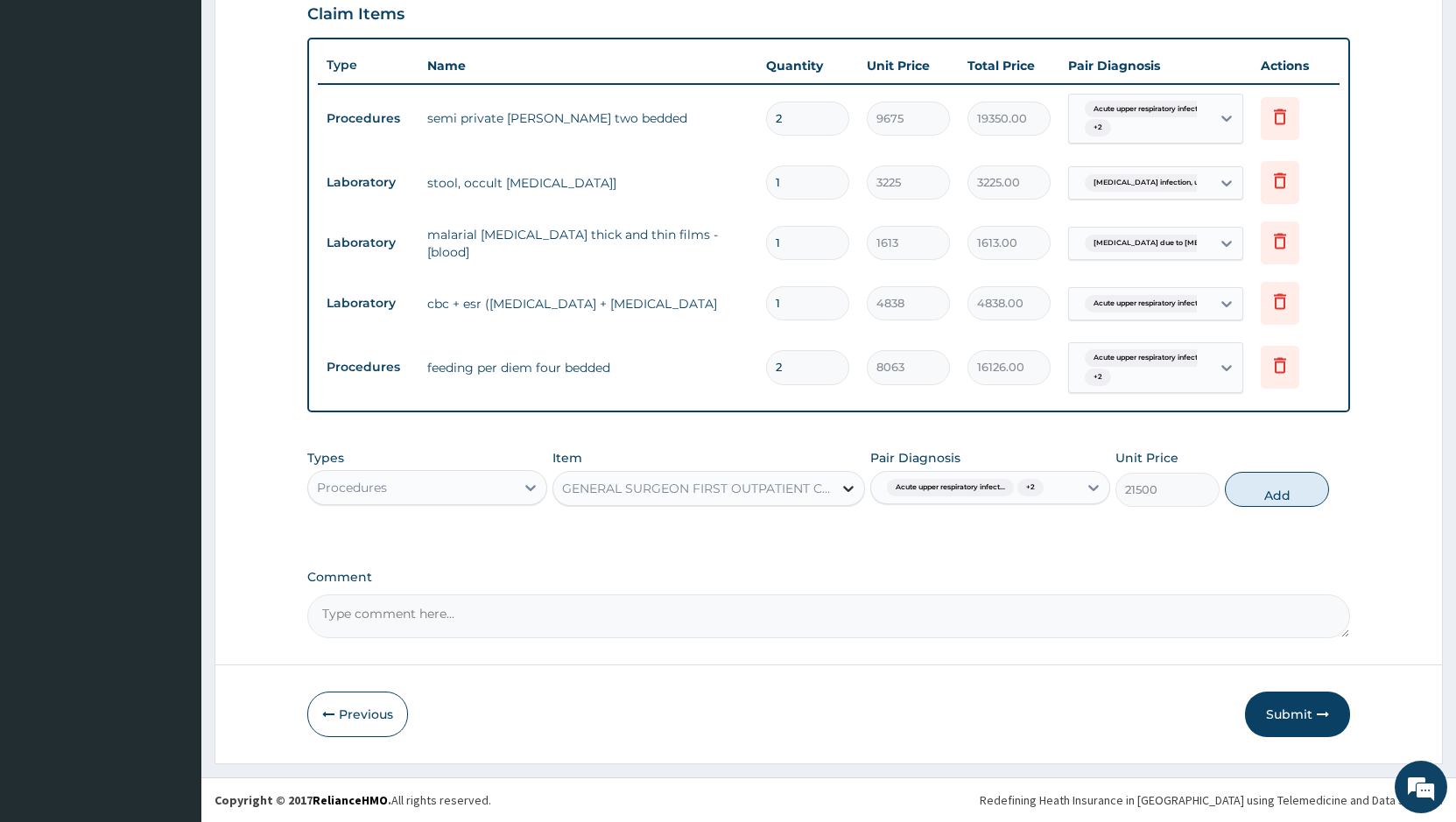
click at [855, 488] on icon at bounding box center [848, 488] width 18 height 18
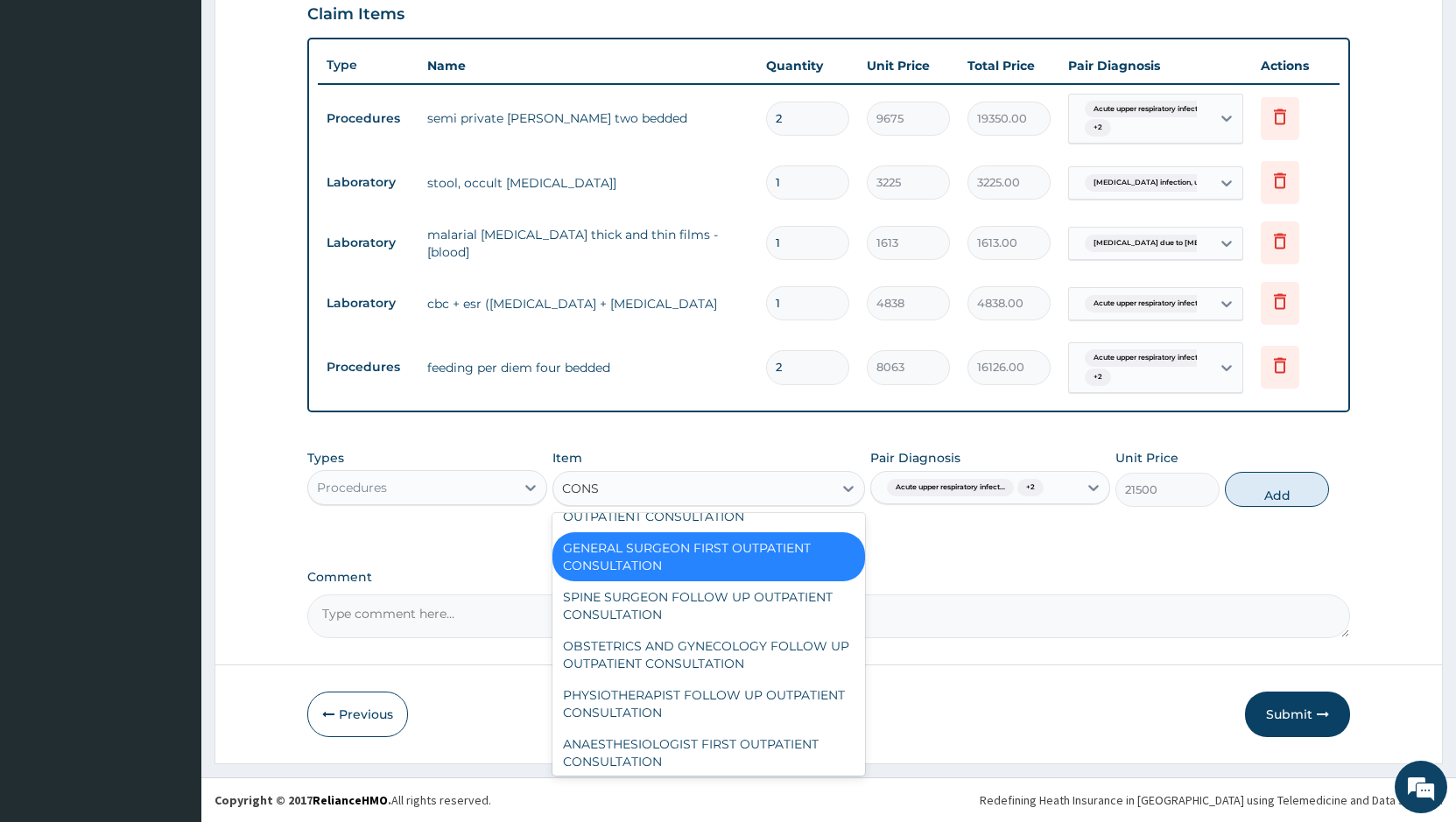
scroll to position [65, 0]
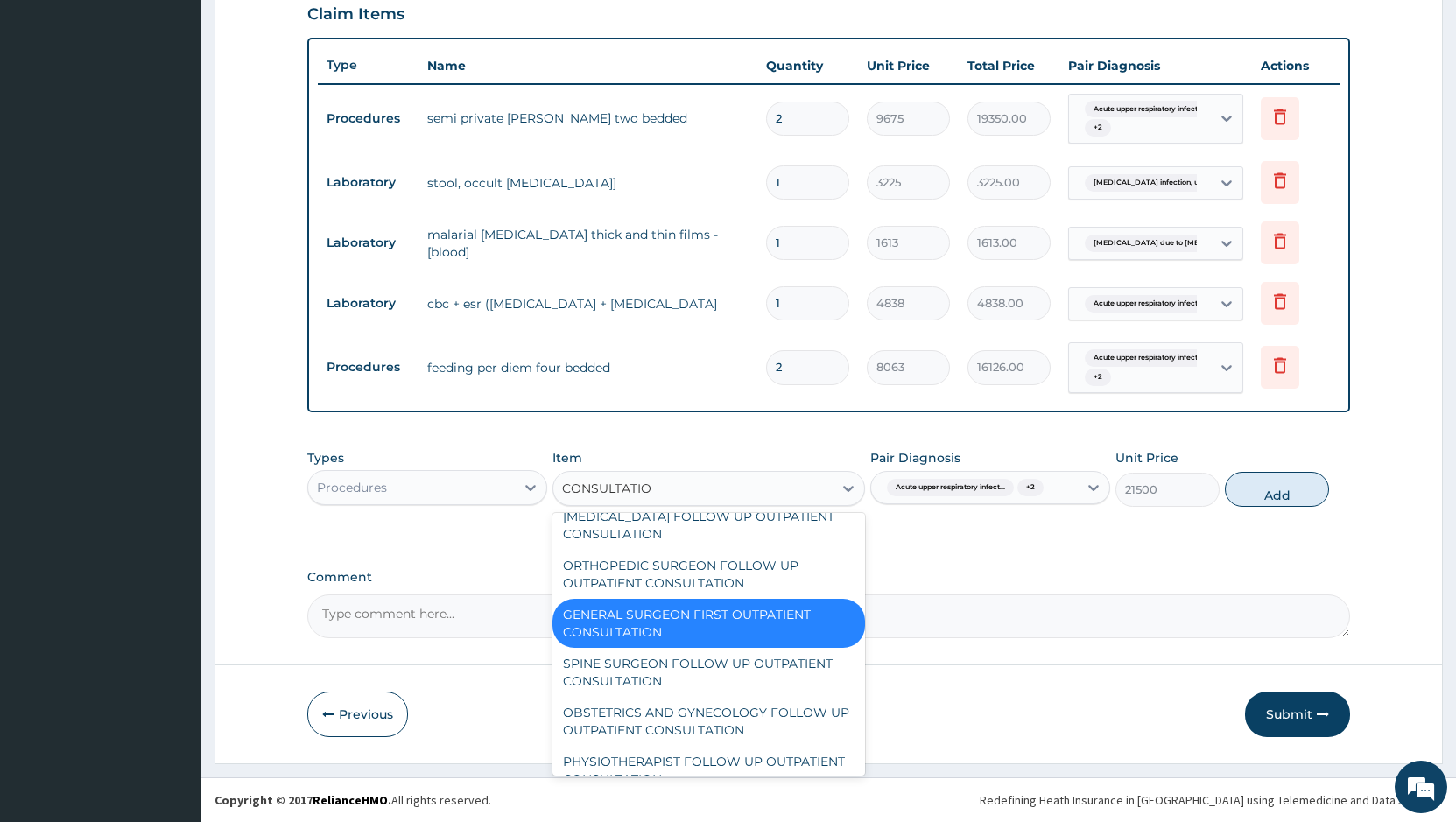
type input "CONSULTATION"
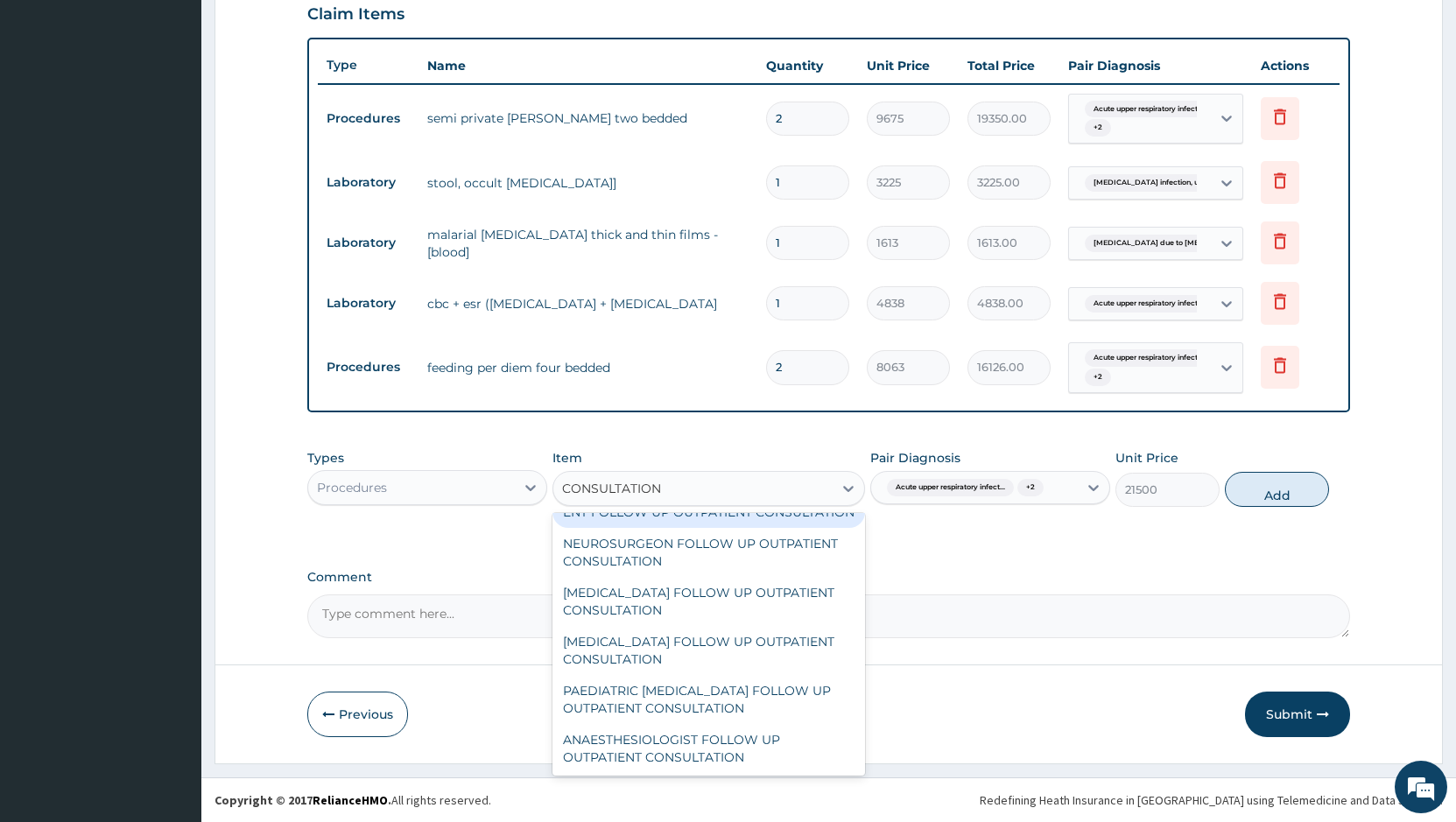
scroll to position [2516, 0]
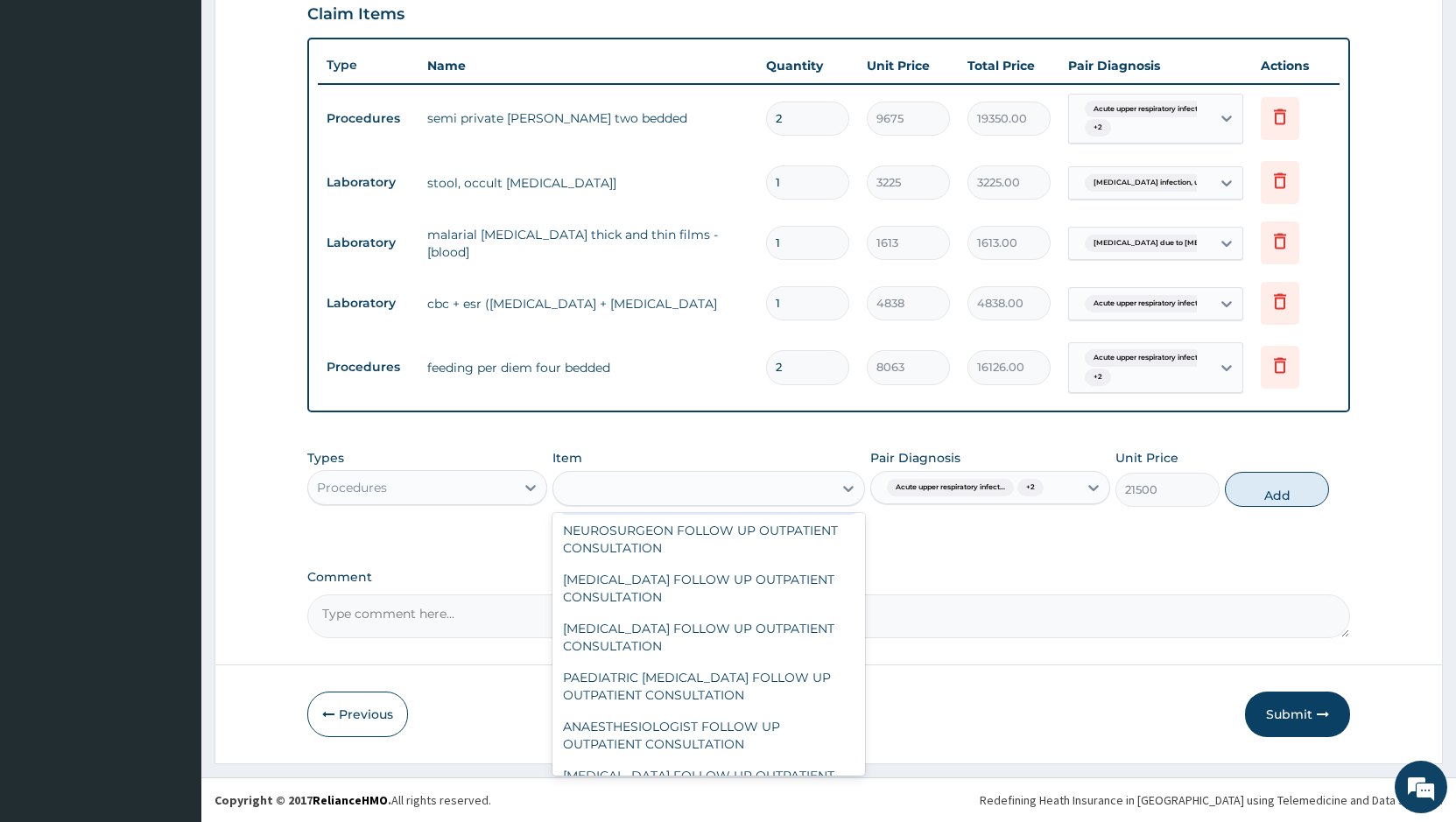
click at [707, 483] on div "CONSULTATION" at bounding box center [693, 488] width 279 height 28
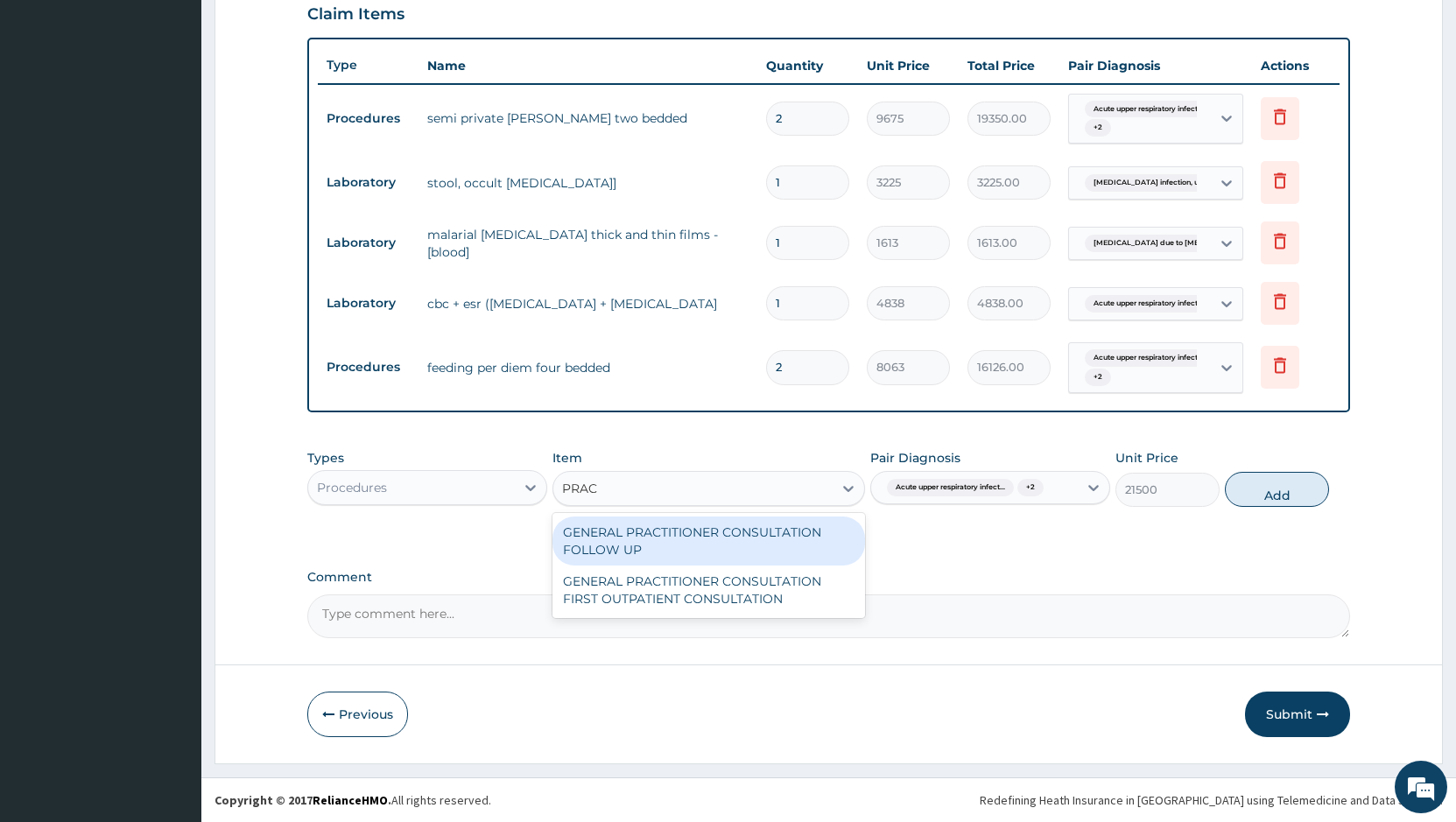
type input "PRACT"
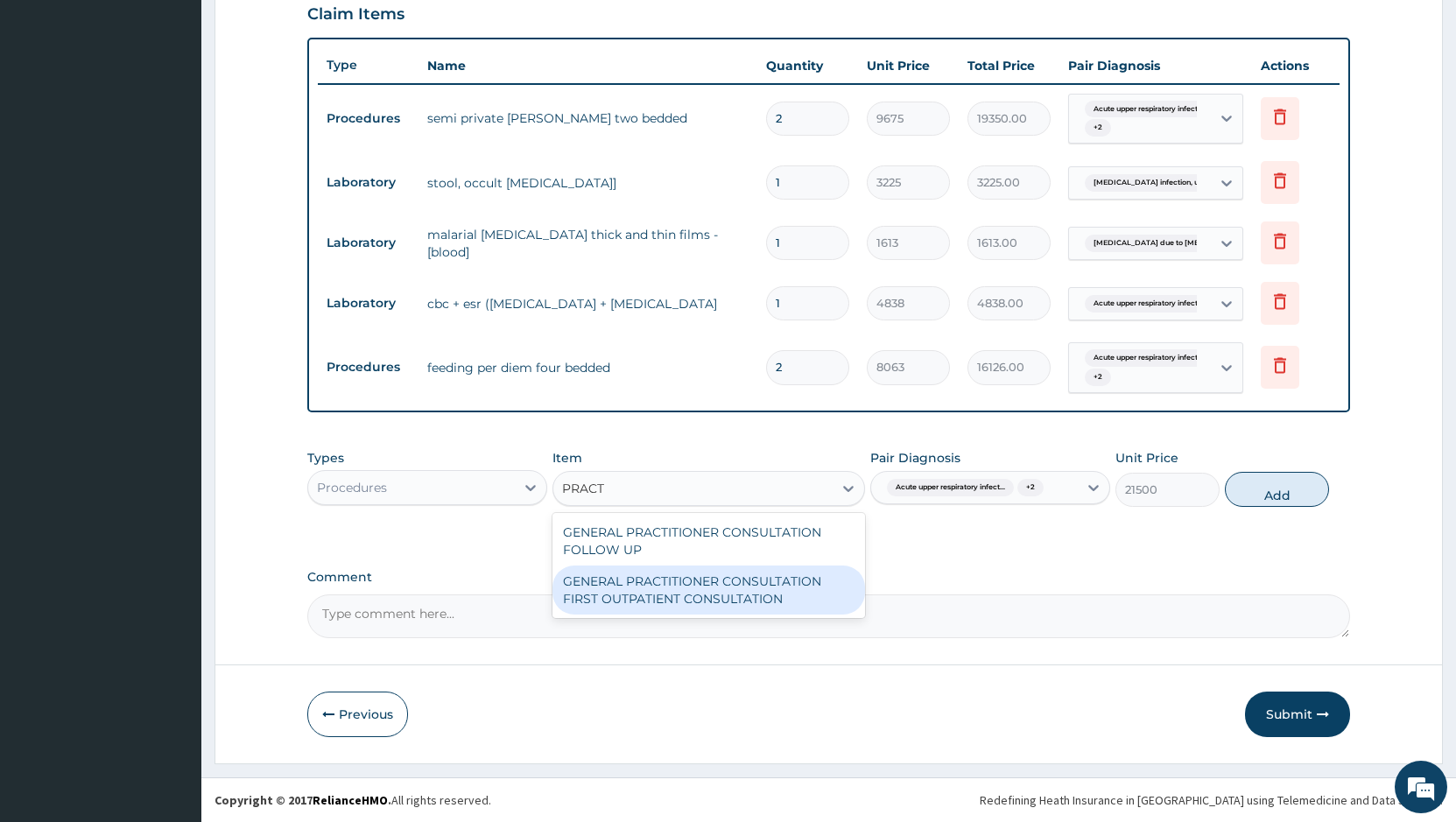
click at [750, 604] on div "GENERAL PRACTITIONER CONSULTATION FIRST OUTPATIENT CONSULTATION" at bounding box center [709, 590] width 313 height 49
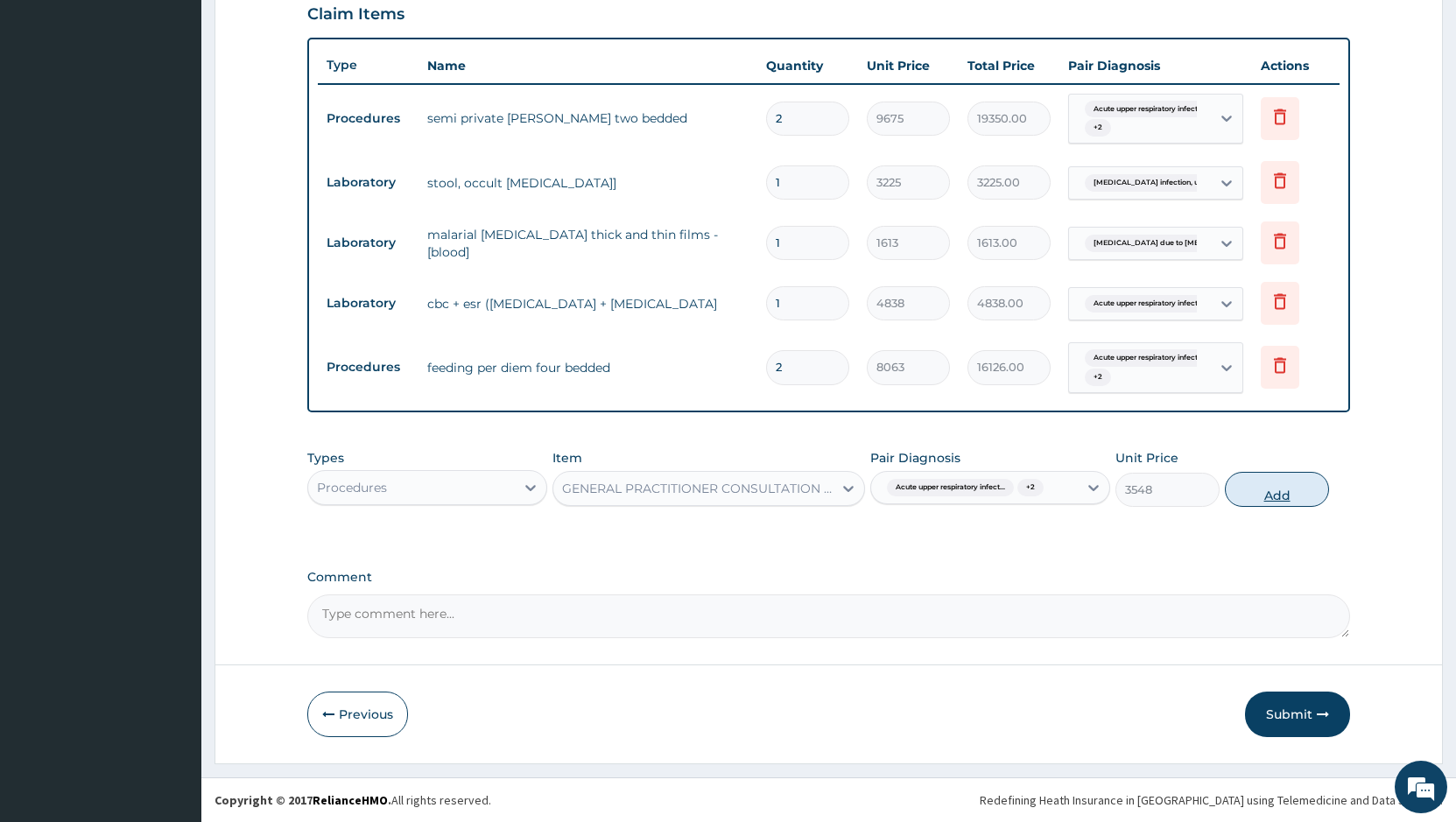
click at [1271, 499] on button "Add" at bounding box center [1277, 489] width 105 height 35
type input "0"
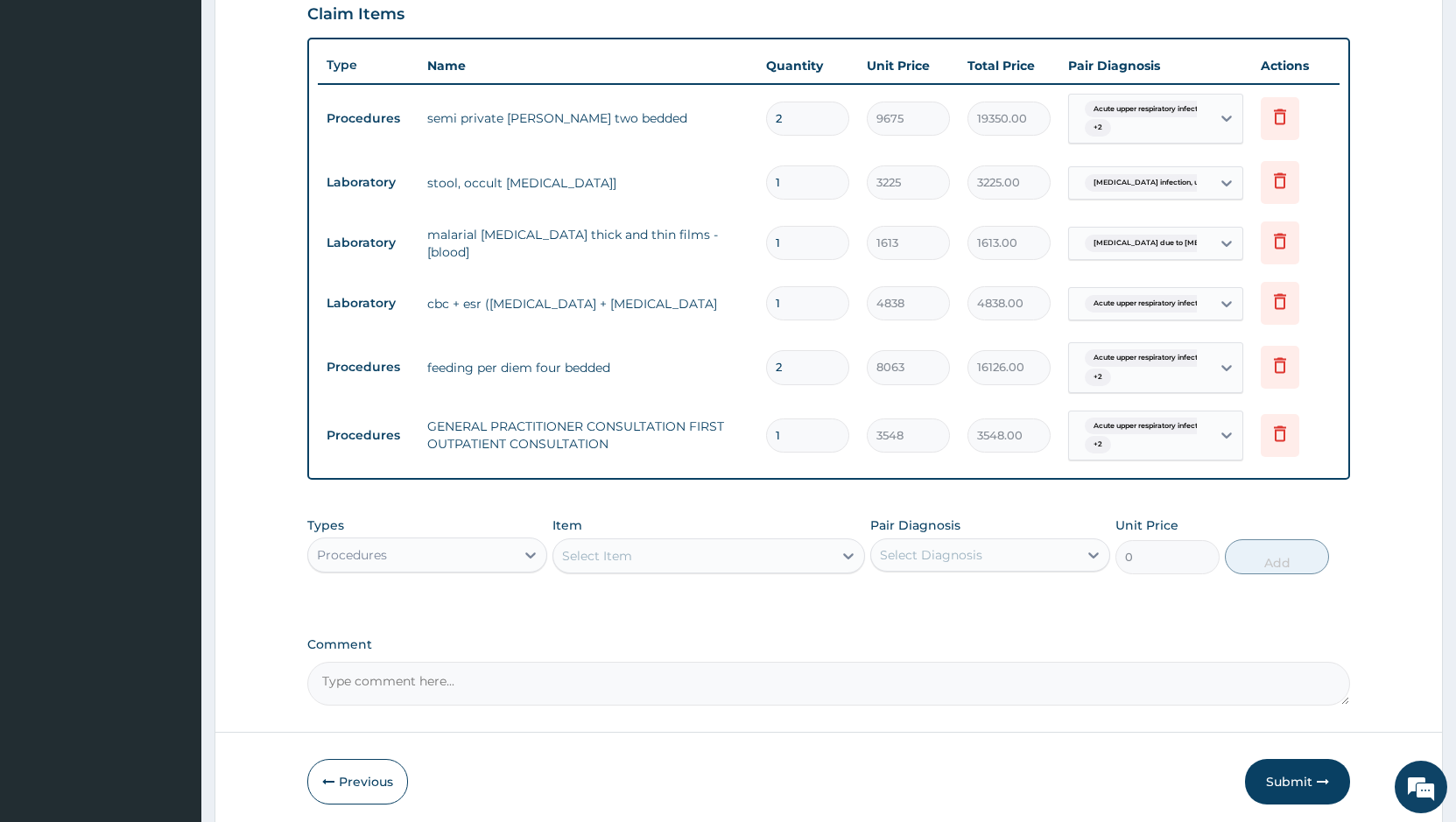
click at [1289, 781] on button "Submit" at bounding box center [1297, 782] width 105 height 46
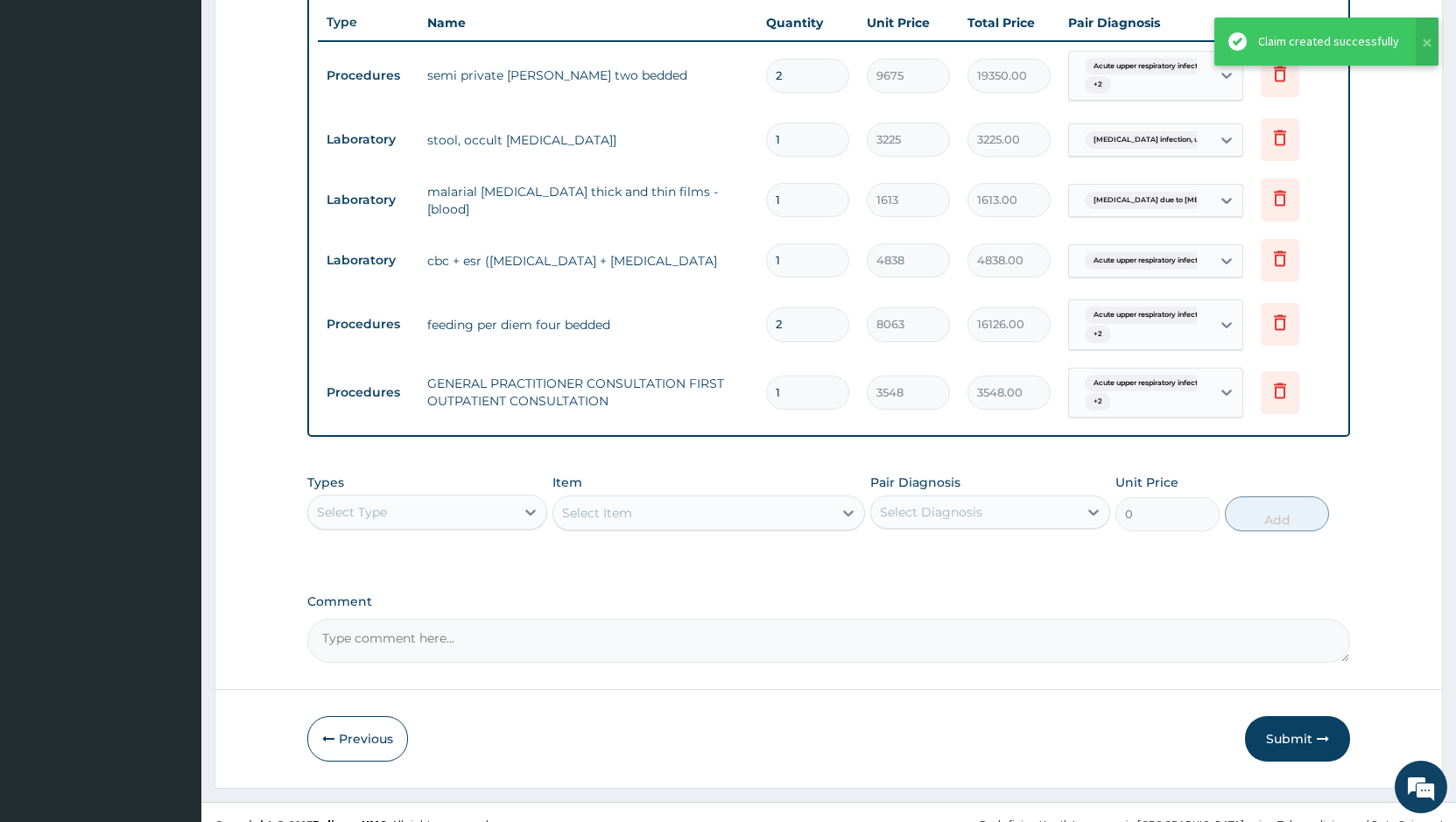
scroll to position [681, 0]
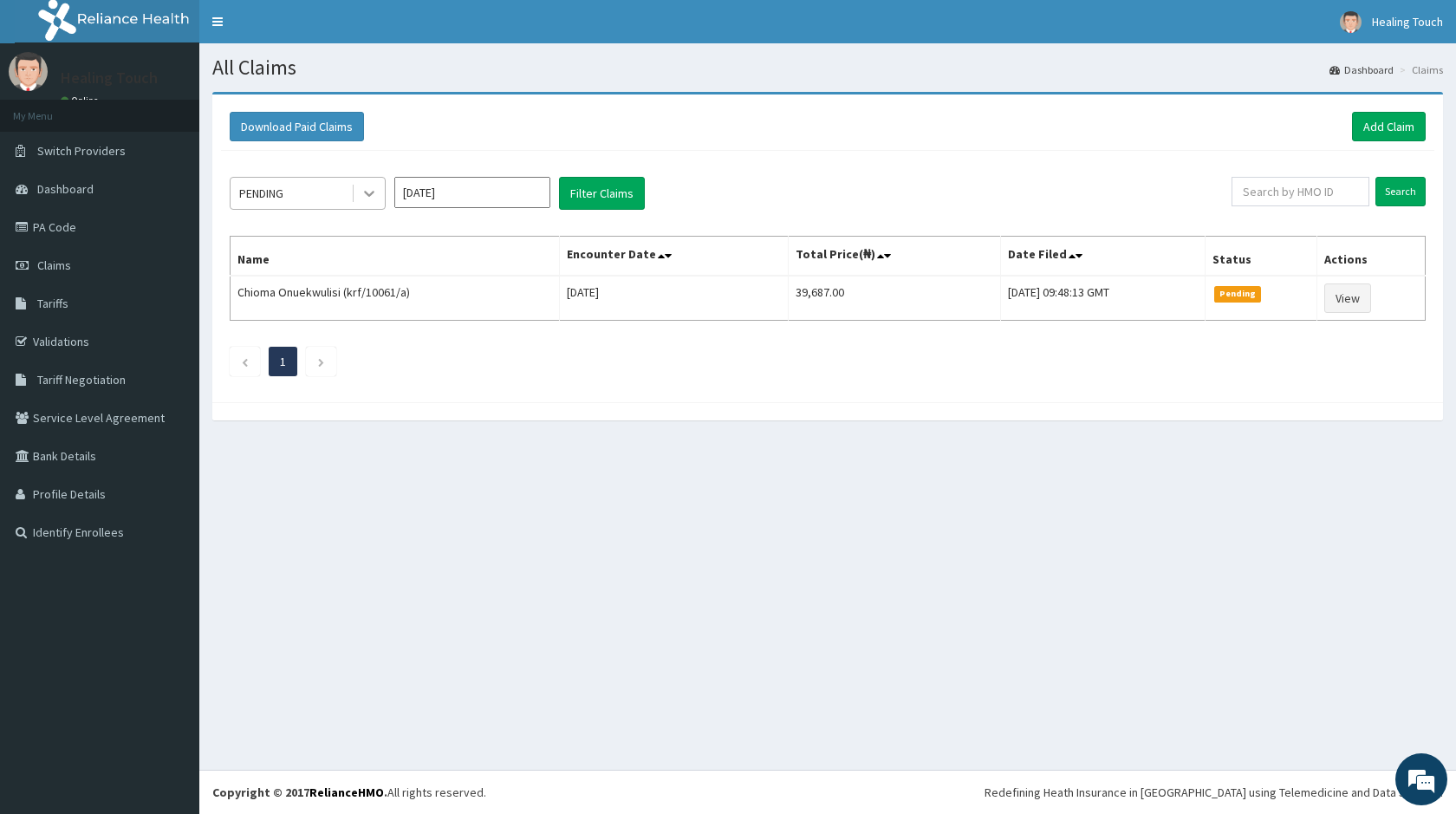
click at [371, 190] on icon at bounding box center [369, 193] width 17 height 17
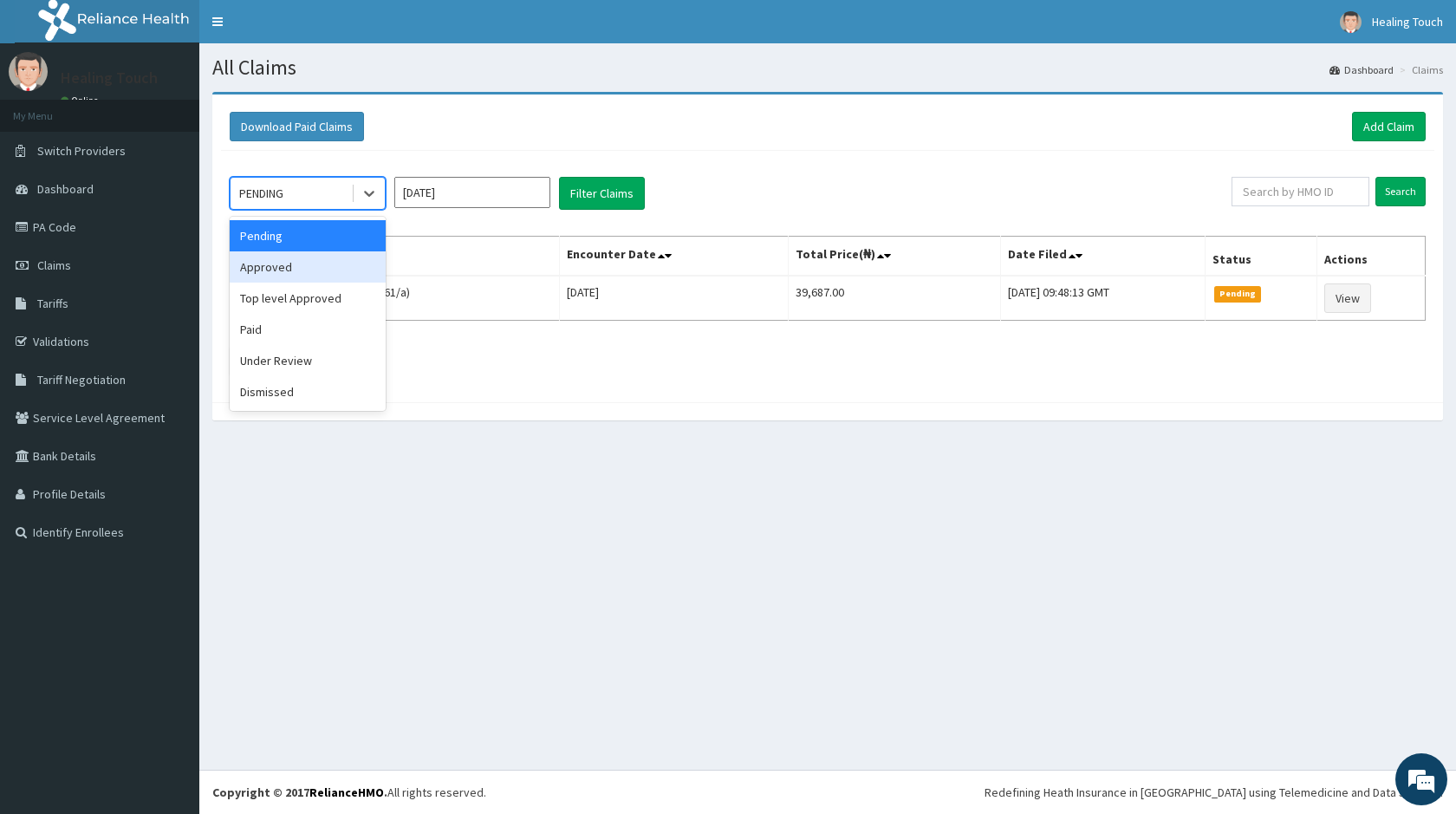
click at [365, 264] on div "Approved" at bounding box center [307, 267] width 156 height 31
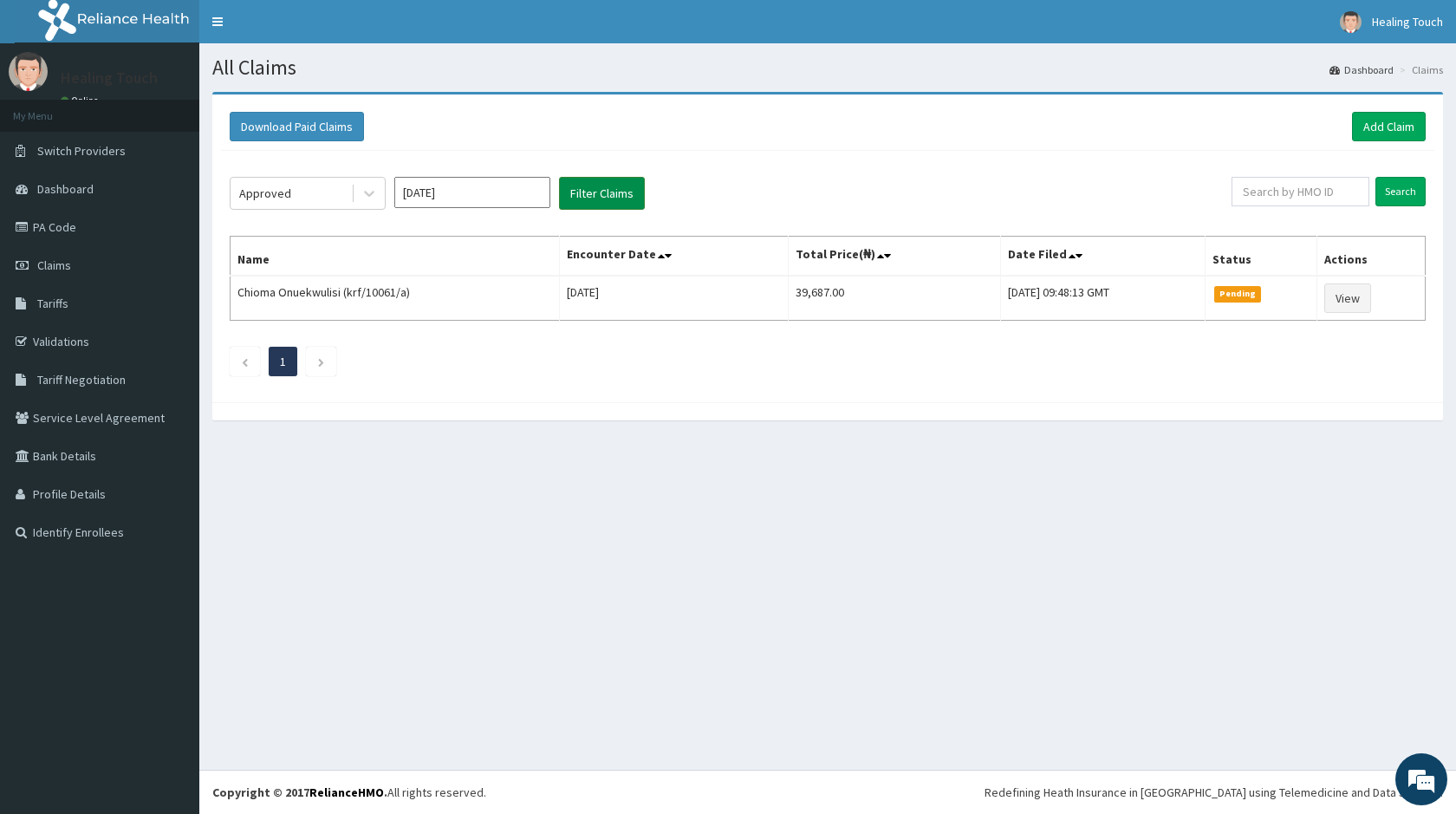
click at [574, 197] on button "Filter Claims" at bounding box center [602, 193] width 86 height 33
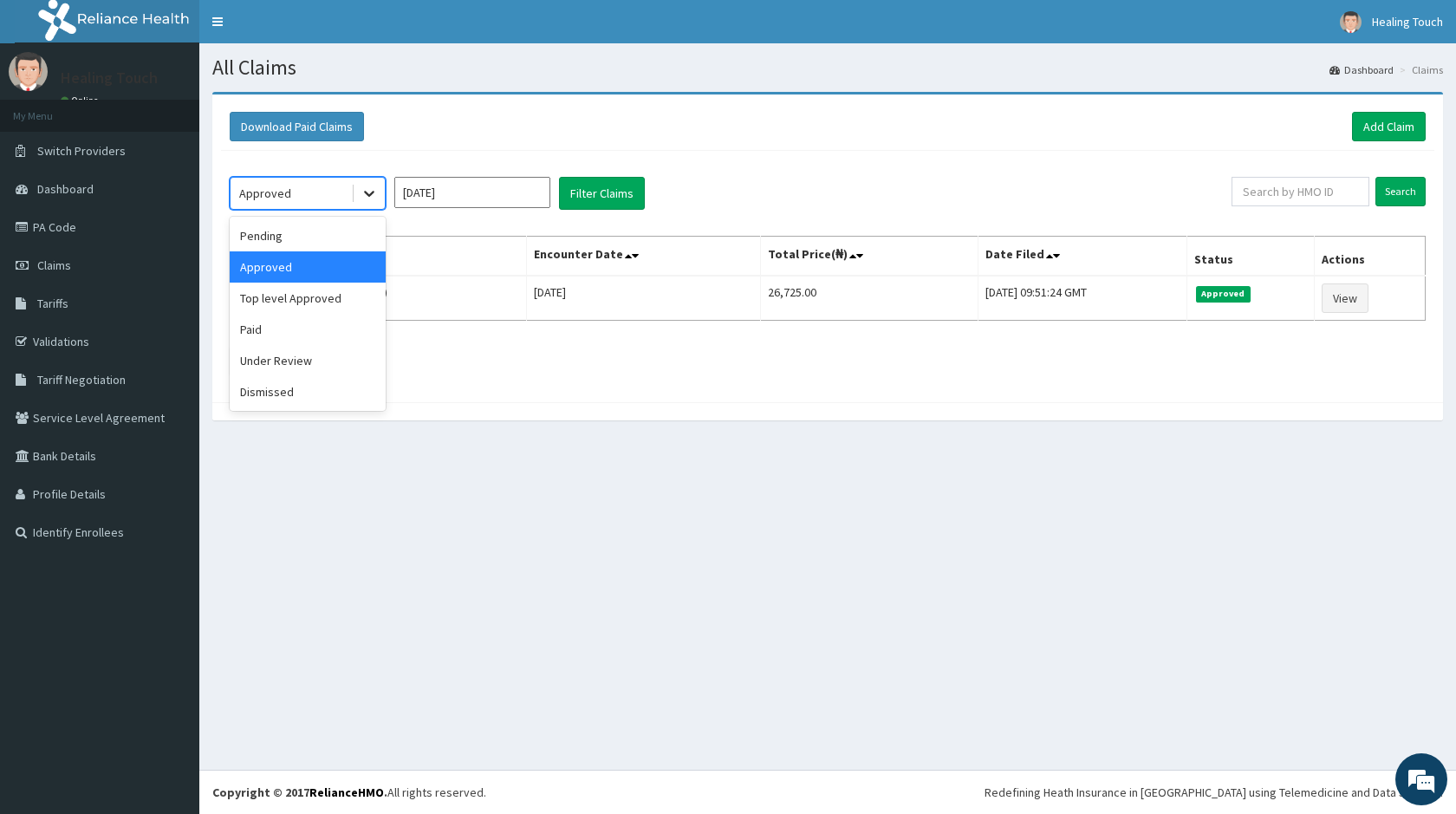
click at [379, 199] on div at bounding box center [369, 193] width 31 height 31
click at [346, 240] on div "Pending" at bounding box center [307, 236] width 156 height 31
click at [575, 198] on button "Filter Claims" at bounding box center [602, 193] width 86 height 33
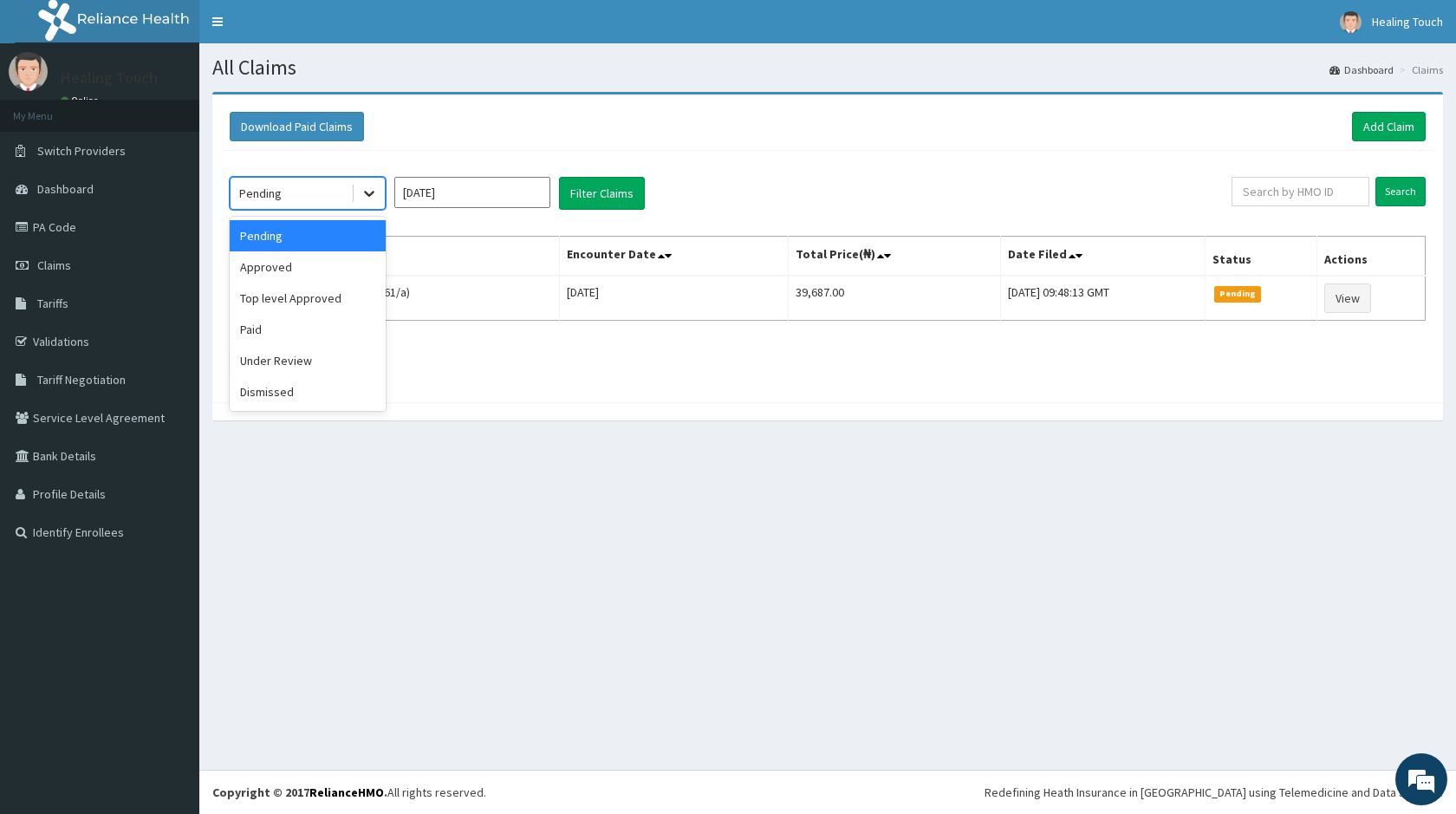
click at [377, 202] on icon at bounding box center [369, 193] width 17 height 17
click at [357, 376] on div "Under Review" at bounding box center [307, 361] width 156 height 31
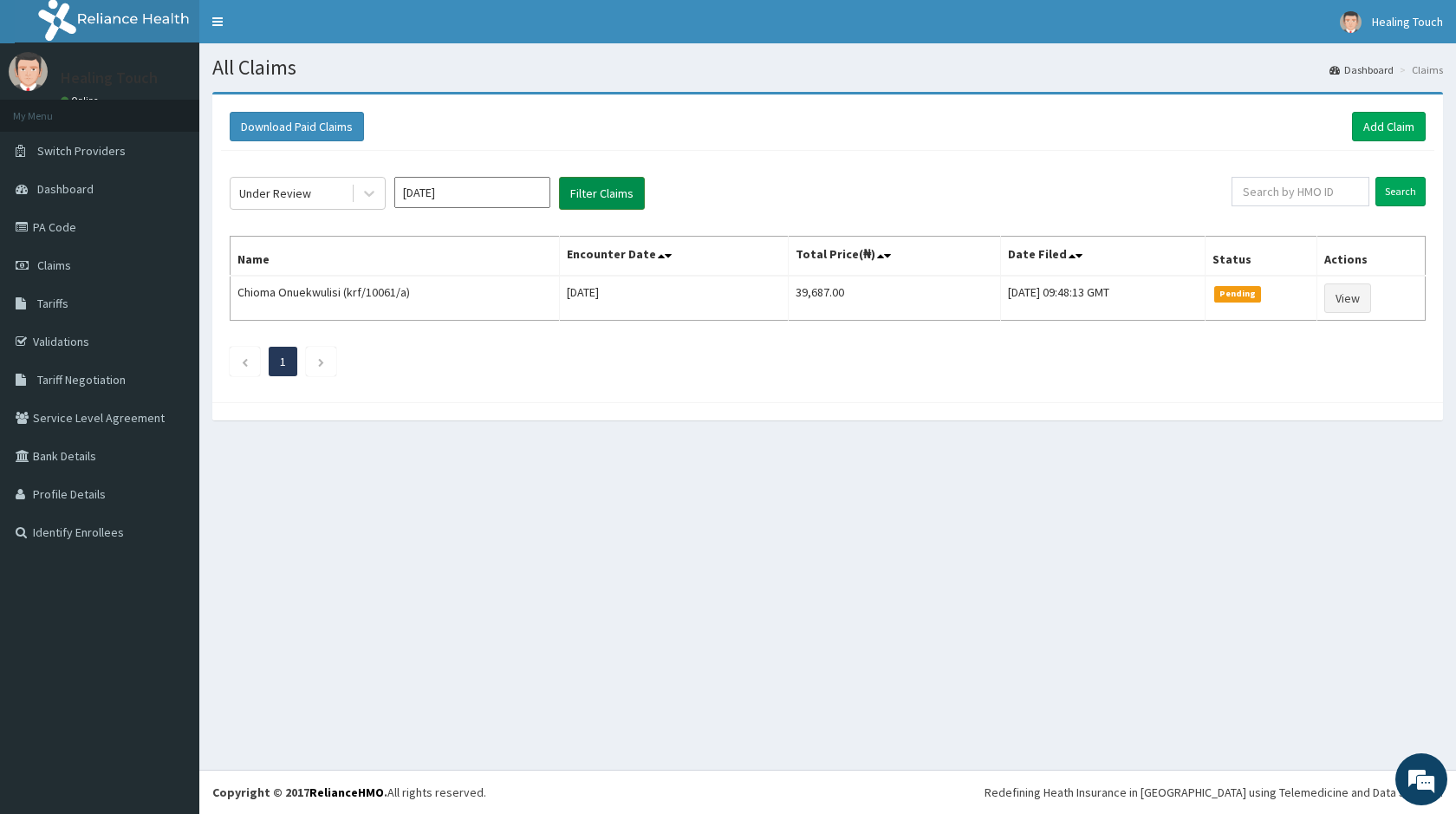
click at [609, 197] on button "Filter Claims" at bounding box center [602, 193] width 86 height 33
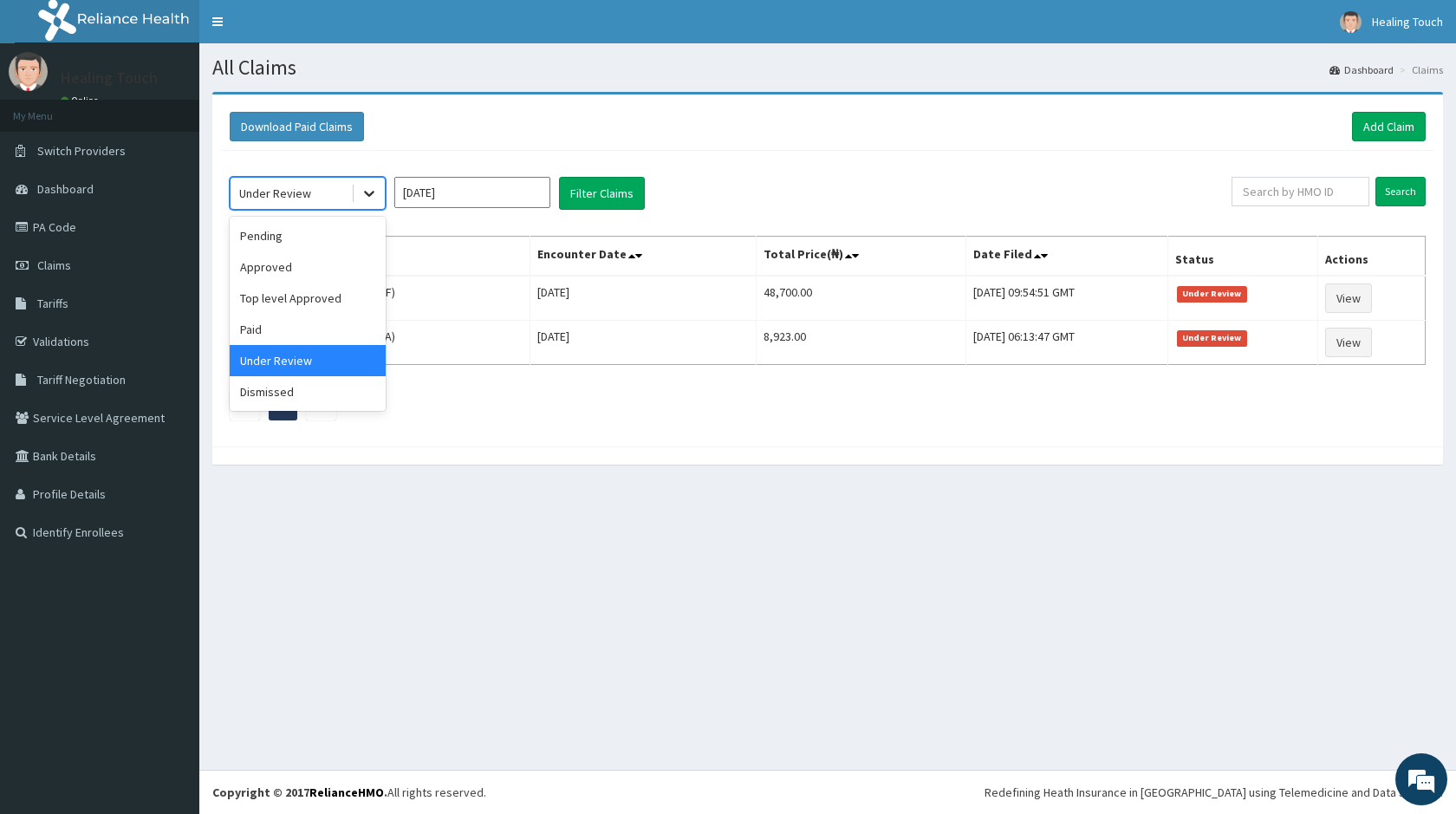
click at [362, 200] on icon at bounding box center [369, 193] width 17 height 17
click at [365, 242] on div "Pending" at bounding box center [307, 236] width 156 height 31
click at [548, 193] on input "Oct 2025" at bounding box center [472, 192] width 156 height 31
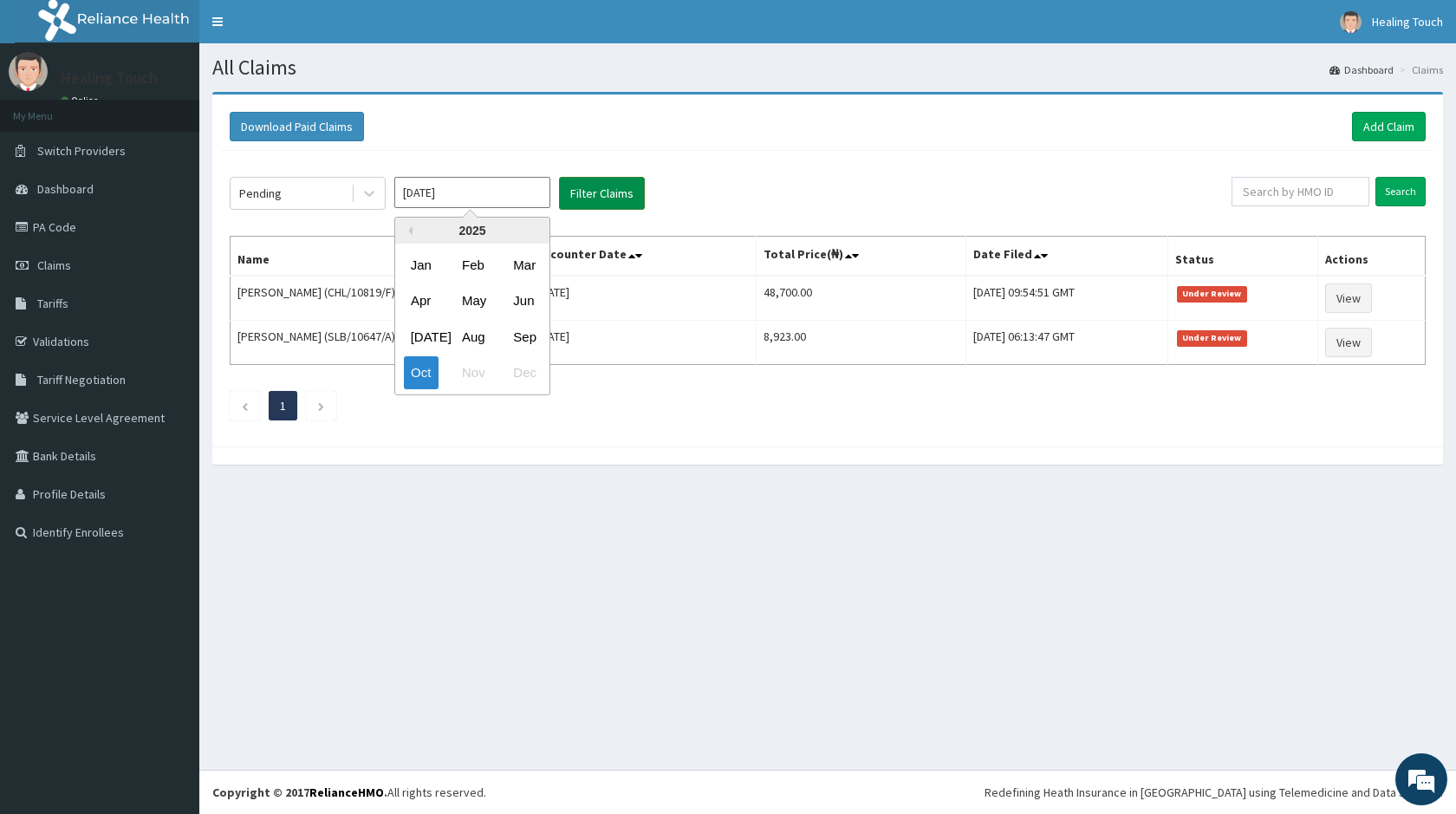
click at [595, 194] on button "Filter Claims" at bounding box center [602, 193] width 86 height 33
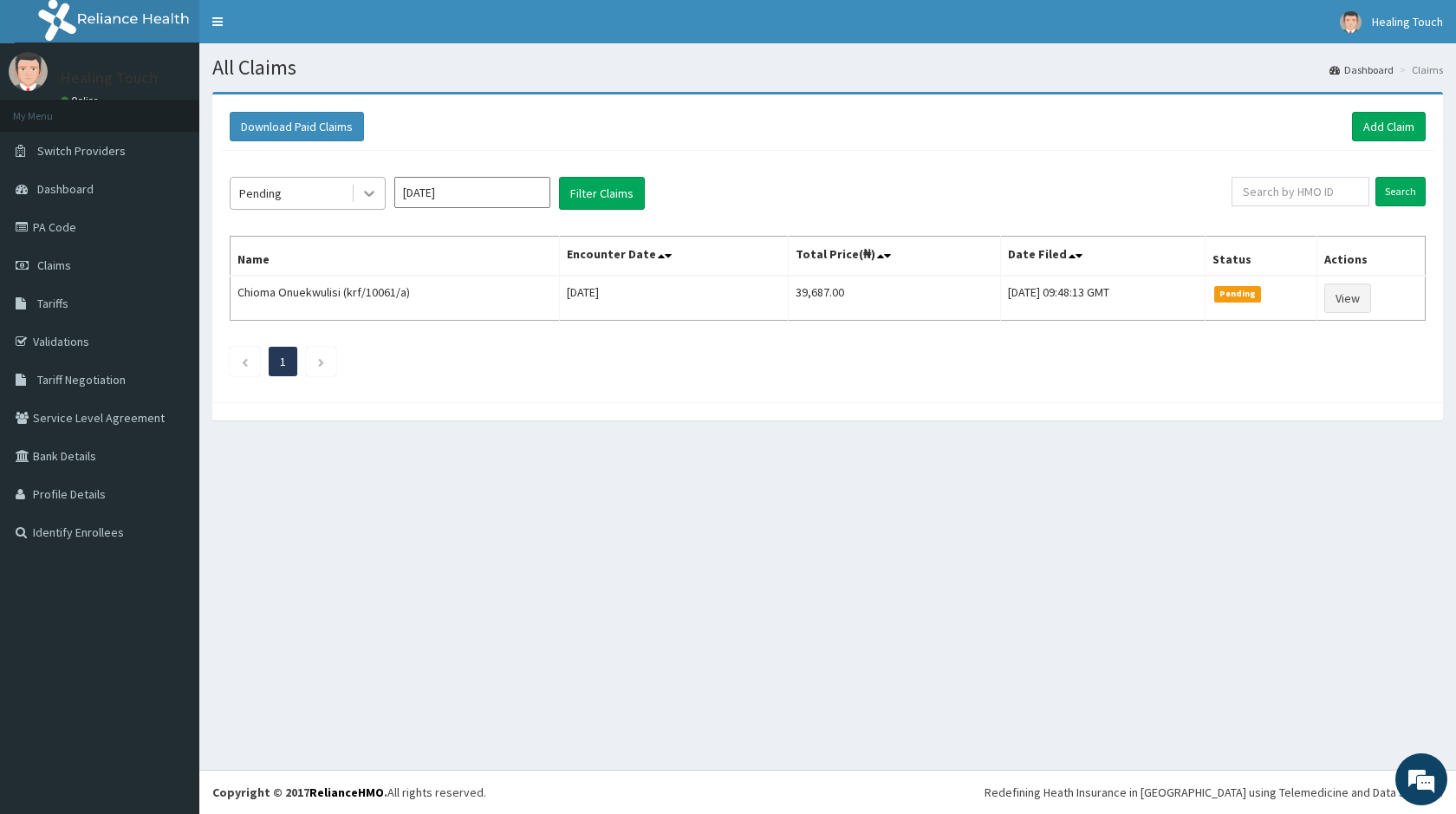
click at [380, 200] on div at bounding box center [369, 193] width 31 height 31
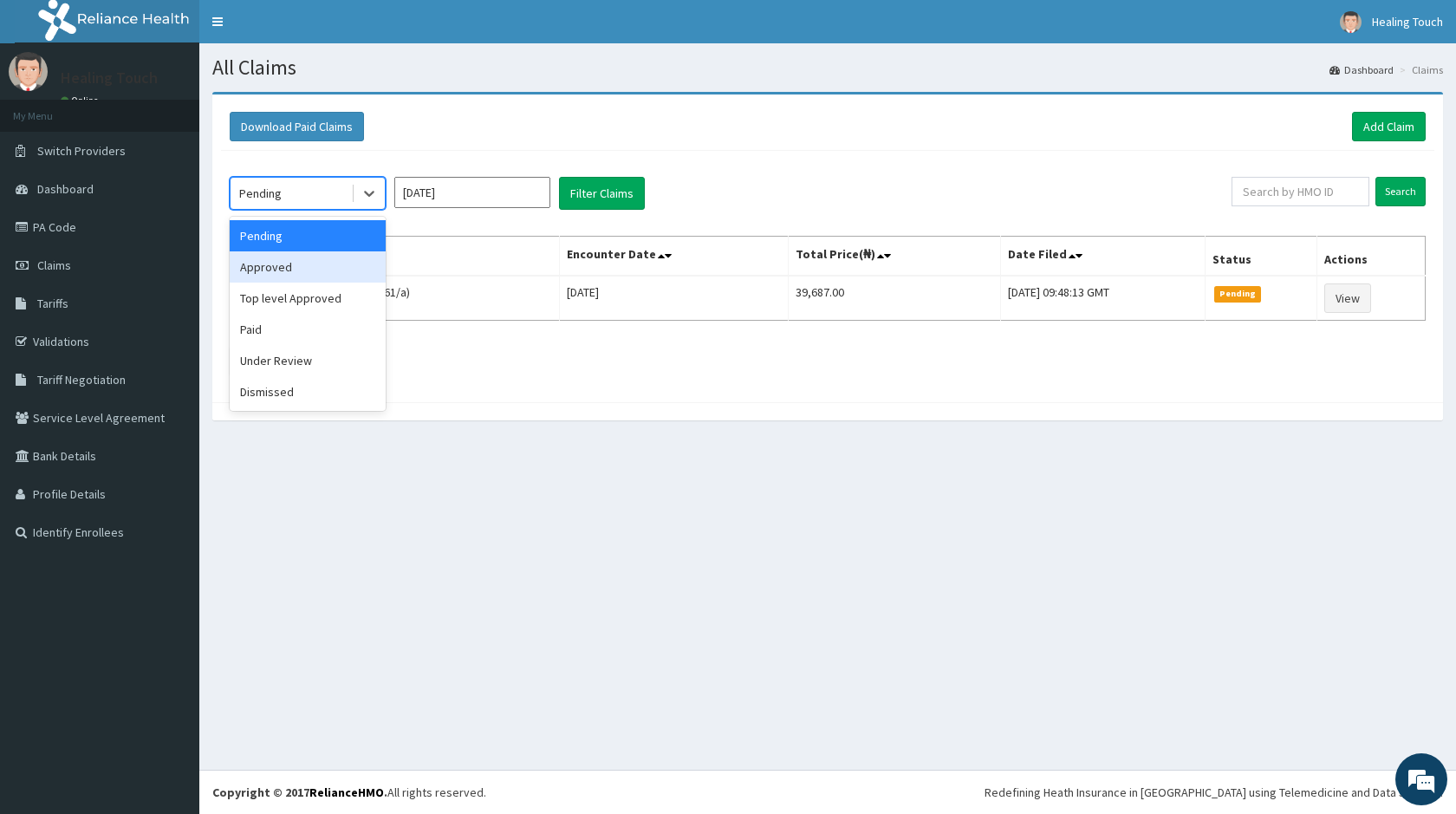
click at [344, 277] on div "Approved" at bounding box center [307, 267] width 156 height 31
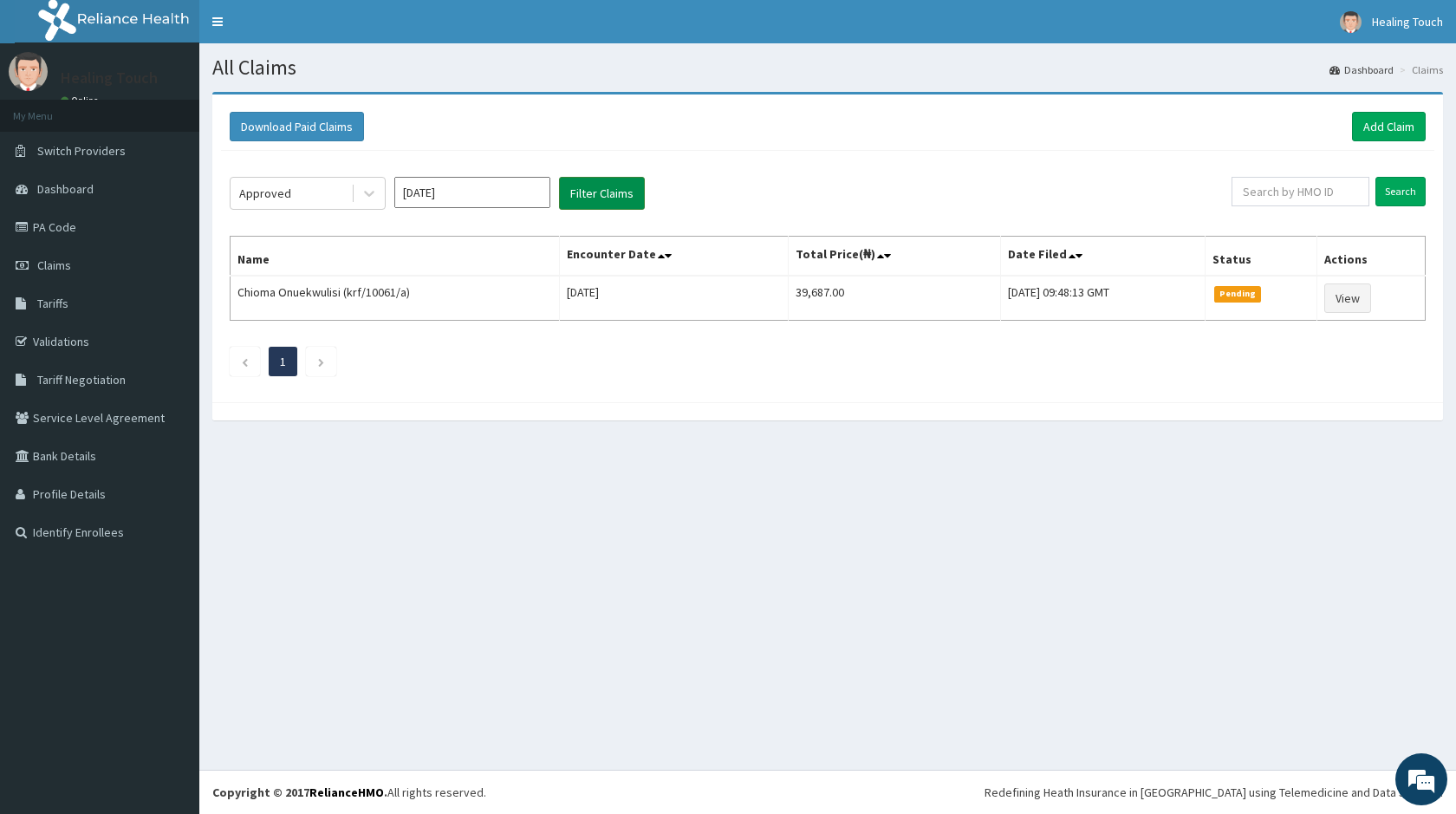
click at [581, 192] on button "Filter Claims" at bounding box center [602, 193] width 86 height 33
click at [378, 200] on div at bounding box center [369, 193] width 31 height 31
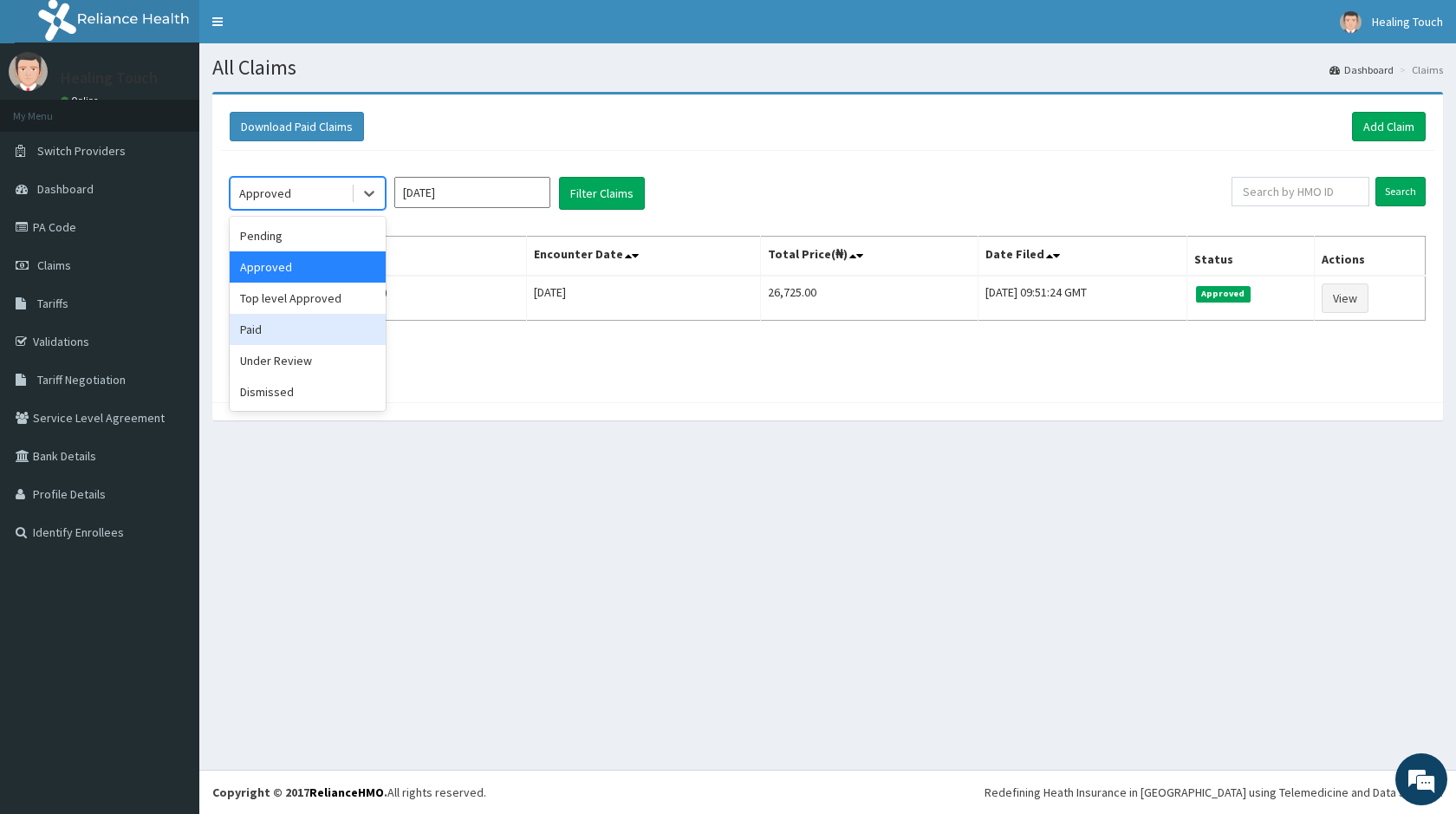
click at [350, 326] on div "Paid" at bounding box center [307, 330] width 156 height 31
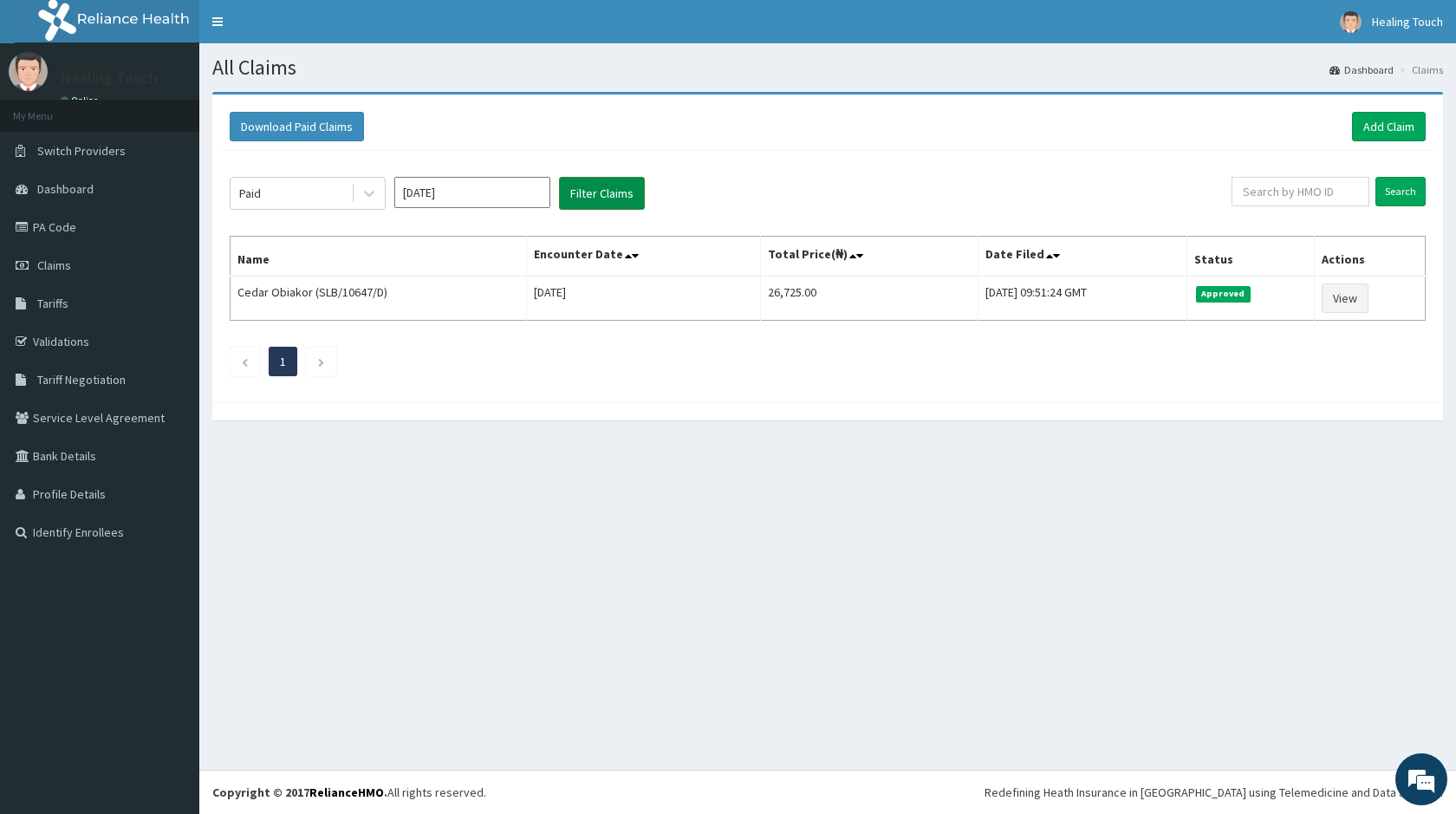
click at [591, 194] on button "Filter Claims" at bounding box center [602, 193] width 86 height 33
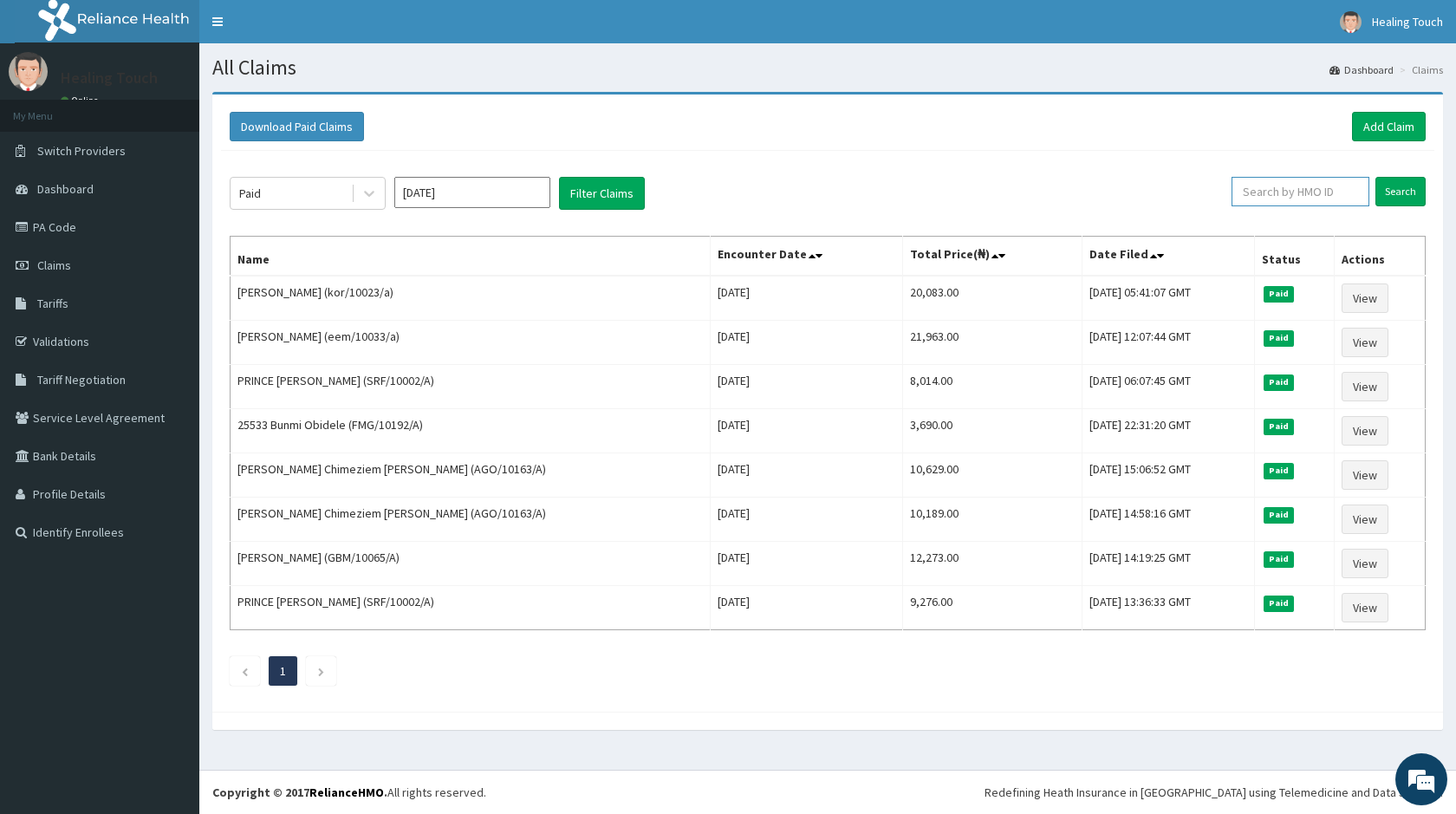
click at [1314, 186] on input "text" at bounding box center [1300, 191] width 137 height 30
type input "CHL/10819/F"
click at [1402, 187] on input "Search" at bounding box center [1400, 191] width 50 height 30
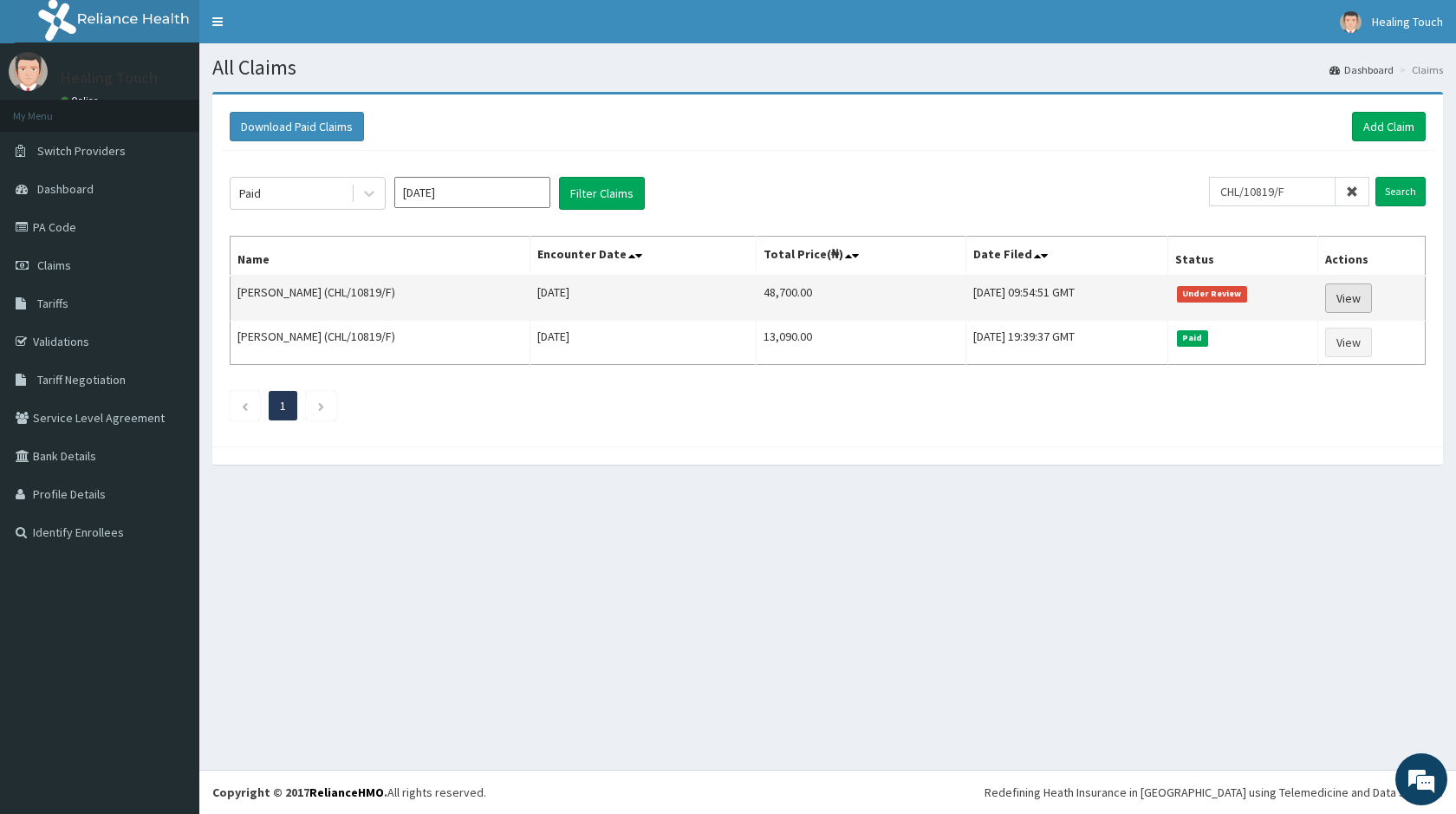
click at [1360, 301] on link "View" at bounding box center [1348, 298] width 47 height 30
